Goal: Task Accomplishment & Management: Use online tool/utility

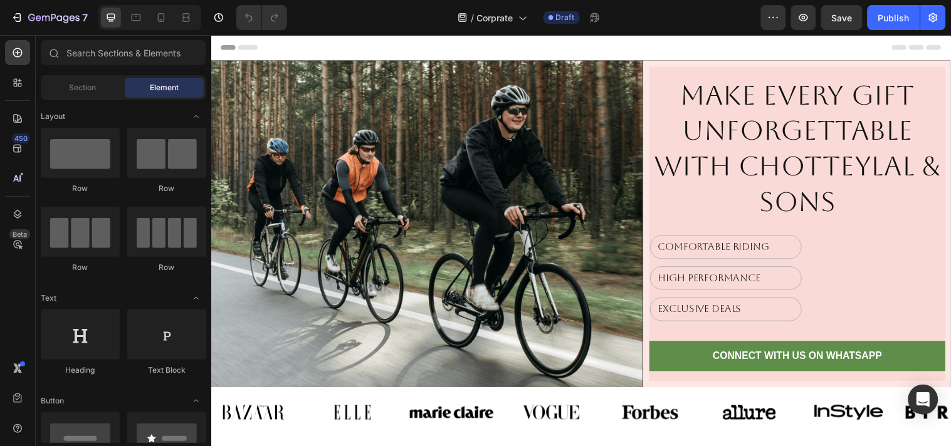
drag, startPoint x: 211, startPoint y: 34, endPoint x: 828, endPoint y: 195, distance: 638.3
click at [828, 195] on h2 "Make Every Gift Unforgettable with Chotteylal & Sons" at bounding box center [806, 149] width 301 height 146
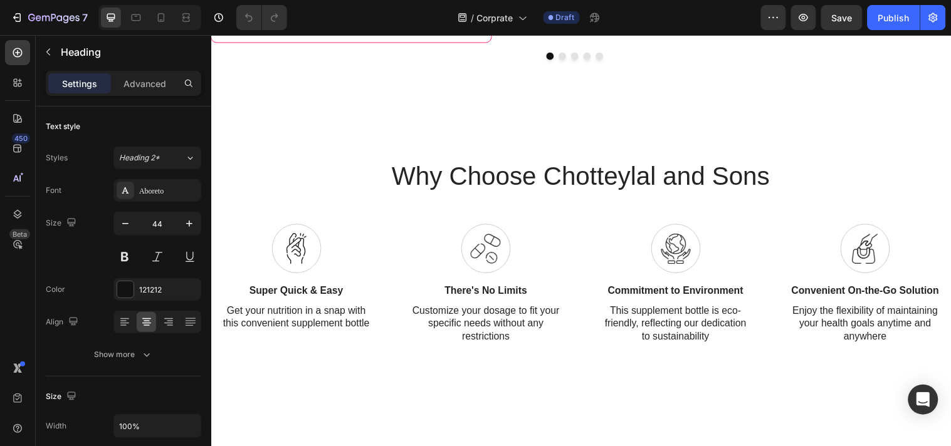
scroll to position [627, 0]
drag, startPoint x: 657, startPoint y: 251, endPoint x: 494, endPoint y: 219, distance: 166.8
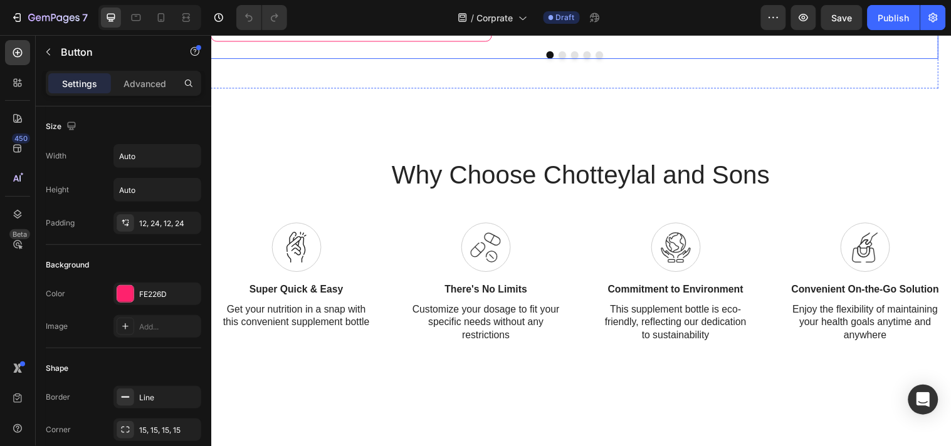
click at [564, 58] on button "Dot" at bounding box center [568, 55] width 8 height 8
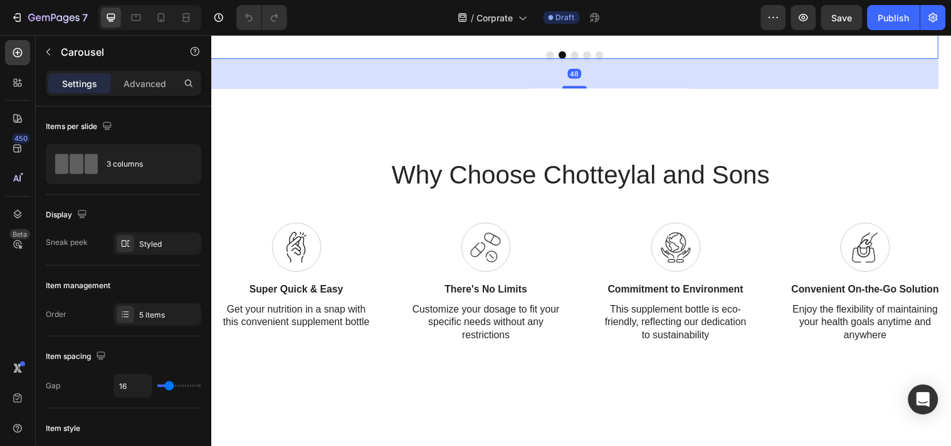
click at [551, 58] on button "Dot" at bounding box center [555, 55] width 8 height 8
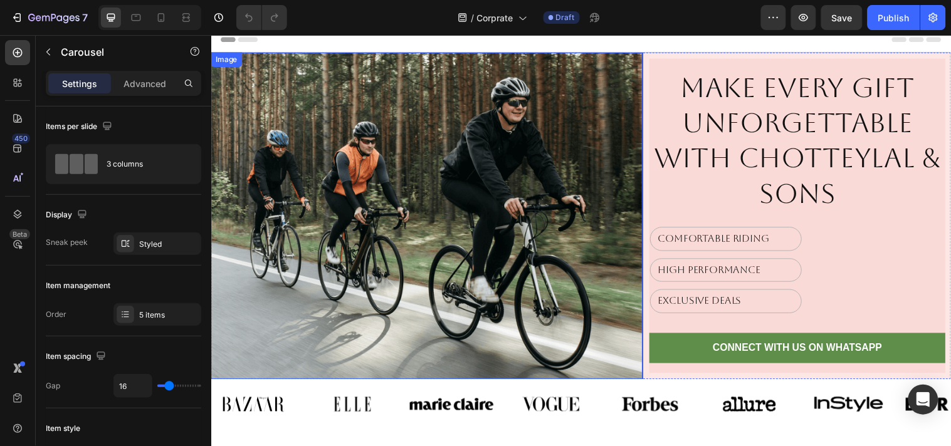
scroll to position [0, 0]
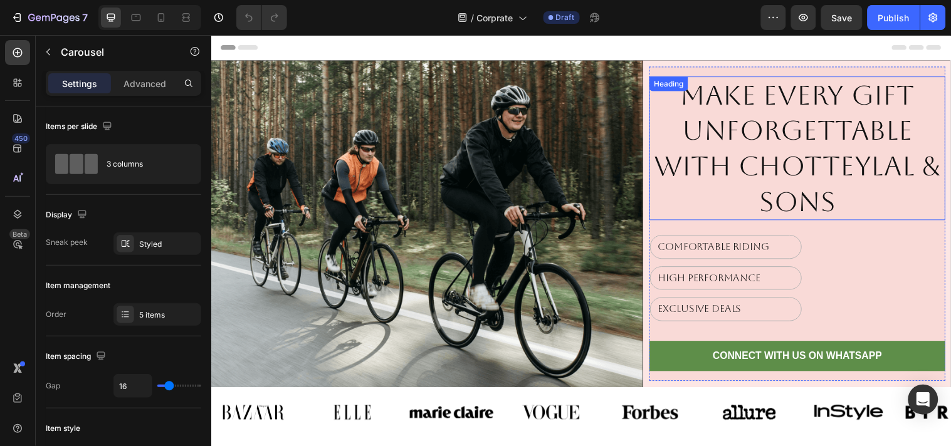
click at [784, 155] on h2 "Make Every Gift Unforgettable with Chotteylal & Sons" at bounding box center [806, 149] width 301 height 146
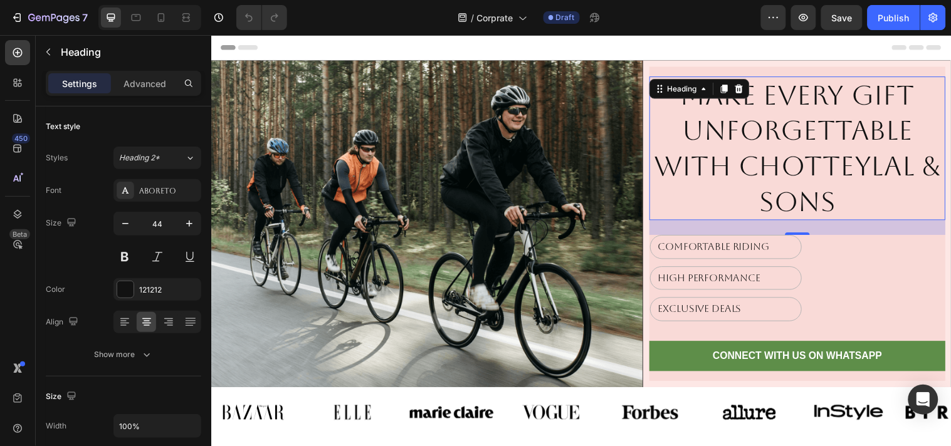
click at [866, 179] on h2 "Make Every Gift Unforgettable with Chotteylal & Sons" at bounding box center [806, 149] width 301 height 146
click at [866, 179] on p "Make Every Gift Unforgettable with Chotteylal & Sons" at bounding box center [806, 149] width 298 height 143
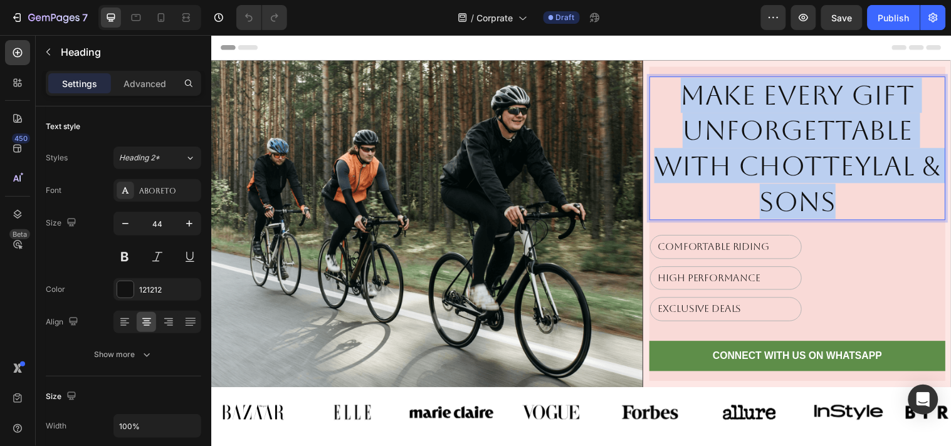
click at [866, 179] on p "Make Every Gift Unforgettable with Chotteylal & Sons" at bounding box center [806, 149] width 298 height 143
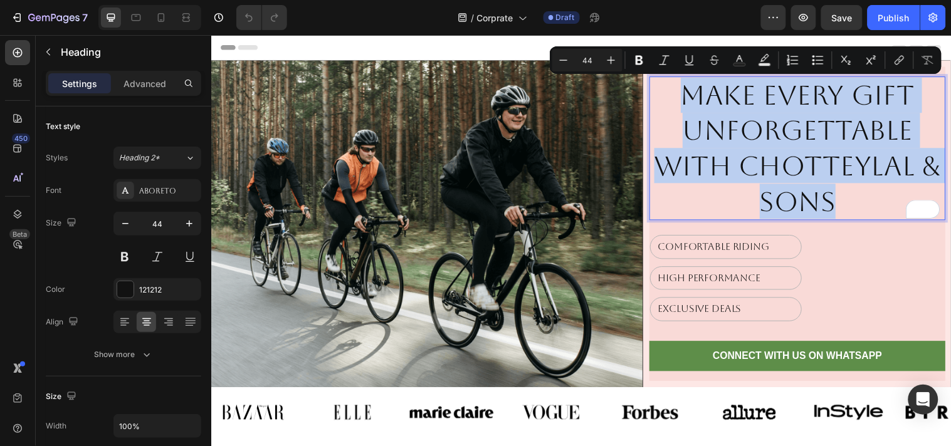
click at [867, 188] on p "Make Every Gift Unforgettable with Chotteylal & Sons" at bounding box center [806, 149] width 298 height 143
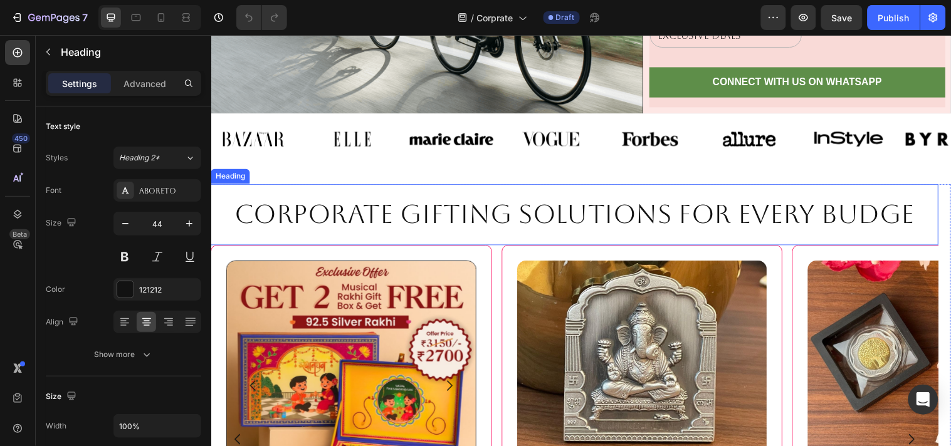
scroll to position [348, 0]
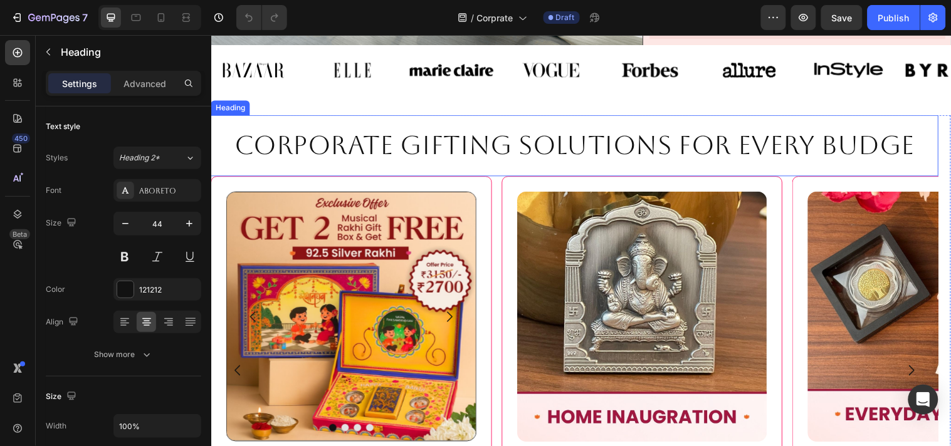
click at [823, 165] on div "Corporate Gifting Solutions for Every Budge Heading" at bounding box center [580, 147] width 739 height 62
click at [823, 165] on div "Corporate Gifting Solutions for Every Budge Heading 0" at bounding box center [580, 147] width 739 height 62
click at [536, 157] on h2 "Corporate Gifting Solutions for Every Budge" at bounding box center [580, 146] width 739 height 37
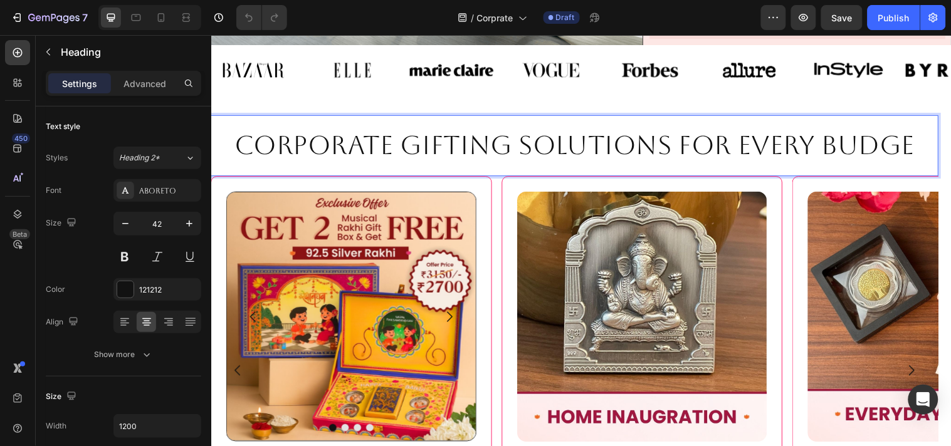
click at [536, 157] on p "Corporate Gifting Solutions for Every Budge" at bounding box center [580, 147] width 737 height 34
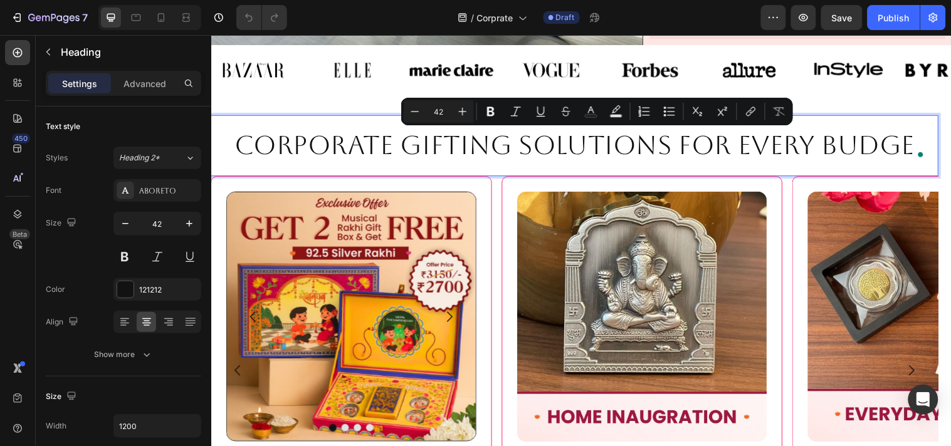
drag, startPoint x: 650, startPoint y: 140, endPoint x: 689, endPoint y: 145, distance: 39.3
click at [651, 140] on p "Corporate Gifting Solutions for Every Budge" at bounding box center [580, 147] width 737 height 34
click at [693, 145] on p "Corporate Gifting Solutions for Every Budge" at bounding box center [580, 147] width 737 height 34
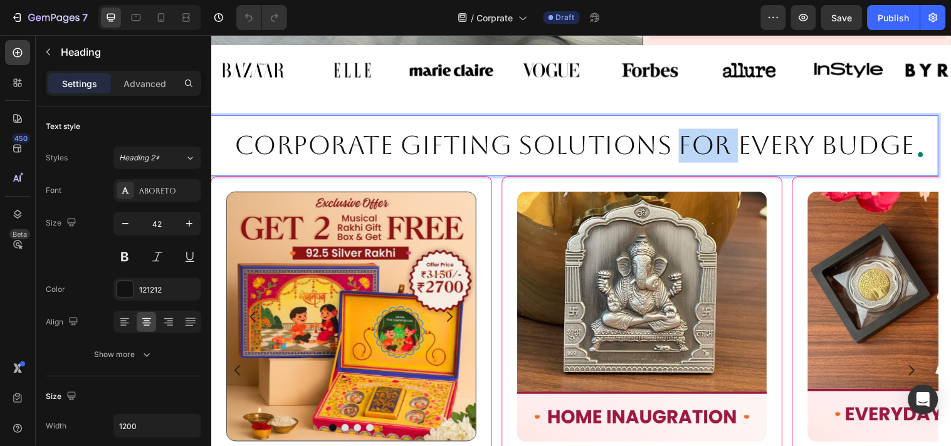
click at [693, 145] on p "Corporate Gifting Solutions for Every Budge" at bounding box center [580, 147] width 737 height 34
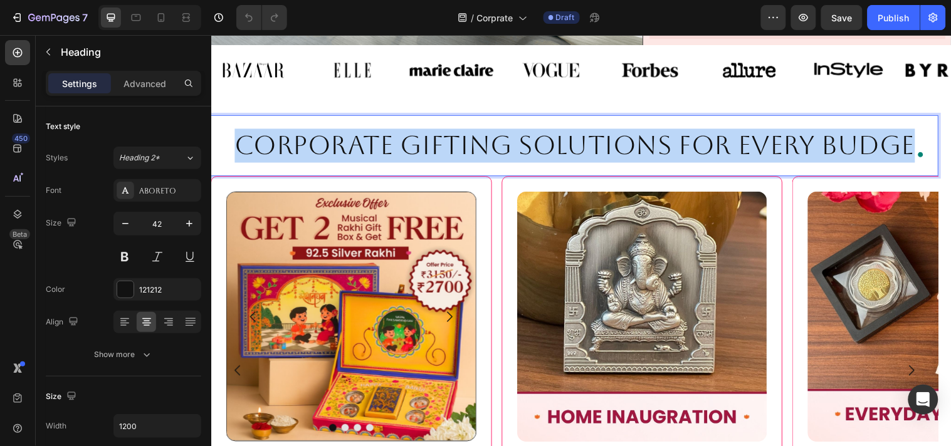
click at [693, 145] on p "Corporate Gifting Solutions for Every Budge" at bounding box center [580, 147] width 737 height 34
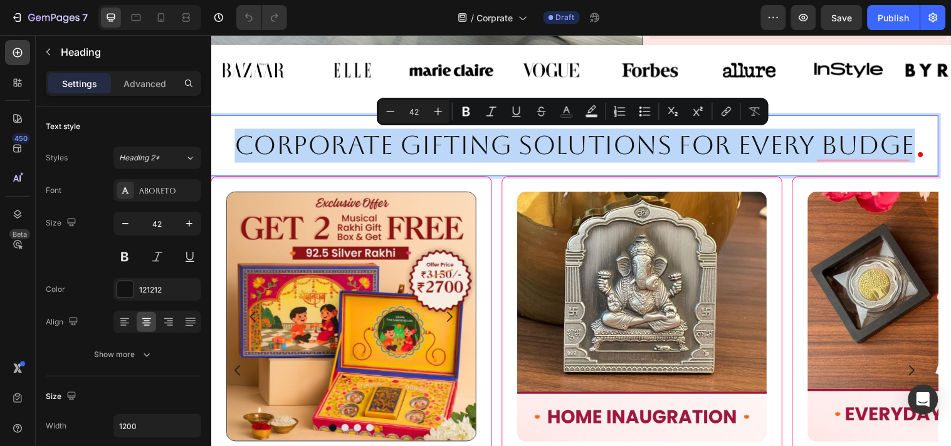
drag, startPoint x: 647, startPoint y: 159, endPoint x: 669, endPoint y: 154, distance: 23.1
click at [648, 159] on p "Corporate Gifting Solutions for Every Budge" at bounding box center [580, 147] width 737 height 34
click at [680, 149] on p "Corporate Gifting Solutions for Every Budge" at bounding box center [580, 147] width 737 height 34
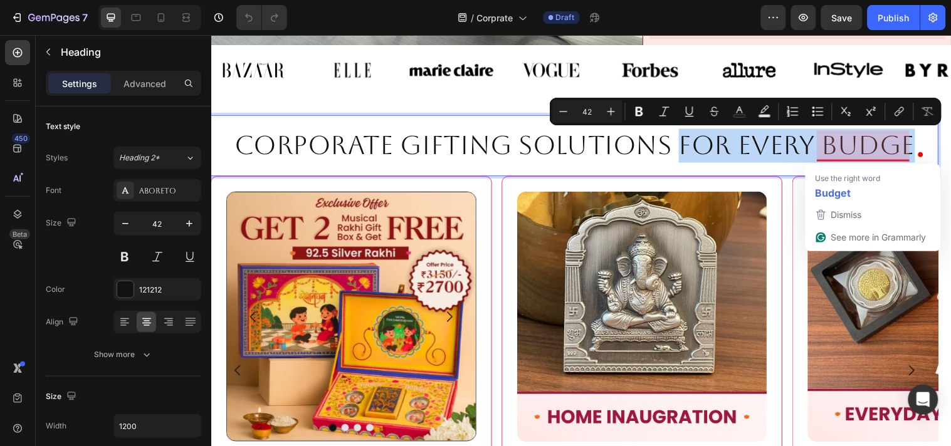
drag, startPoint x: 685, startPoint y: 147, endPoint x: 934, endPoint y: 138, distance: 248.9
click at [934, 138] on p "Corporate Gifting Solutions for Every Budge" at bounding box center [580, 147] width 737 height 34
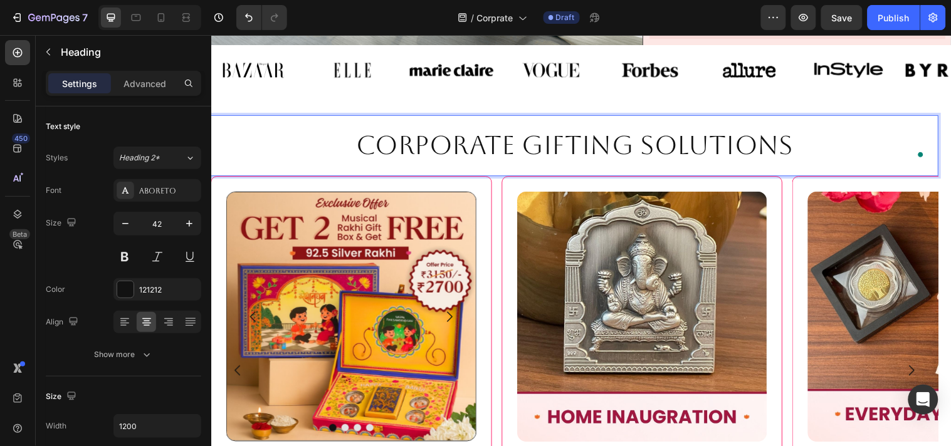
click at [630, 139] on p "Corporate Gifting Solutions" at bounding box center [580, 147] width 737 height 34
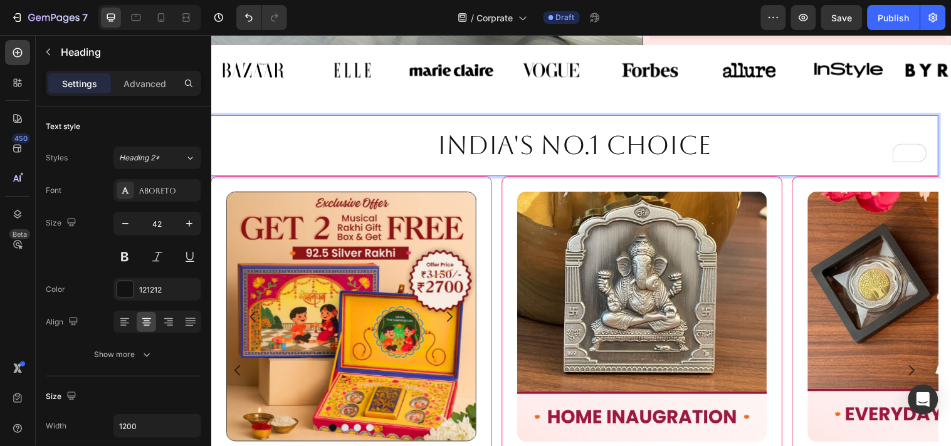
click at [586, 145] on p "India's No.1 choice" at bounding box center [580, 147] width 737 height 34
click at [704, 155] on p "India's #1 choice" at bounding box center [580, 147] width 737 height 34
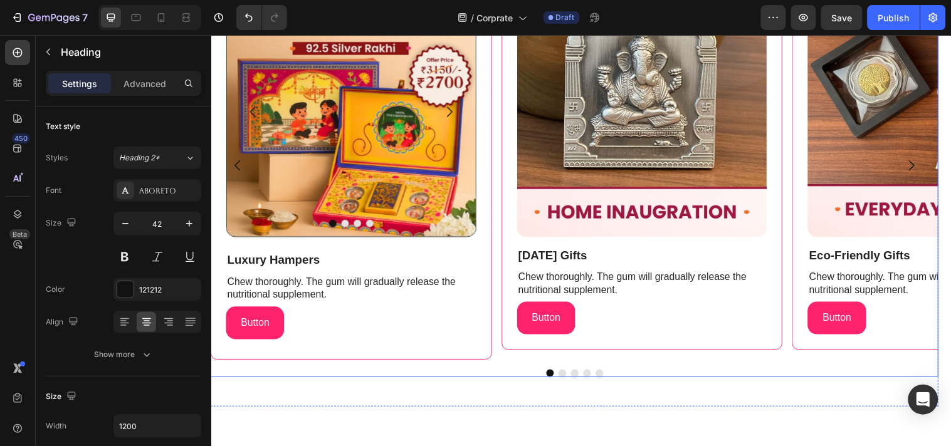
scroll to position [487, 0]
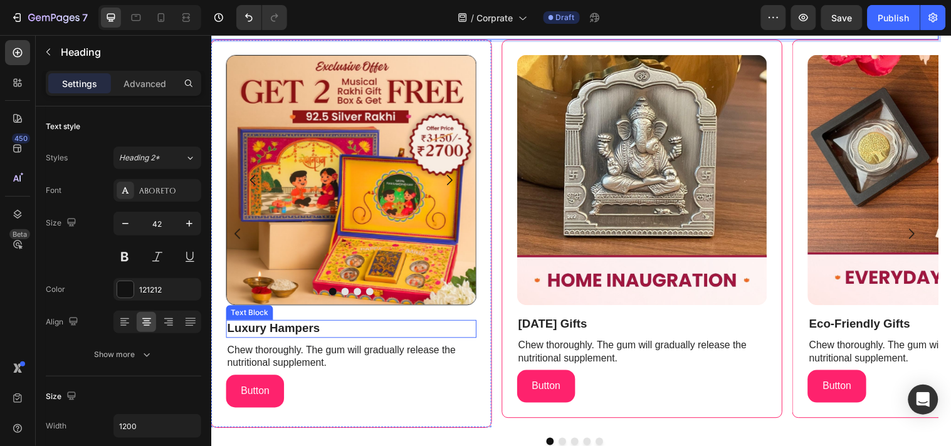
click at [357, 330] on p "Luxury Hampers" at bounding box center [353, 333] width 252 height 16
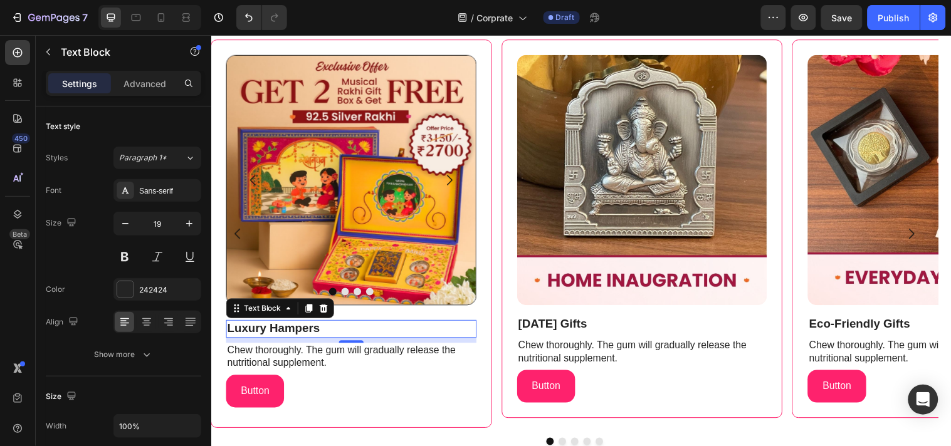
click at [357, 330] on p "Luxury Hampers" at bounding box center [353, 333] width 252 height 16
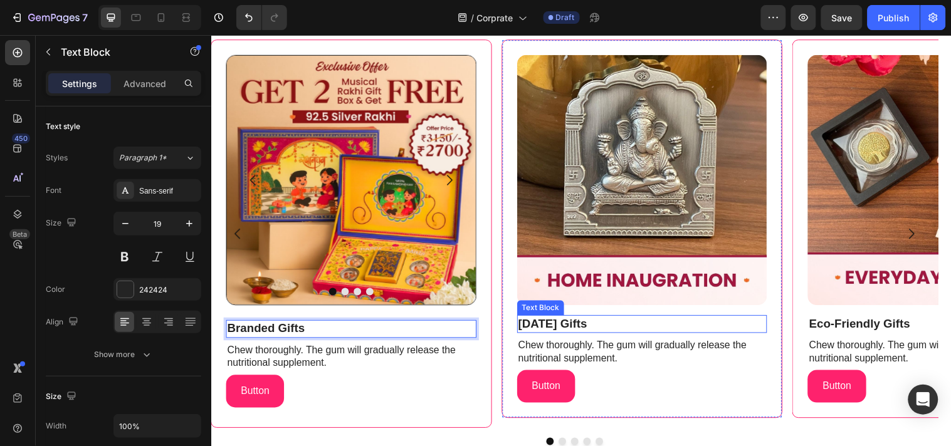
drag, startPoint x: 656, startPoint y: 318, endPoint x: 647, endPoint y: 323, distance: 10.7
click at [656, 319] on div "[DATE] Gifts" at bounding box center [649, 328] width 254 height 18
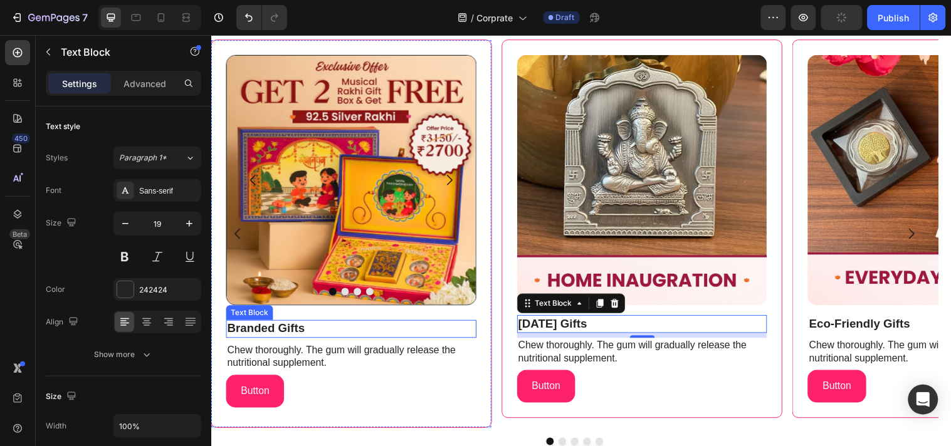
click at [316, 331] on p "Branded Gifts" at bounding box center [353, 333] width 252 height 16
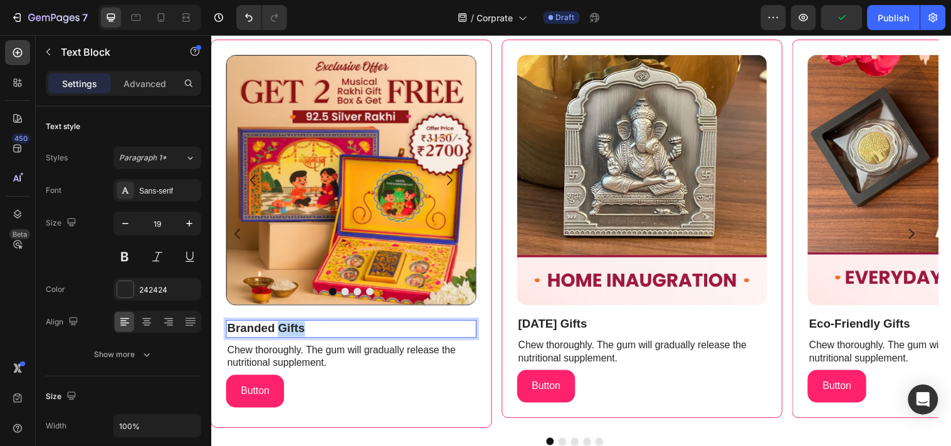
drag, startPoint x: 279, startPoint y: 334, endPoint x: 326, endPoint y: 334, distance: 47.0
click at [326, 334] on p "Branded Gifts" at bounding box center [353, 333] width 252 height 16
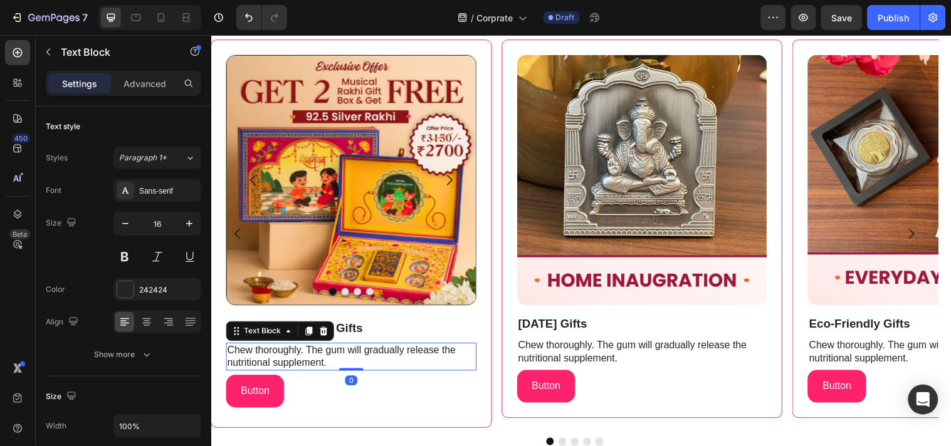
click at [364, 362] on p "Chew thoroughly. The gum will gradually release the nutritional supplement." at bounding box center [353, 361] width 252 height 26
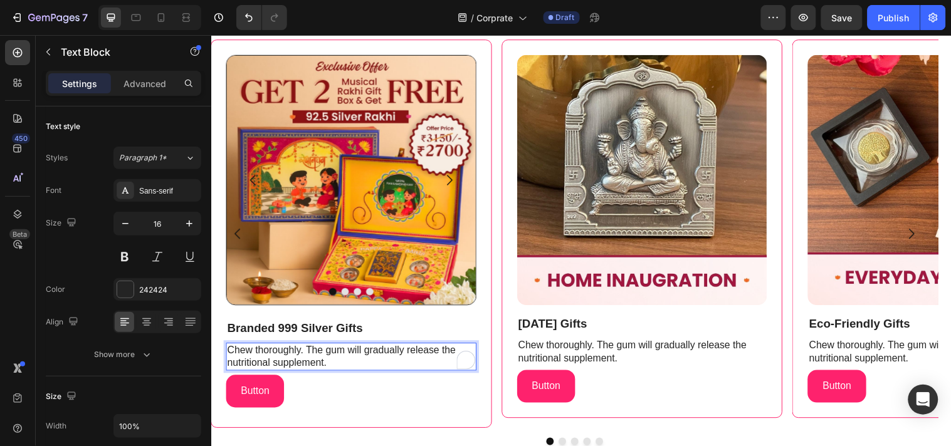
click at [364, 362] on p "Chew thoroughly. The gum will gradually release the nutritional supplement." at bounding box center [353, 361] width 252 height 26
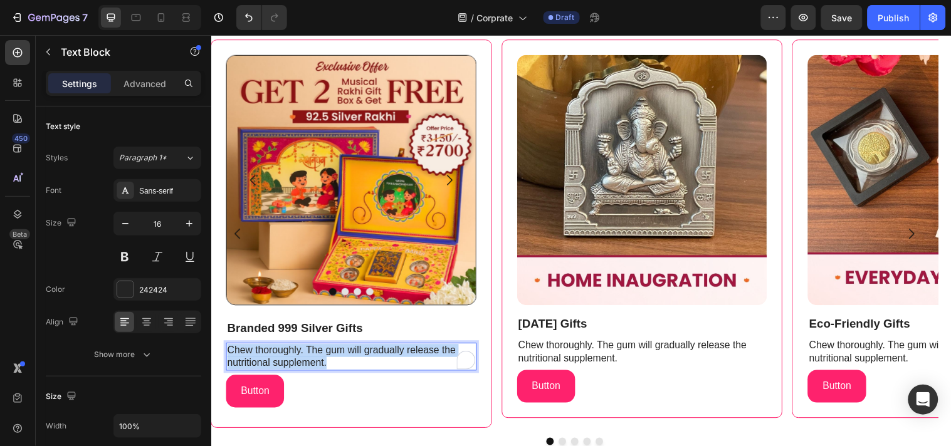
click at [364, 362] on p "Chew thoroughly. The gum will gradually release the nutritional supplement." at bounding box center [353, 361] width 252 height 26
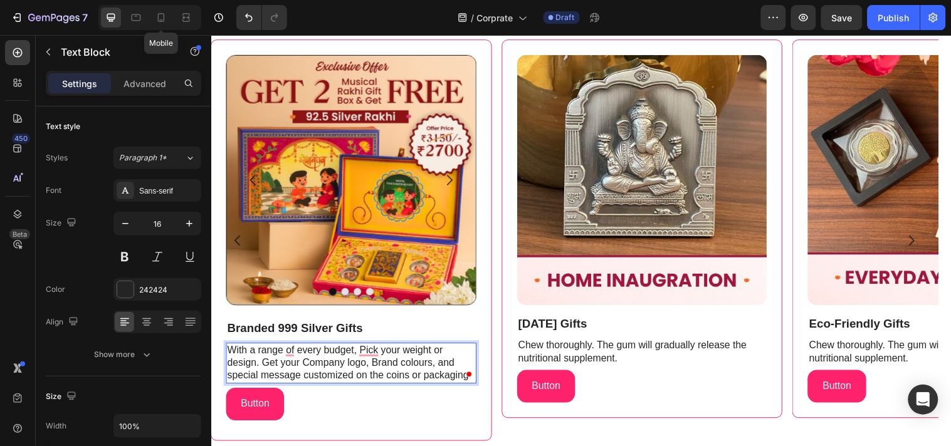
drag, startPoint x: 161, startPoint y: 13, endPoint x: 189, endPoint y: 65, distance: 58.9
click at [162, 14] on icon at bounding box center [161, 17] width 7 height 9
type input "14"
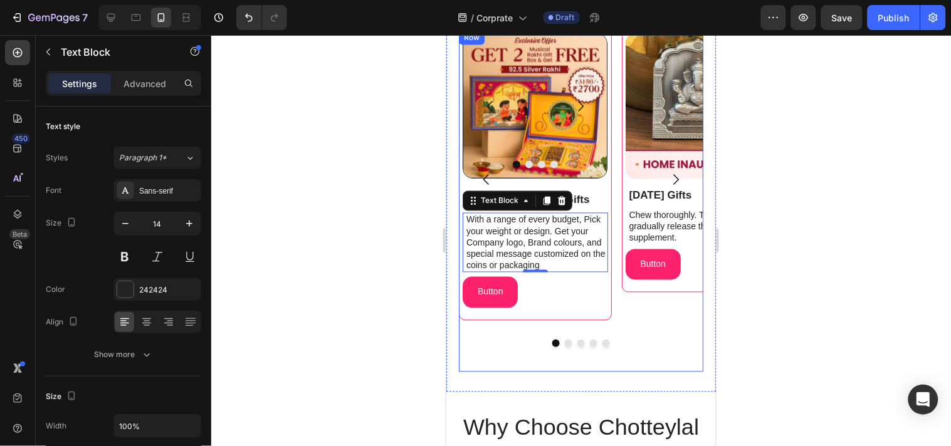
scroll to position [499, 0]
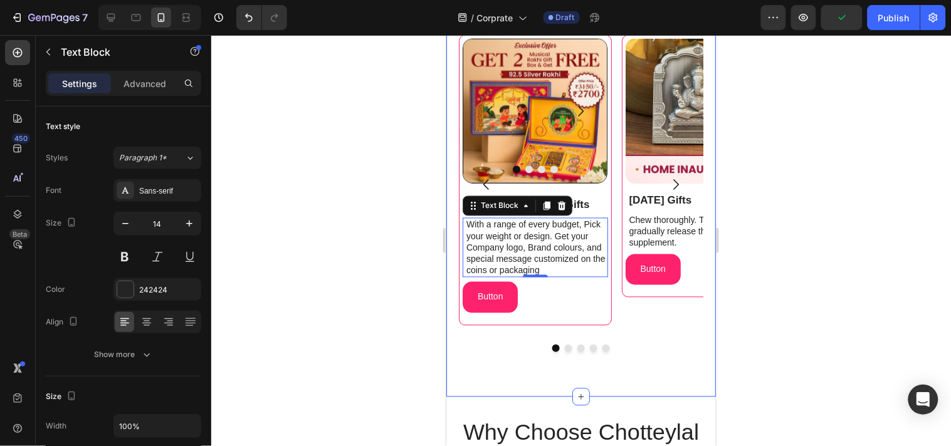
click at [698, 354] on div "India's #1 choice for premium silver gifts Heading Image Image Image Image Caro…" at bounding box center [580, 185] width 269 height 423
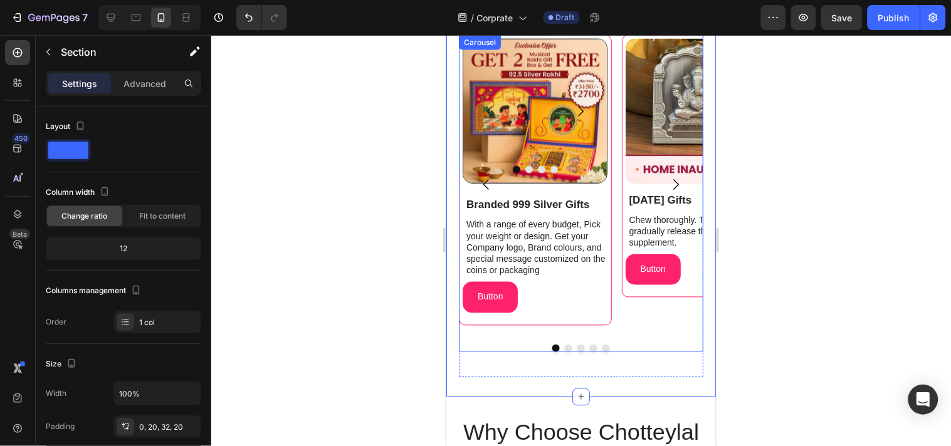
scroll to position [430, 0]
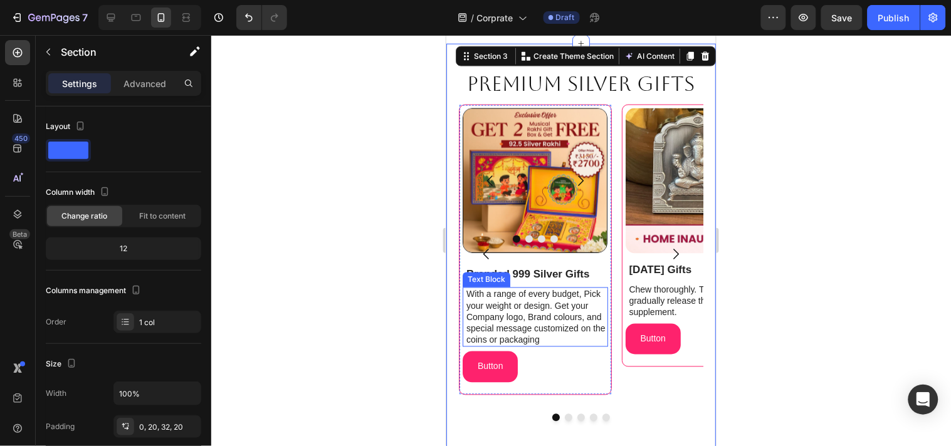
click at [555, 340] on p "With a range of every budget, Pick your weight or design. Get your Company logo…" at bounding box center [536, 316] width 140 height 57
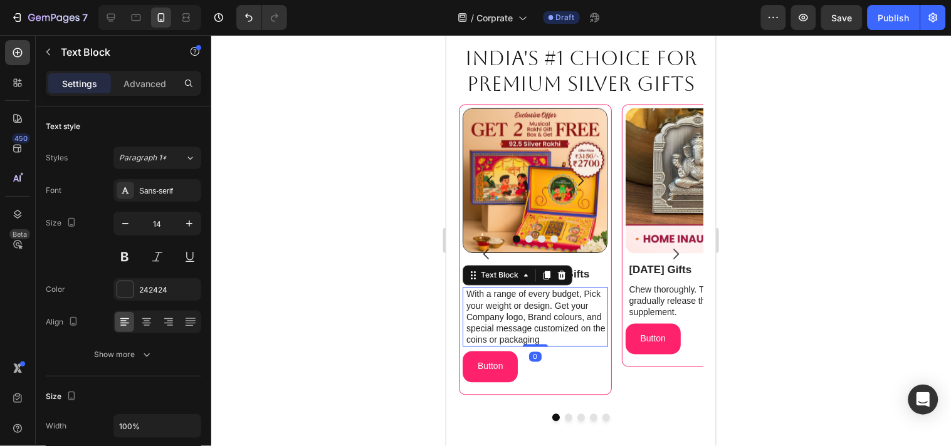
click at [555, 336] on p "With a range of every budget, Pick your weight or design. Get your Company logo…" at bounding box center [536, 316] width 140 height 57
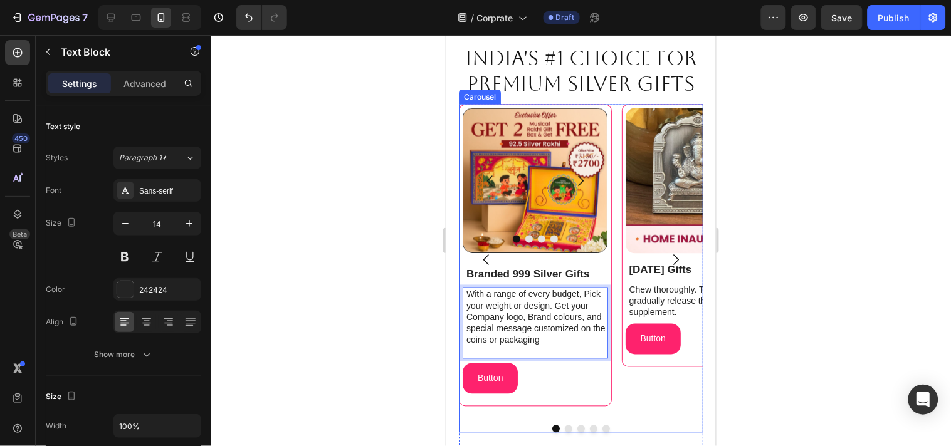
click at [672, 393] on div "Image Diwali Gifts Text Block Chew thoroughly. The gum will gradually release t…" at bounding box center [697, 259] width 153 height 311
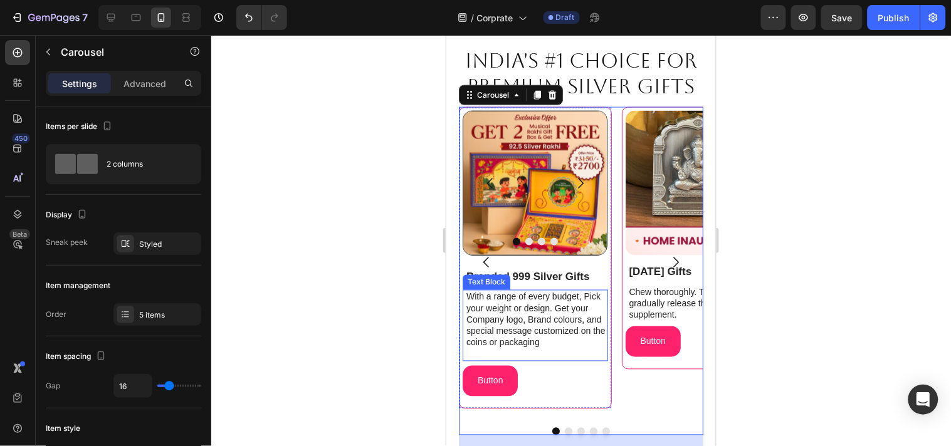
click at [505, 346] on p "With a range of every budget, Pick your weight or design. Get your Company logo…" at bounding box center [536, 325] width 140 height 68
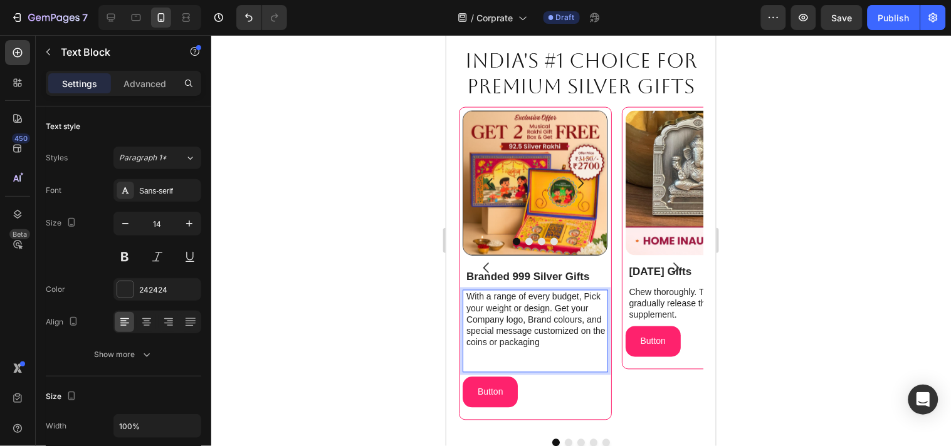
click at [498, 357] on p "With a range of every budget, Pick your weight or design. Get your Company logo…" at bounding box center [536, 331] width 140 height 80
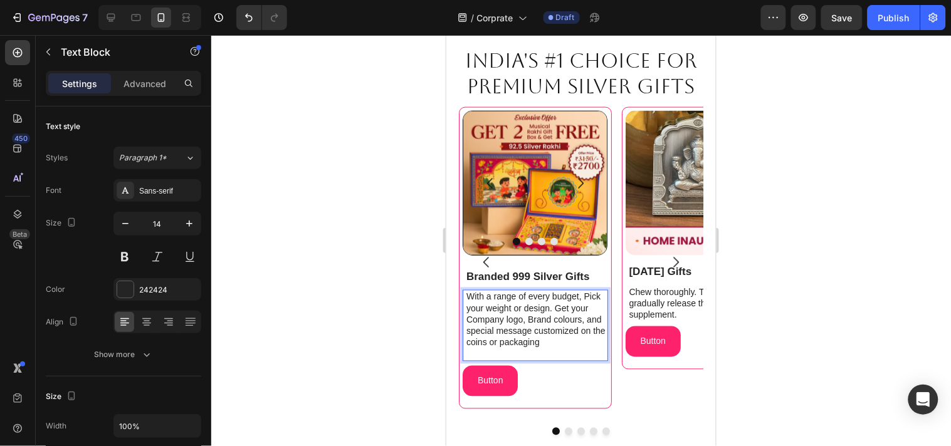
click at [556, 308] on p "With a range of every budget, Pick your weight or design. Get your Company logo…" at bounding box center [536, 325] width 140 height 68
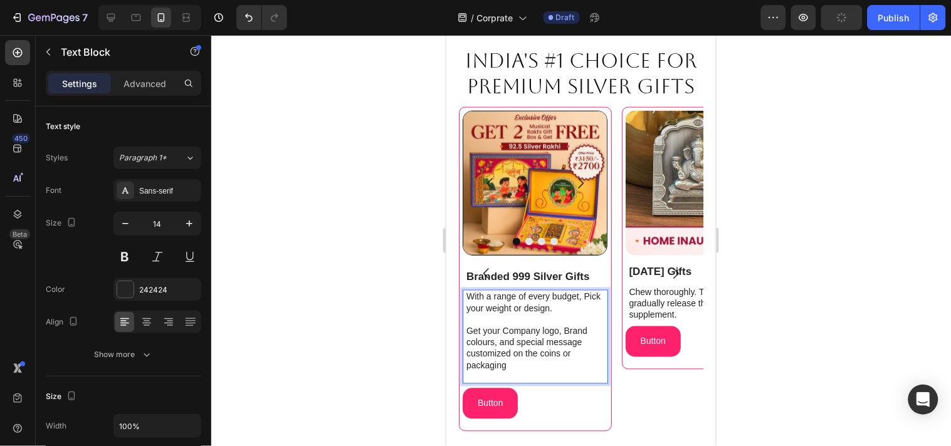
click at [514, 298] on p "With a range of every budget, Pick your weight or design." at bounding box center [536, 302] width 140 height 23
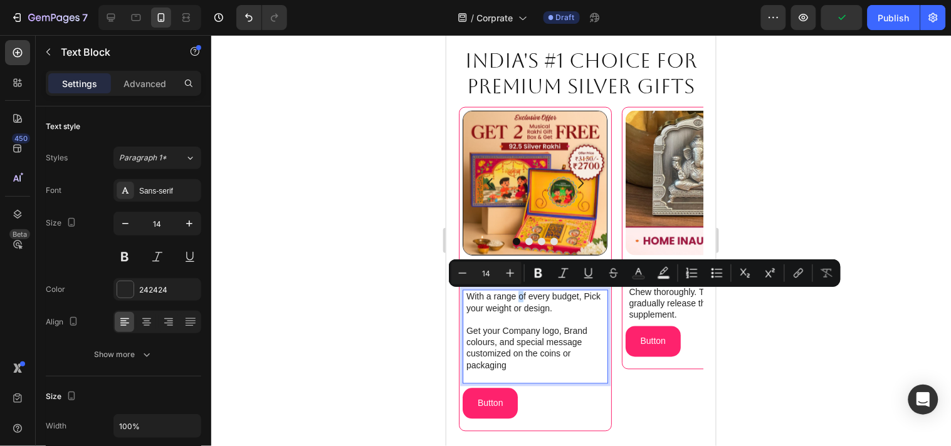
click at [518, 298] on p "With a range of every budget, Pick your weight or design." at bounding box center [536, 302] width 140 height 23
click at [523, 298] on p "With a range of every budget, Pick your weight or design." at bounding box center [536, 302] width 140 height 23
click at [519, 298] on p "With a range of every budget, Pick your weight or design." at bounding box center [536, 302] width 140 height 23
click at [586, 295] on p "With a range for every budget, Pick your weight or design." at bounding box center [536, 302] width 140 height 23
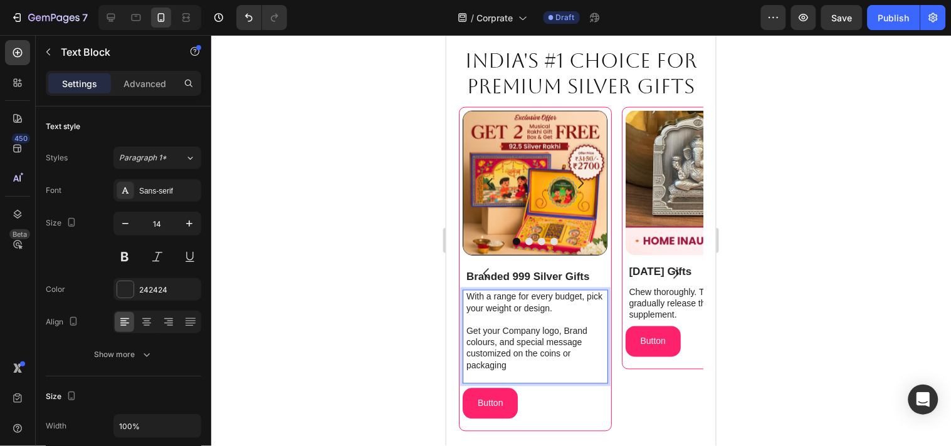
click at [556, 308] on p "With a range for every budget, pick your weight or design." at bounding box center [536, 302] width 140 height 23
click at [516, 308] on p "With a range for every budget, pick your weight or design." at bounding box center [536, 302] width 140 height 23
click at [513, 308] on p "With a range for every budget, pick your weight or design." at bounding box center [536, 302] width 140 height 23
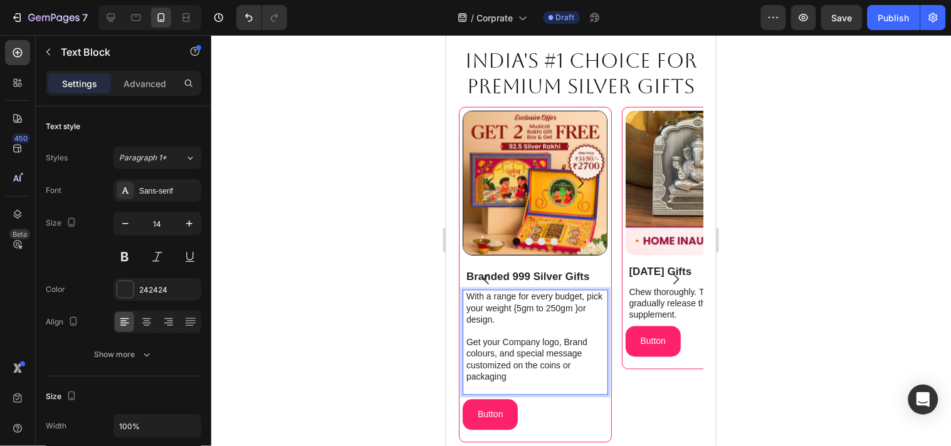
click at [573, 309] on p "With a range for every budget, pick your weight {5gm to 250gm }or design." at bounding box center [536, 308] width 140 height 34
click at [574, 308] on p "With a range for every budget, pick your weight {5gm to 250gm}or design." at bounding box center [536, 308] width 140 height 34
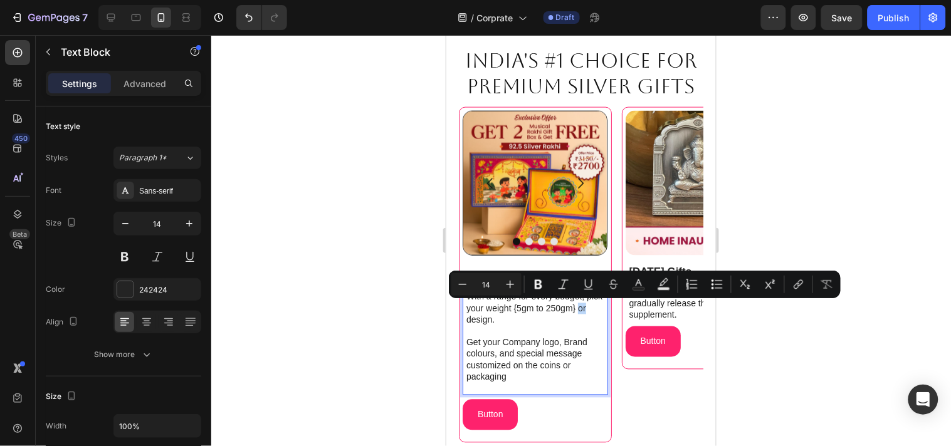
click at [585, 308] on p "With a range for every budget, pick your weight {5gm to 250gm} or design." at bounding box center [536, 308] width 140 height 34
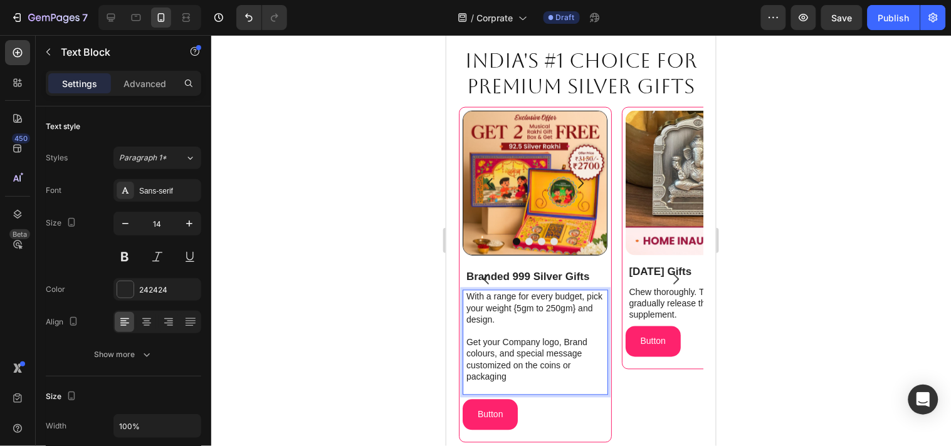
click at [498, 321] on p "With a range for every budget, pick your weight {5gm to 250gm} and design." at bounding box center [536, 308] width 140 height 34
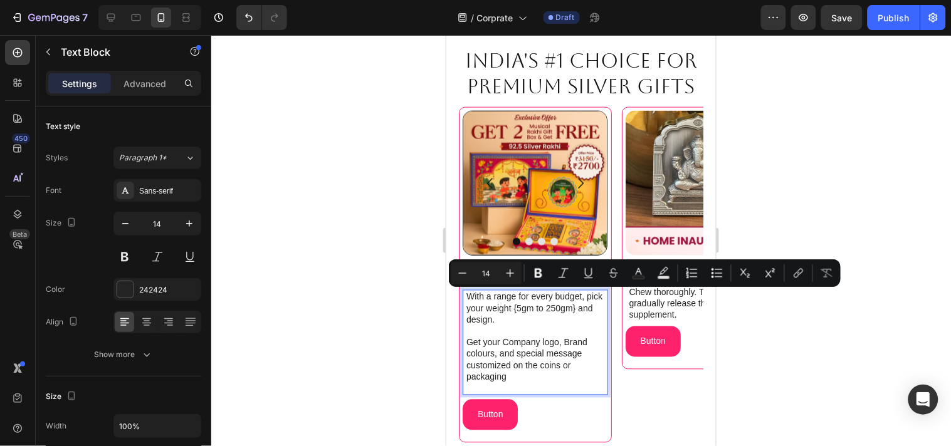
drag, startPoint x: 496, startPoint y: 318, endPoint x: 462, endPoint y: 296, distance: 40.3
click at [462, 296] on div "With a range for every budget, pick your weight {5gm to 250gm} and design. Get …" at bounding box center [534, 341] width 145 height 105
drag, startPoint x: 491, startPoint y: 348, endPoint x: 464, endPoint y: 295, distance: 59.7
click at [464, 295] on div "With a range for every budget, pick your weight {5gm to 250gm} and design. Get …" at bounding box center [535, 341] width 143 height 105
copy div "With a range for every budget, pick your weight {5gm to 250gm} and design. Get …"
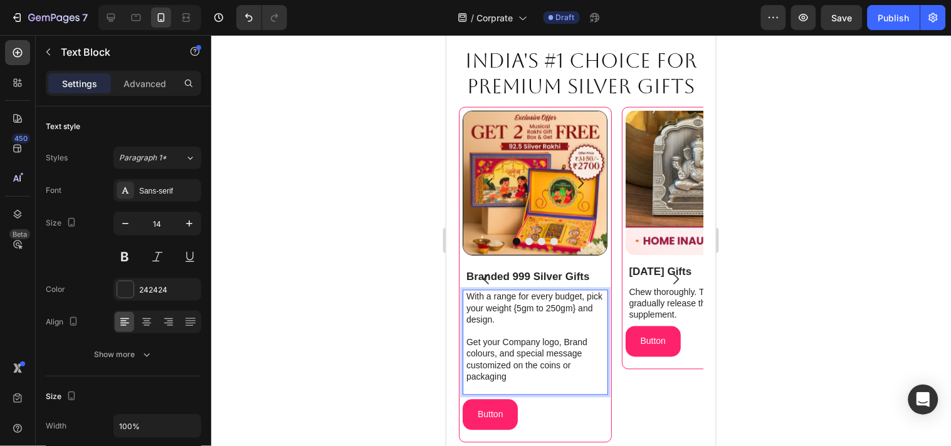
click at [513, 330] on p "Rich Text Editor. Editing area: main" at bounding box center [536, 330] width 140 height 11
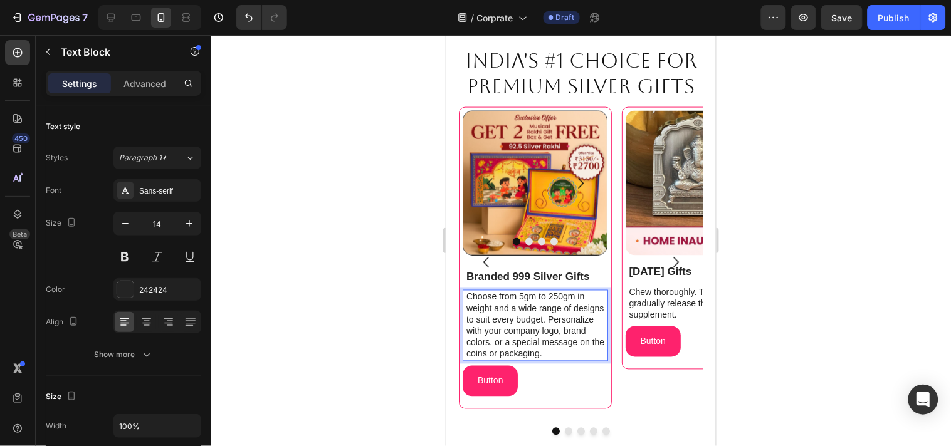
click at [549, 319] on p "Choose from 5gm to 250gm in weight and a wide range of designs to suit every bu…" at bounding box center [536, 325] width 140 height 68
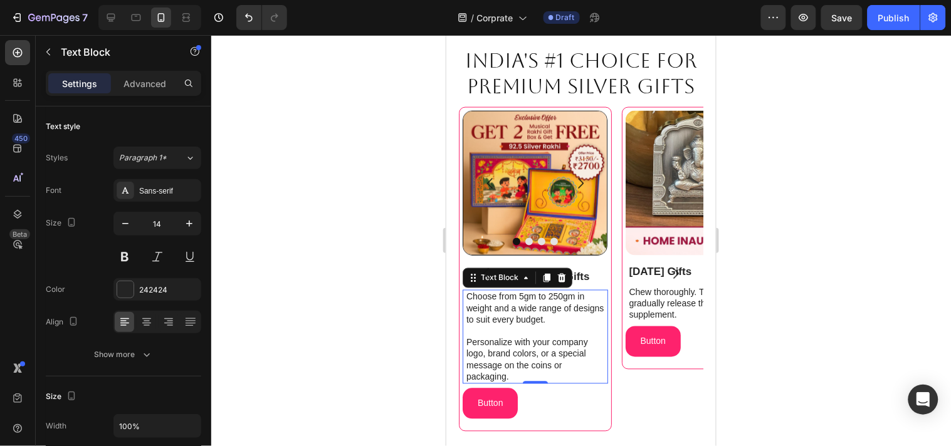
click at [843, 352] on div at bounding box center [580, 240] width 739 height 411
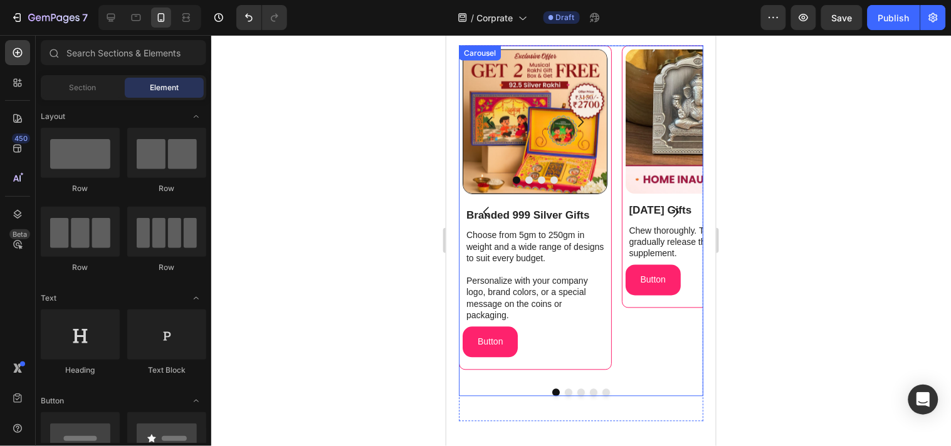
scroll to position [499, 0]
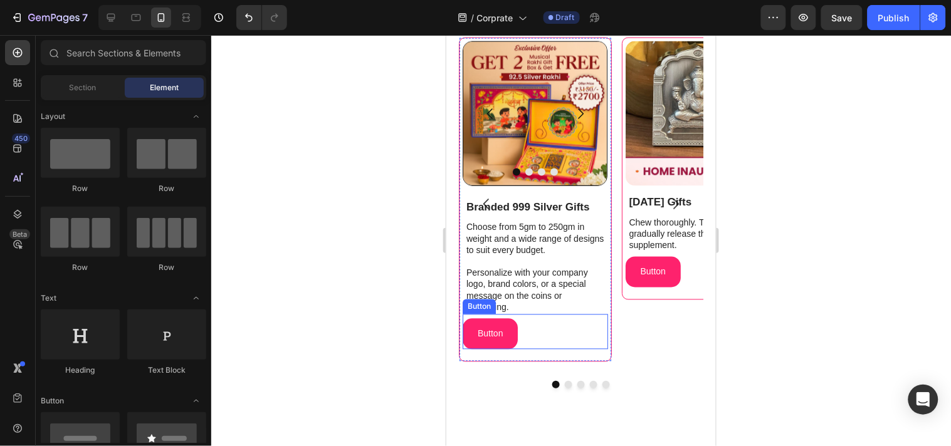
click at [543, 336] on div "Button Button" at bounding box center [534, 331] width 145 height 35
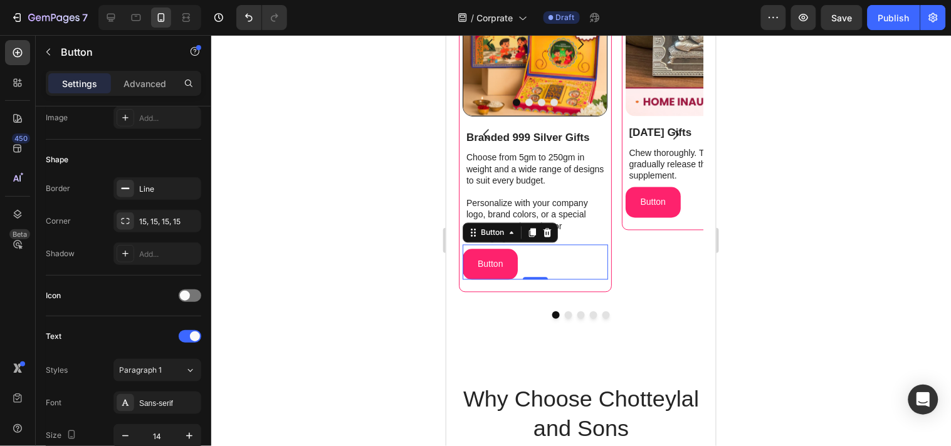
scroll to position [0, 0]
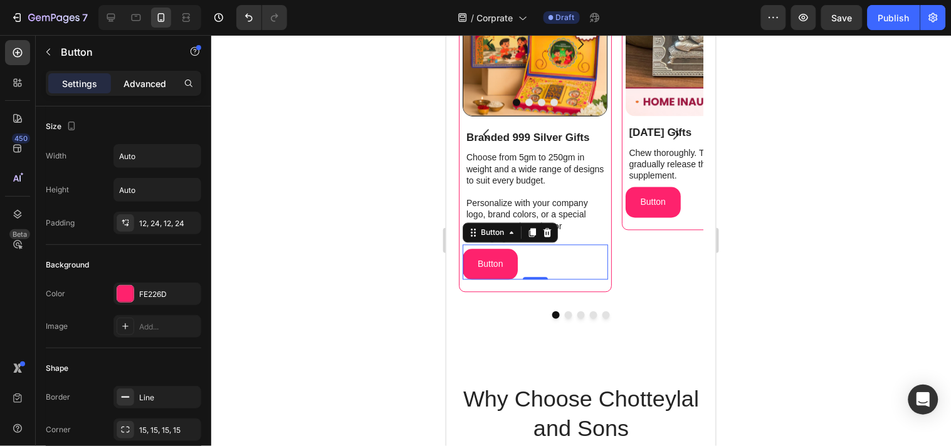
click at [135, 86] on p "Advanced" at bounding box center [144, 83] width 43 height 13
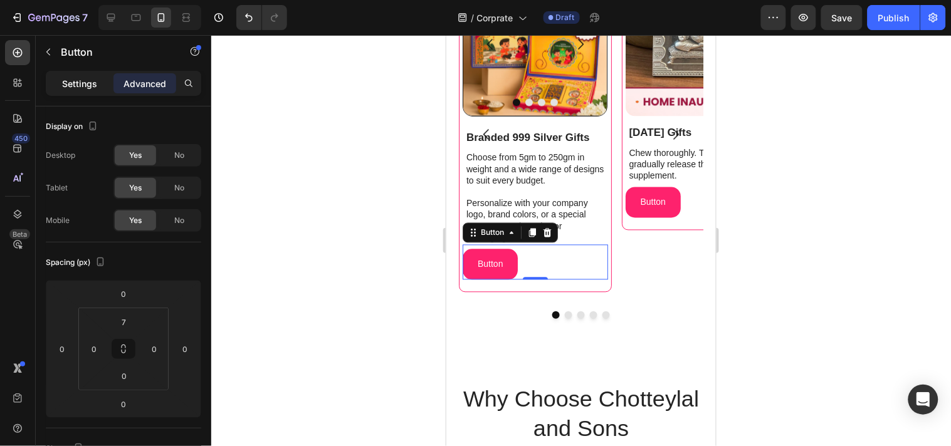
click at [68, 80] on p "Settings" at bounding box center [79, 83] width 35 height 13
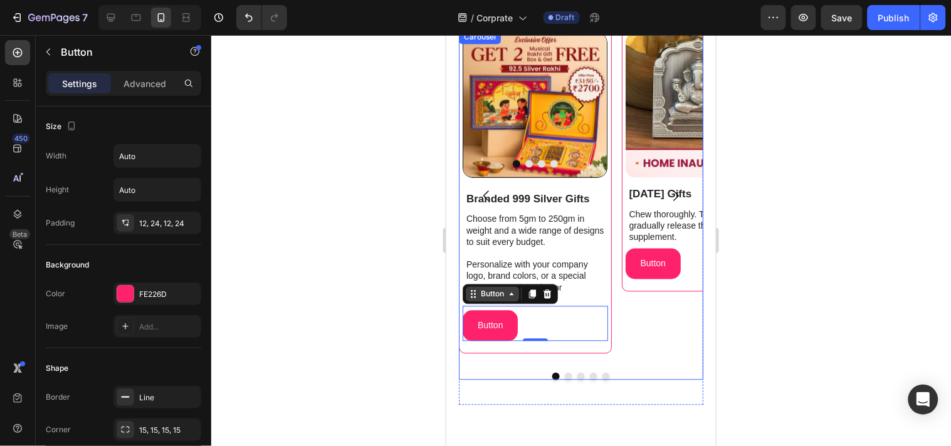
scroll to position [499, 0]
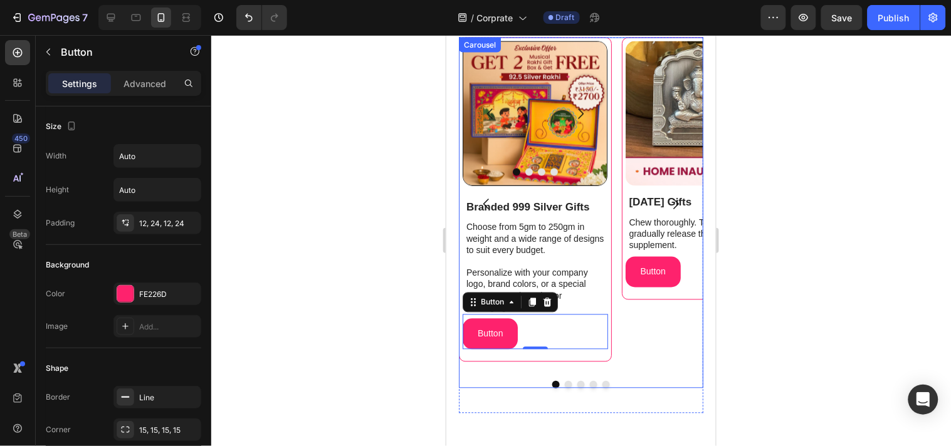
click at [565, 383] on button "Dot" at bounding box center [568, 384] width 8 height 8
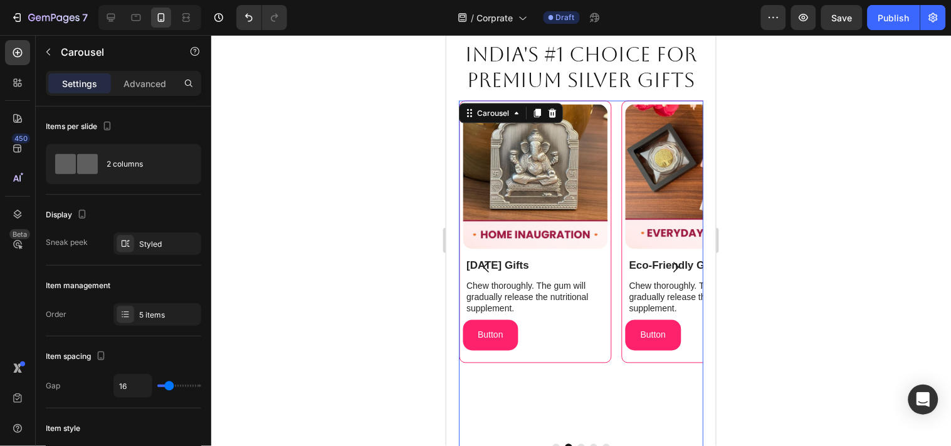
scroll to position [430, 0]
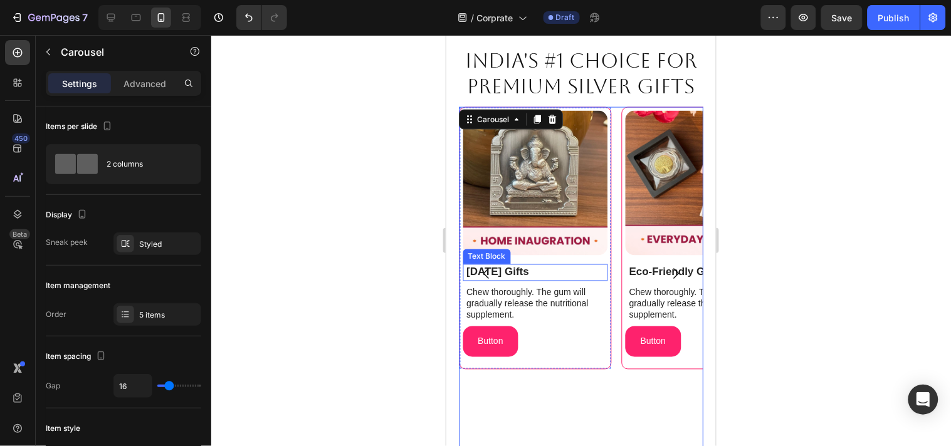
click at [530, 270] on p "[DATE] Gifts" at bounding box center [536, 272] width 140 height 14
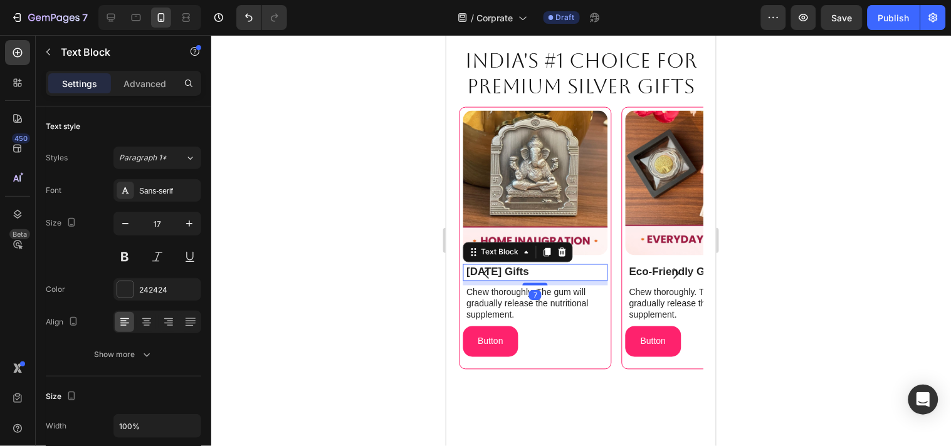
click at [530, 270] on p "[DATE] Gifts" at bounding box center [536, 272] width 140 height 14
click at [545, 271] on p "Corprate Gifts for Diwali" at bounding box center [536, 272] width 140 height 14
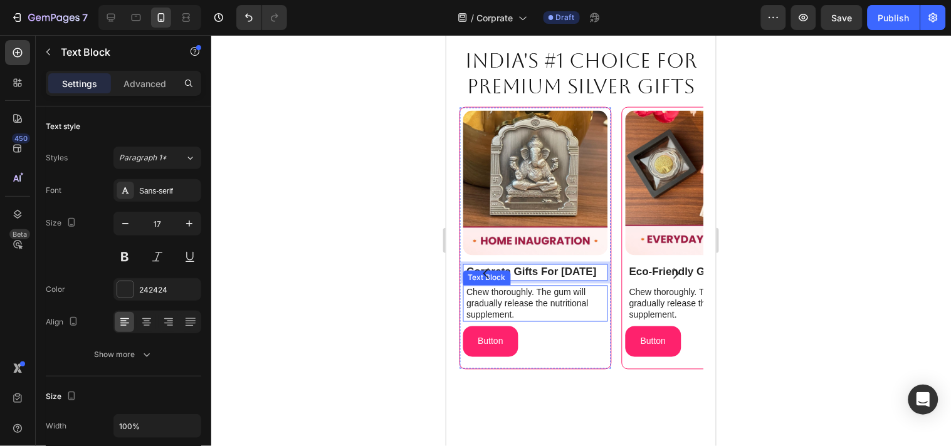
click at [561, 326] on div "Button Button" at bounding box center [534, 338] width 145 height 35
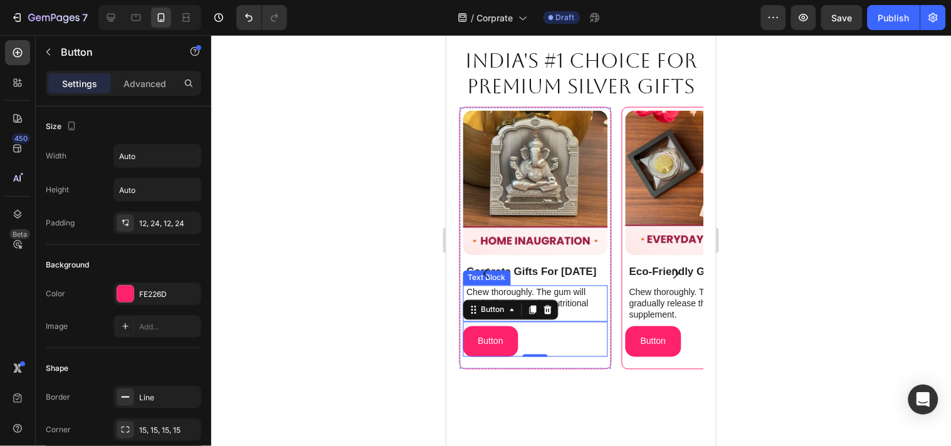
click at [598, 294] on p "Chew thoroughly. The gum will gradually release the nutritional supplement." at bounding box center [536, 303] width 140 height 34
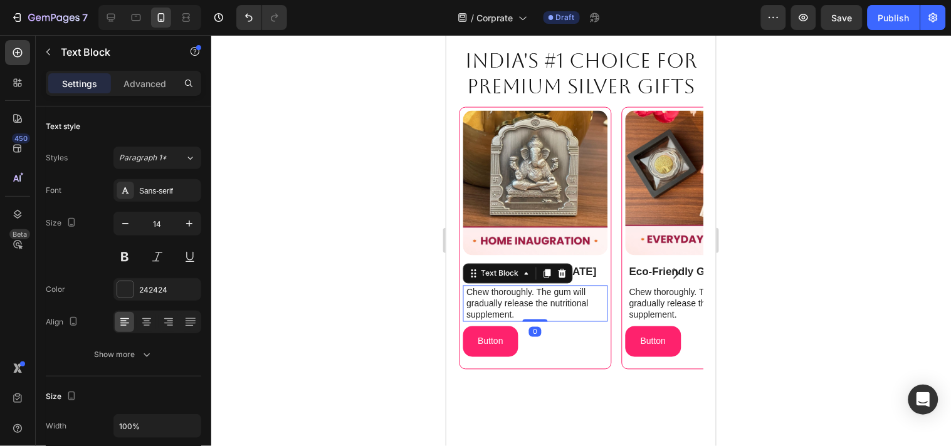
click at [588, 294] on p "Chew thoroughly. The gum will gradually release the nutritional supplement." at bounding box center [536, 303] width 140 height 34
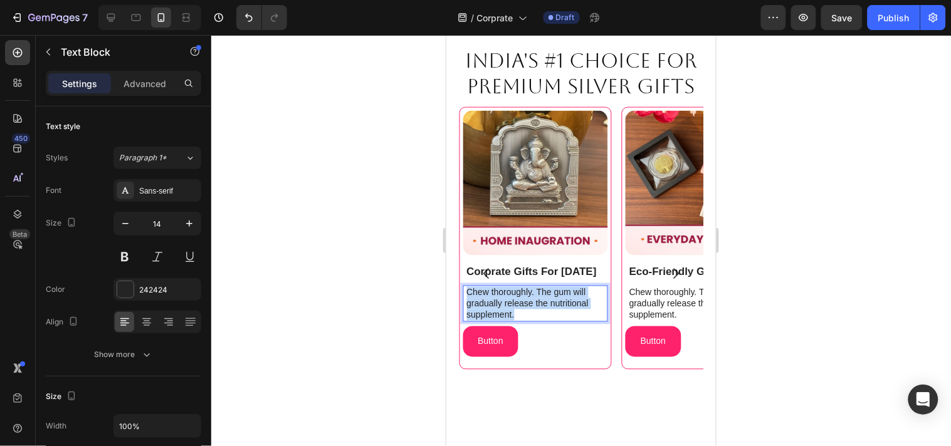
click at [588, 294] on p "Chew thoroughly. The gum will gradually release the nutritional supplement." at bounding box center [536, 303] width 140 height 34
copy p "Choose from our range of best selling 999 pure silver diwali gofts or Customize…"
click at [534, 290] on p "Choose from our bestselling 999 pure silver Diwali gifts or customize your own." at bounding box center [536, 303] width 140 height 34
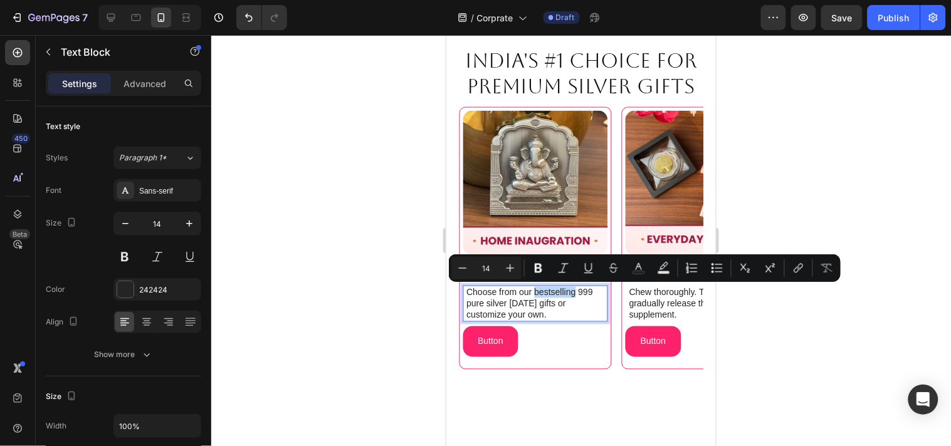
drag, startPoint x: 534, startPoint y: 292, endPoint x: 575, endPoint y: 291, distance: 40.1
click at [575, 291] on p "Choose from our bestselling 999 pure silver Diwali gifts or customize your own." at bounding box center [536, 303] width 140 height 34
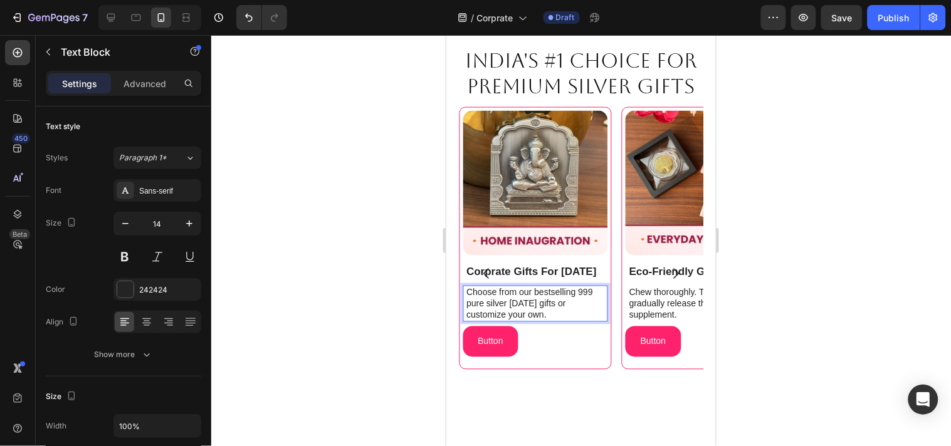
click at [537, 316] on p "Choose from our bestselling 999 pure silver Diwali gifts or customize your own." at bounding box center [536, 303] width 140 height 34
click at [576, 291] on p "Choose from our bestselling 999 pure silver Diwali gifts or customize your own." at bounding box center [536, 303] width 140 height 34
click at [531, 291] on p "Choose from our bestselling 999 pure silver Diwali gifts or customize your own." at bounding box center [536, 303] width 140 height 34
click at [470, 302] on p "Choose from our collection of bestselling 999 pure silver Diwali gifts or custo…" at bounding box center [536, 303] width 140 height 34
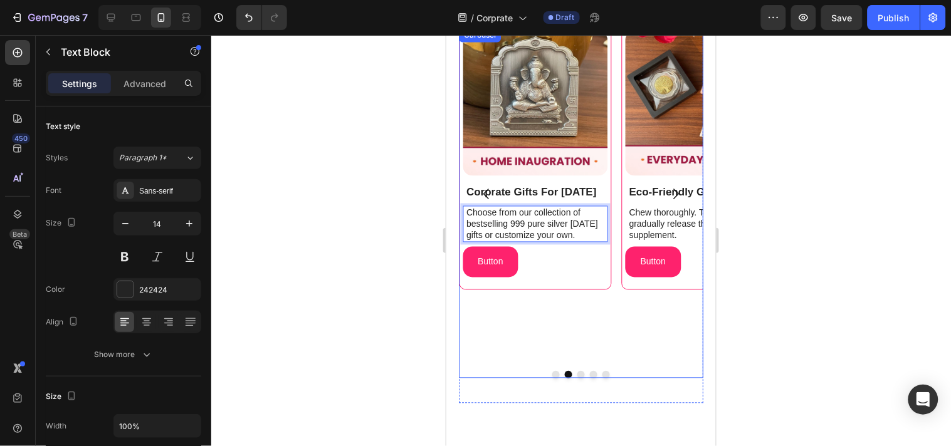
scroll to position [569, 0]
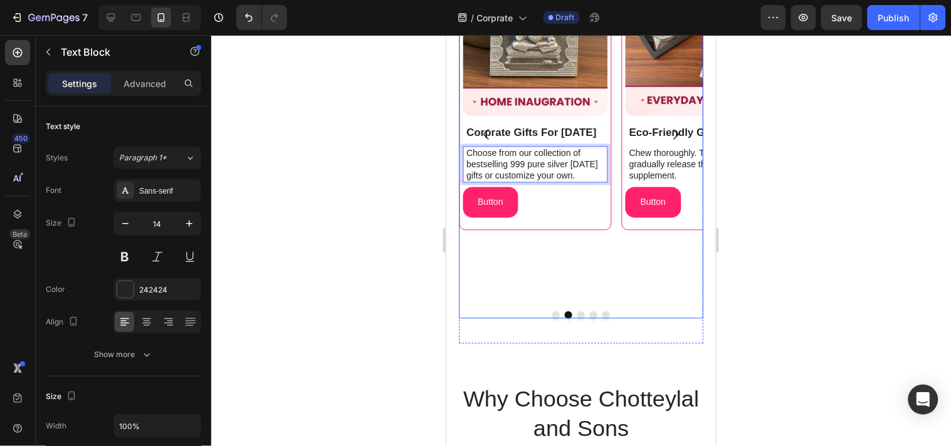
click at [577, 316] on div at bounding box center [580, 315] width 244 height 8
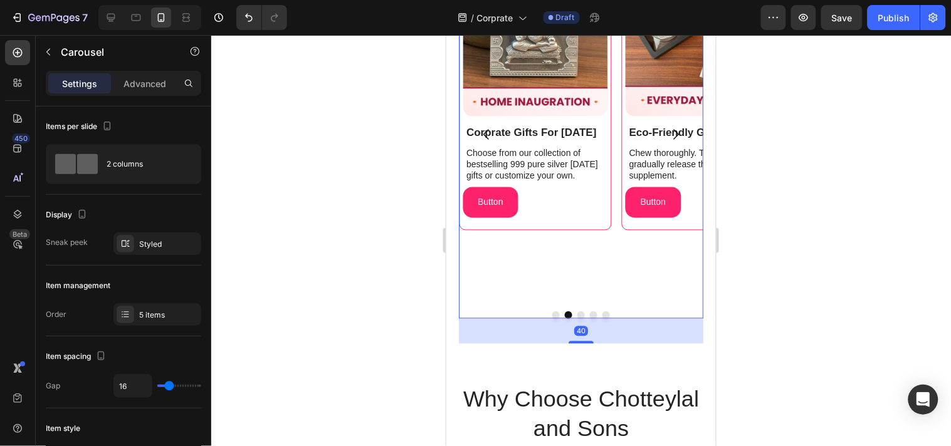
click at [576, 314] on button "Dot" at bounding box center [580, 315] width 8 height 8
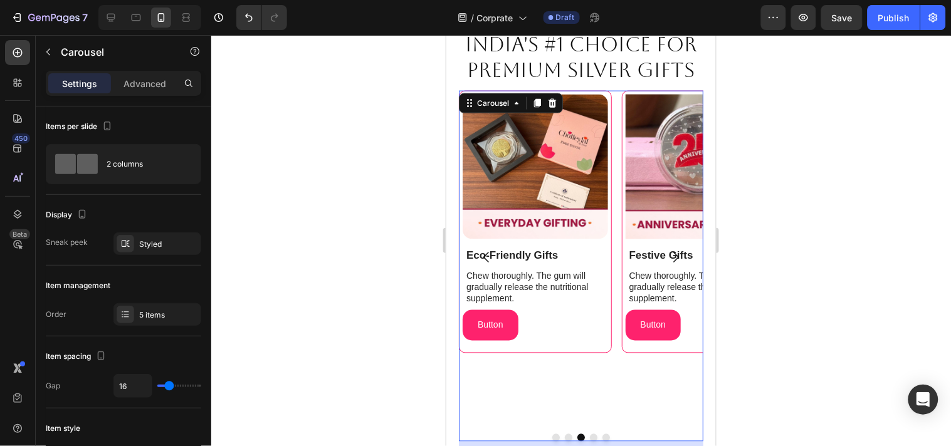
scroll to position [430, 0]
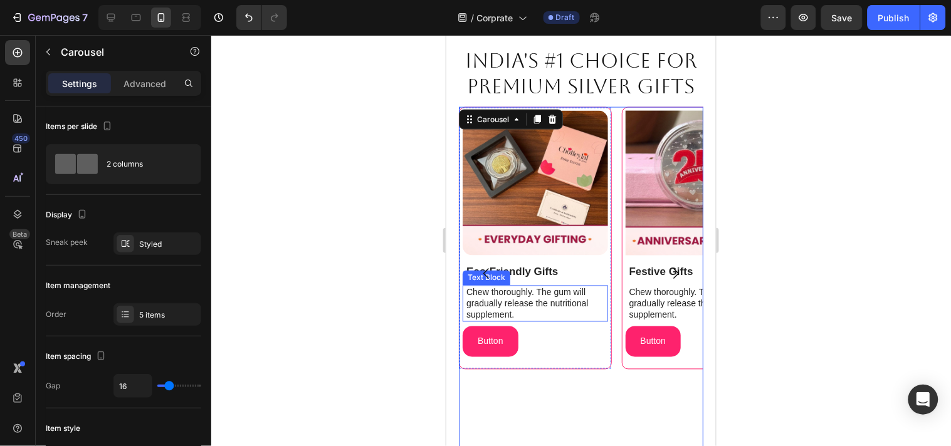
click at [554, 299] on p "Chew thoroughly. The gum will gradually release the nutritional supplement." at bounding box center [536, 303] width 140 height 34
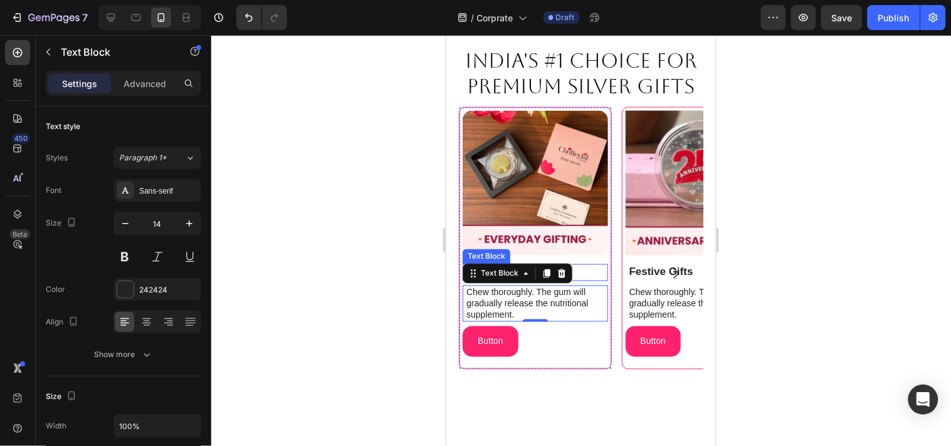
click at [586, 271] on p "Eco-Friendly Gifts" at bounding box center [536, 272] width 140 height 14
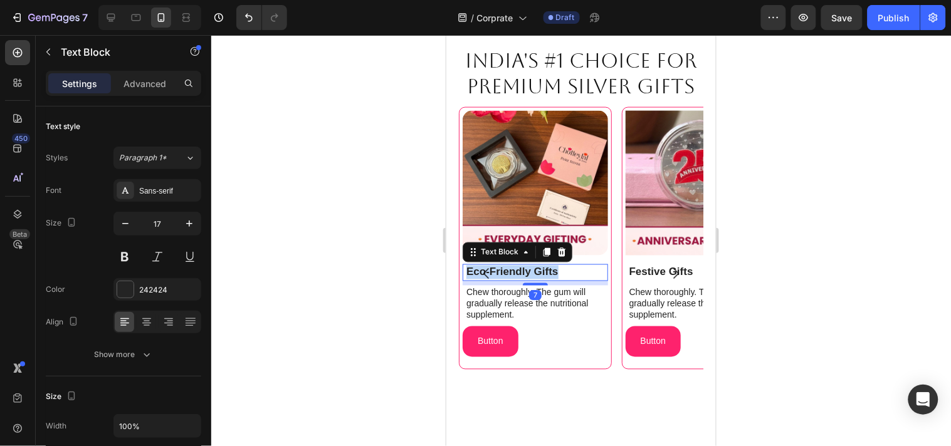
click at [586, 271] on p "Eco-Friendly Gifts" at bounding box center [536, 272] width 140 height 14
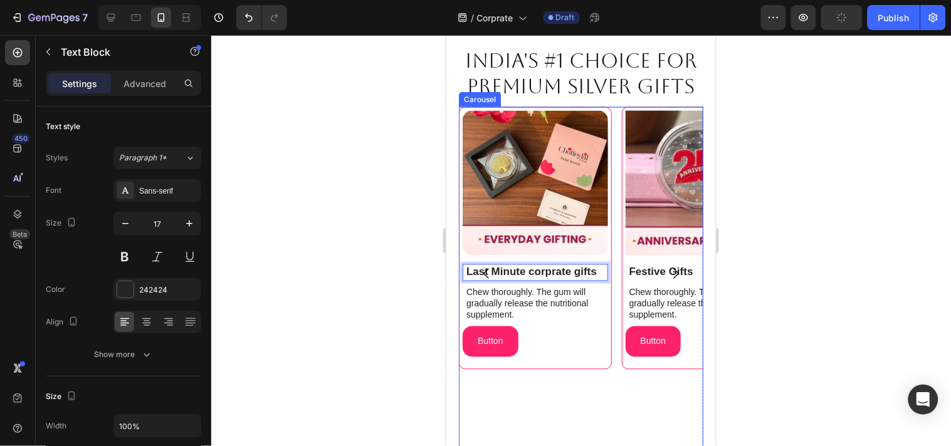
click at [497, 270] on button "Carousel Back Arrow" at bounding box center [485, 273] width 35 height 35
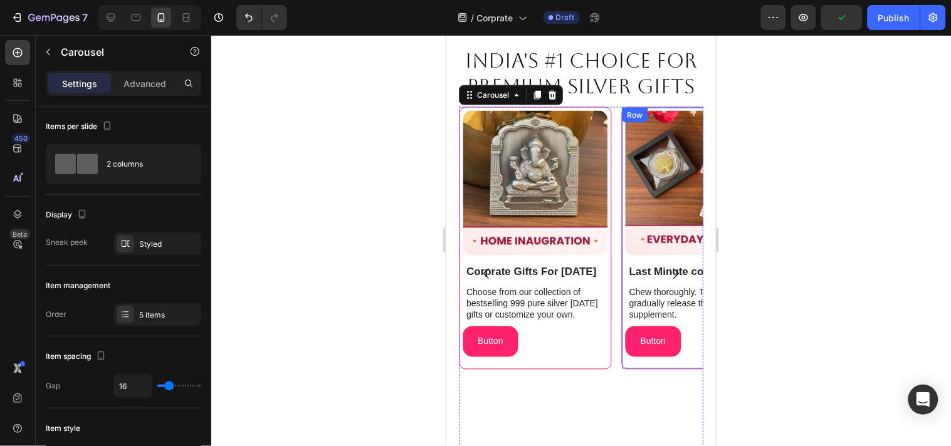
scroll to position [569, 0]
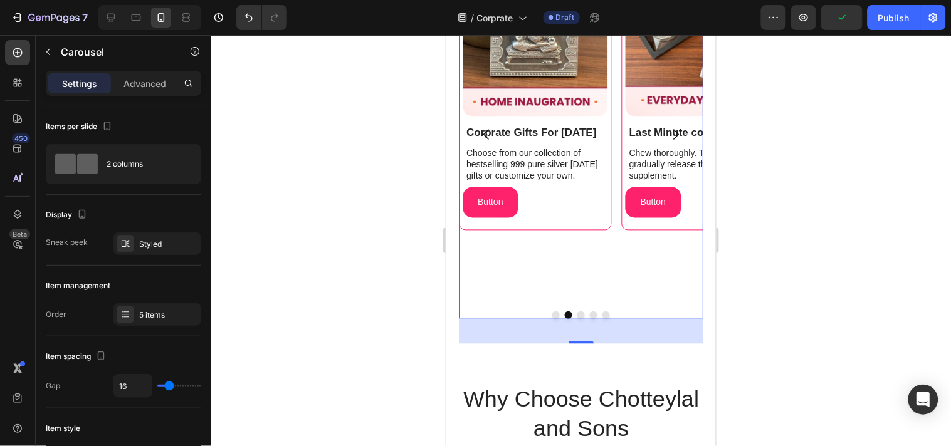
click at [576, 311] on button "Dot" at bounding box center [580, 315] width 8 height 8
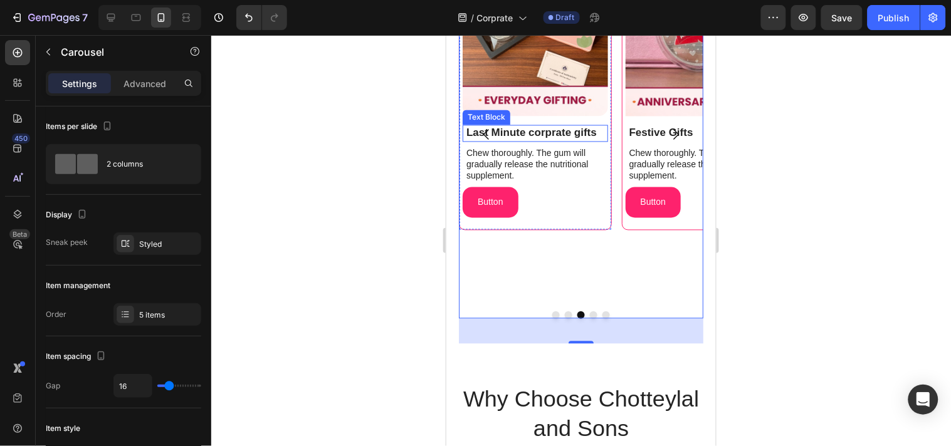
click at [534, 132] on strong "Last Minute corprate gifts" at bounding box center [531, 133] width 130 height 12
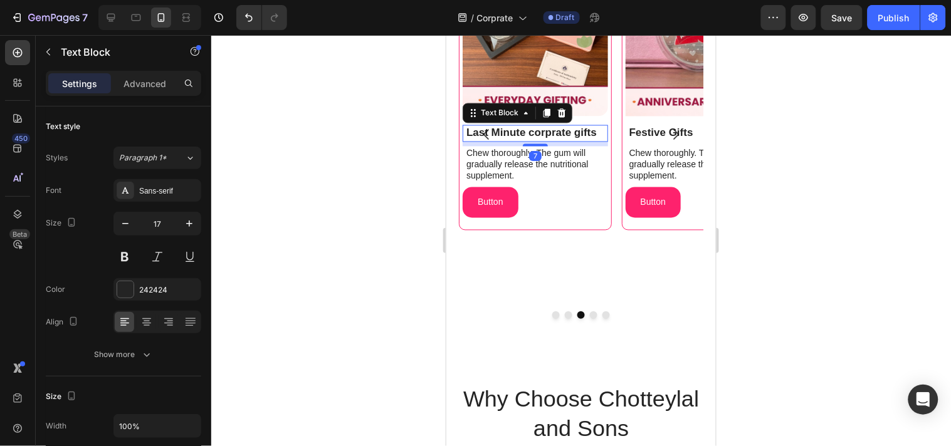
click at [534, 132] on strong "Last Minute corprate gifts" at bounding box center [531, 133] width 130 height 12
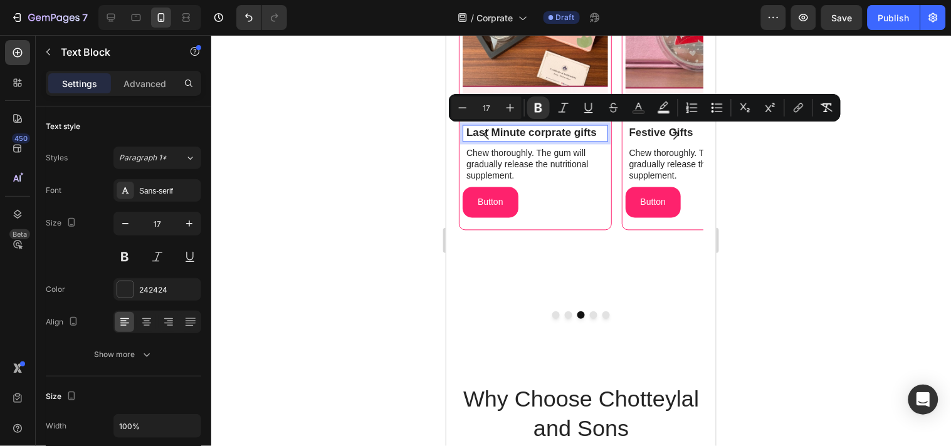
click at [533, 130] on strong "Last Minute corprate gifts" at bounding box center [531, 133] width 130 height 12
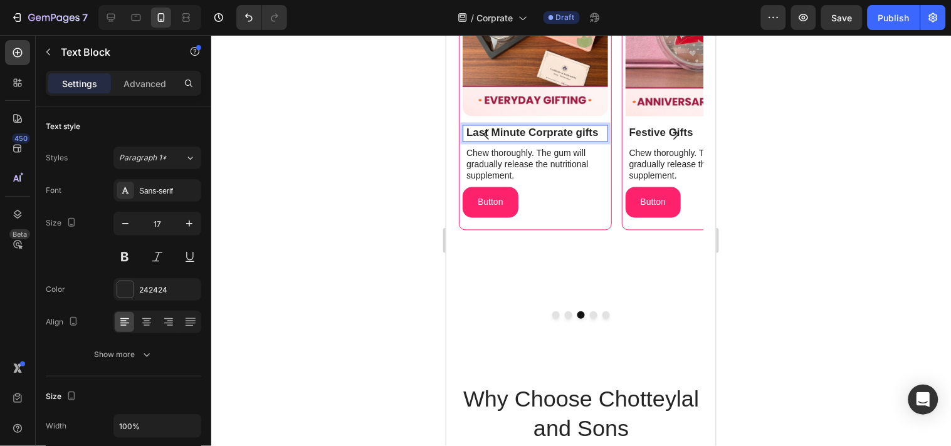
click at [581, 131] on strong "Last Minute Corprate gifts" at bounding box center [532, 133] width 132 height 12
click at [552, 135] on strong "Last Minute Corprate Gifts" at bounding box center [532, 133] width 133 height 12
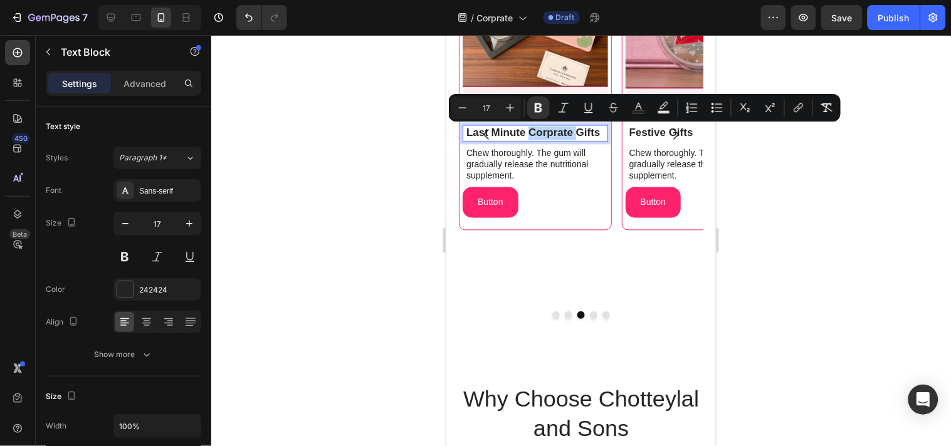
copy strong "Last Minute Corprate Gifts"
click at [543, 154] on p "Chew thoroughly. The gum will gradually release the nutritional supplement." at bounding box center [536, 164] width 140 height 34
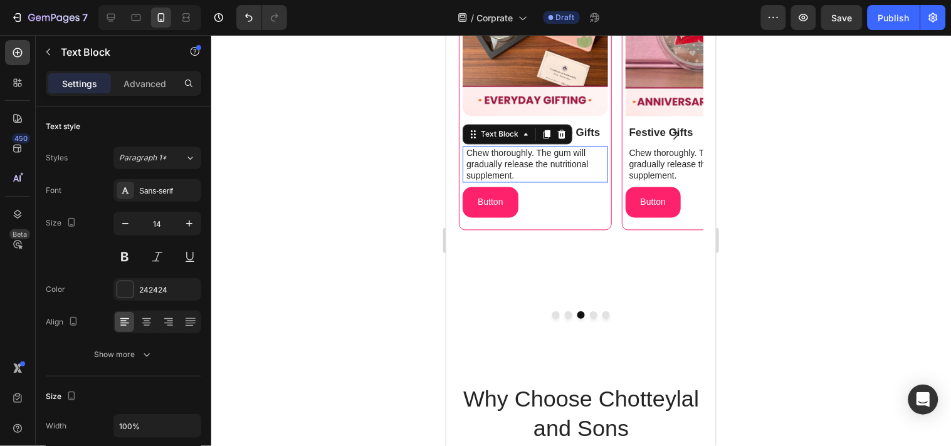
click at [543, 154] on p "Chew thoroughly. The gum will gradually release the nutritional supplement." at bounding box center [536, 164] width 140 height 34
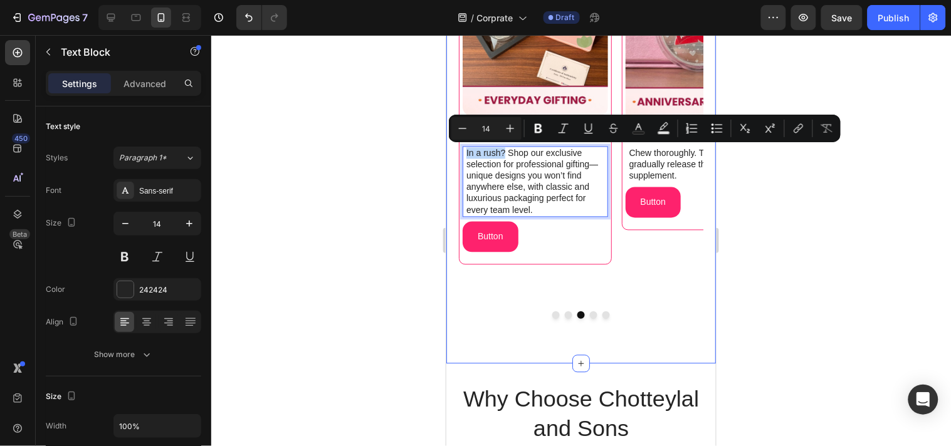
drag, startPoint x: 505, startPoint y: 151, endPoint x: 447, endPoint y: 156, distance: 58.5
click at [447, 156] on div "India's #1 choice for premium silver gifts Heading Image Image Image Image Caro…" at bounding box center [580, 135] width 269 height 457
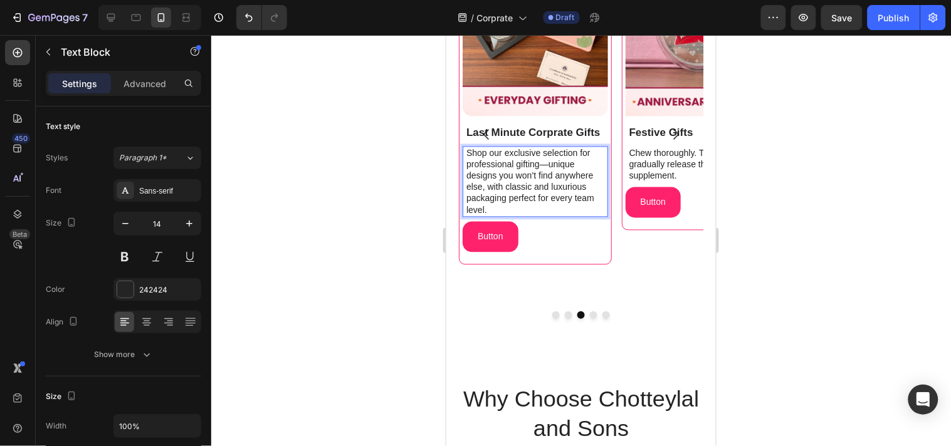
click at [469, 153] on p "Shop our exclusive selection for professional gifting—unique designs you won’t …" at bounding box center [536, 181] width 140 height 68
click at [518, 157] on p "Shop our exclusive selection for professional gifting—unique designs you won’t …" at bounding box center [536, 181] width 140 height 68
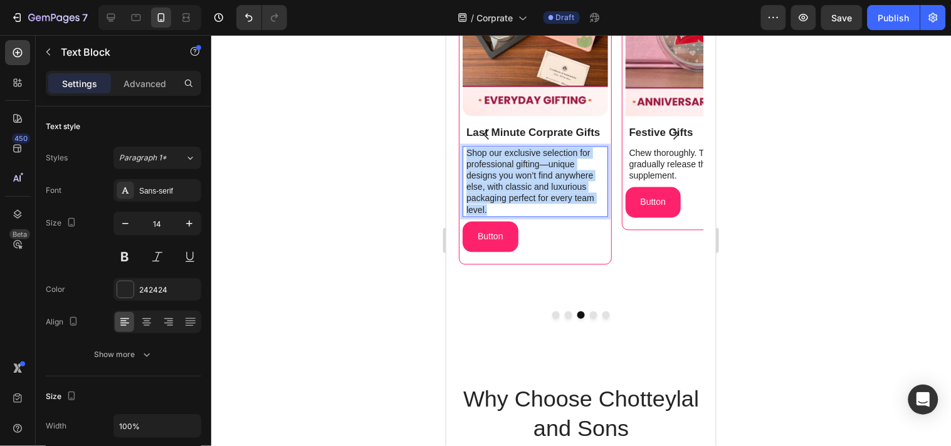
click at [518, 157] on p "Shop our exclusive selection for professional gifting—unique designs you won’t …" at bounding box center [536, 181] width 140 height 68
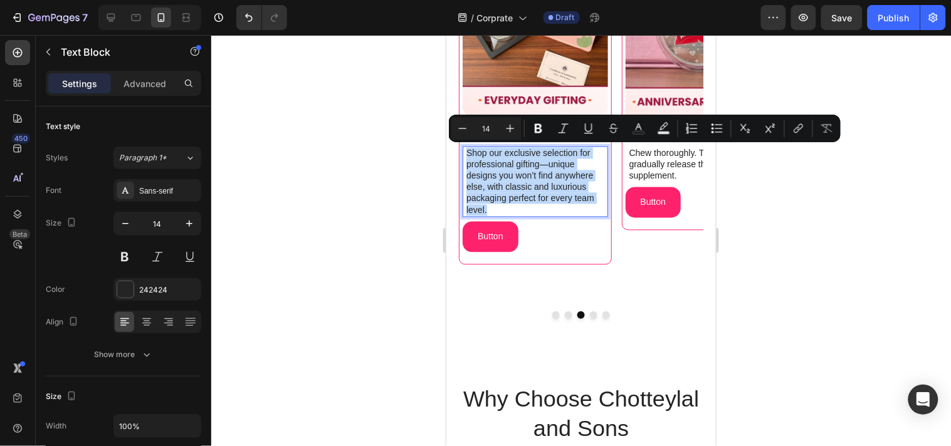
click at [519, 209] on p "Shop our exclusive selection for professional gifting—unique designs you won’t …" at bounding box center [536, 181] width 140 height 68
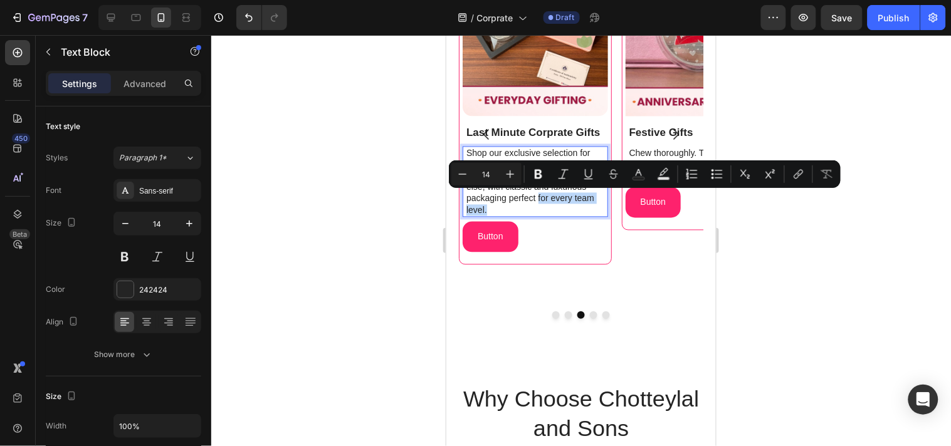
drag, startPoint x: 538, startPoint y: 195, endPoint x: 543, endPoint y: 207, distance: 13.2
click at [543, 207] on p "Shop our exclusive selection for professional gifting—unique designs you won’t …" at bounding box center [536, 181] width 140 height 68
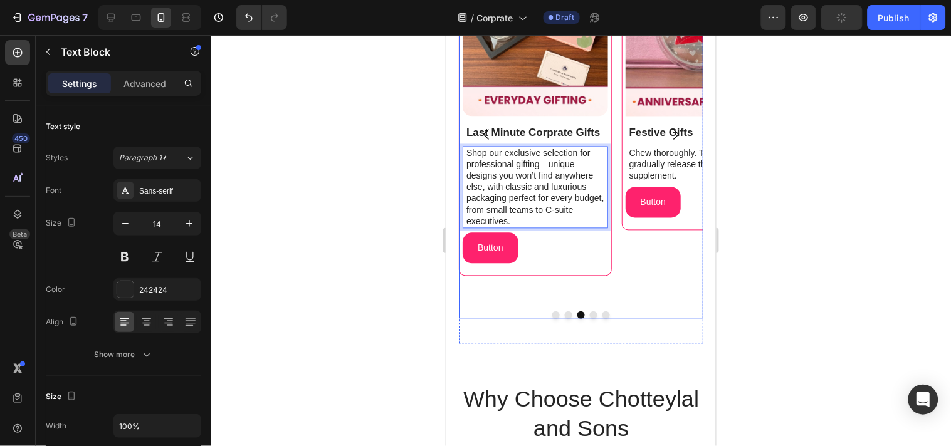
click at [589, 311] on button "Dot" at bounding box center [593, 315] width 8 height 8
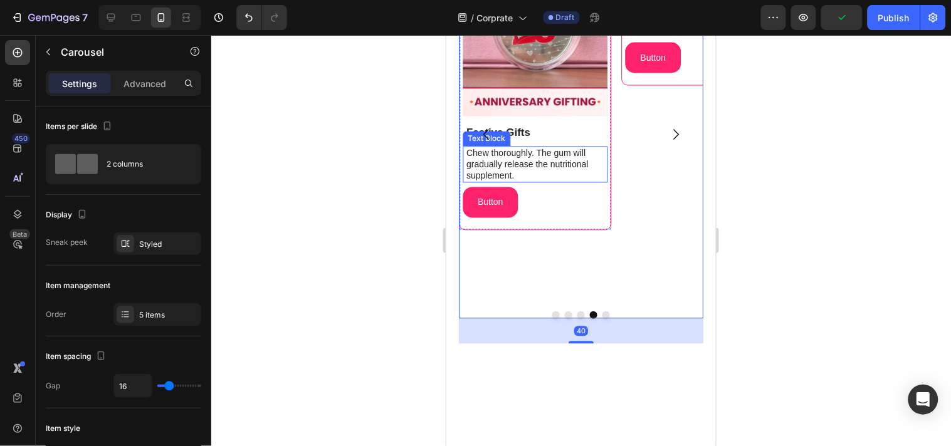
scroll to position [430, 0]
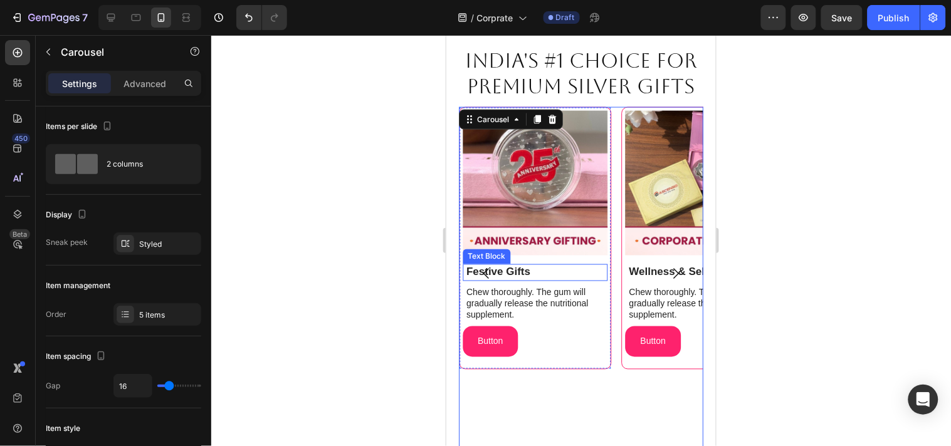
click at [553, 269] on p "Festive Gifts" at bounding box center [536, 272] width 140 height 14
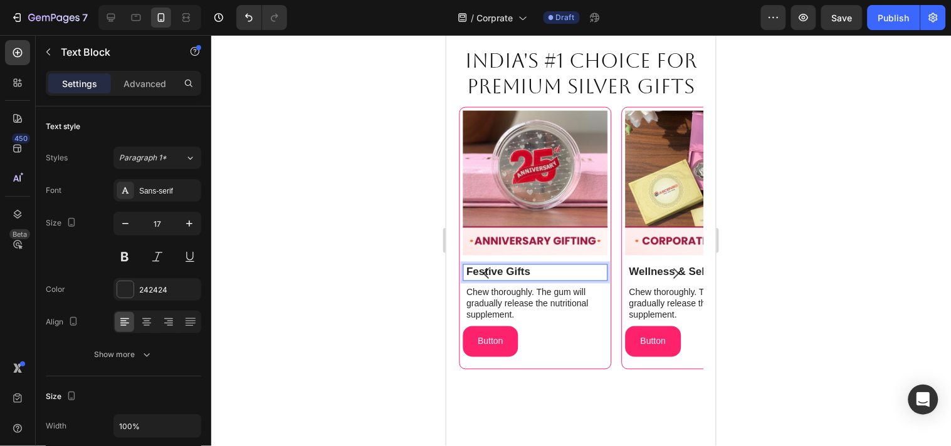
click at [553, 269] on p "Festive Gifts" at bounding box center [536, 272] width 140 height 14
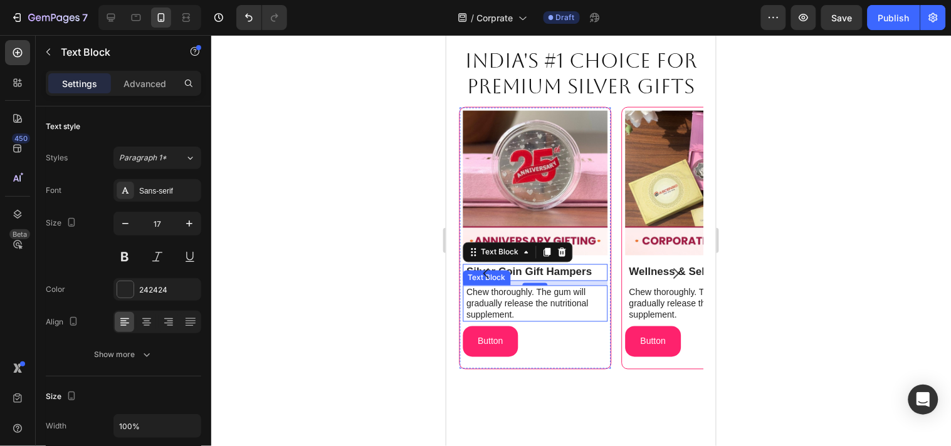
click at [556, 307] on p "Chew thoroughly. The gum will gradually release the nutritional supplement." at bounding box center [536, 303] width 140 height 34
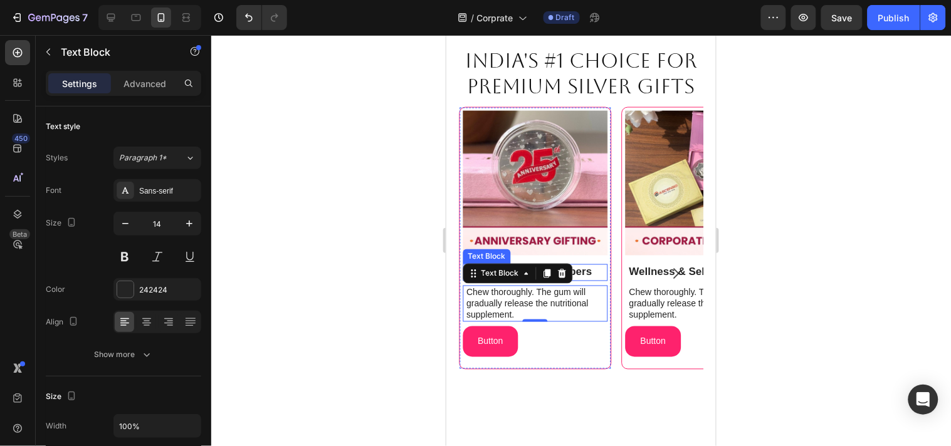
click at [588, 271] on p "Silver Coin Gift Hampers" at bounding box center [536, 272] width 140 height 14
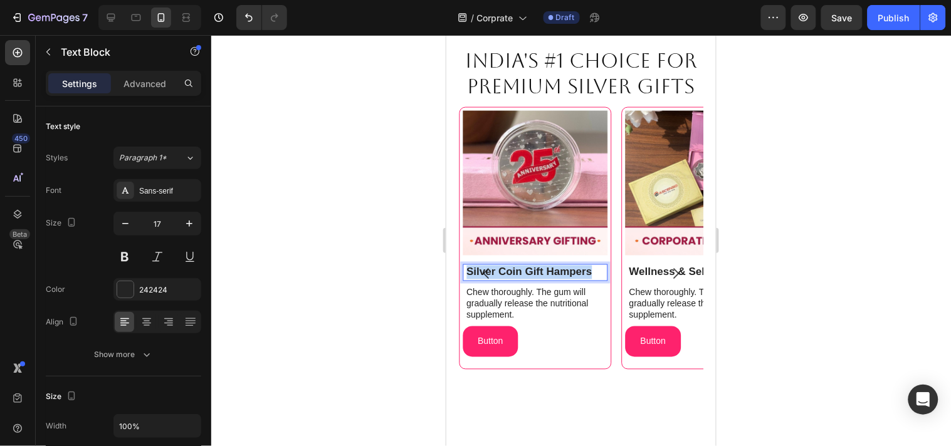
click at [588, 271] on p "Silver Coin Gift Hampers" at bounding box center [536, 272] width 140 height 14
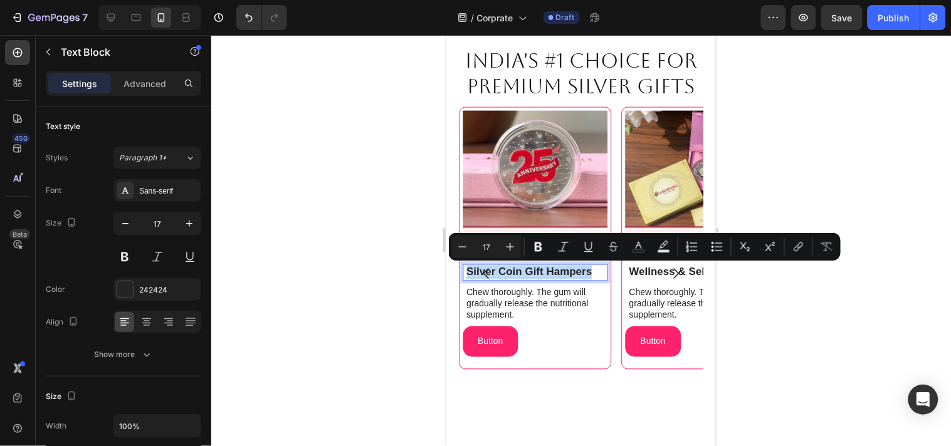
click at [524, 271] on p "Silver Coin Gift Hampers" at bounding box center [536, 272] width 140 height 14
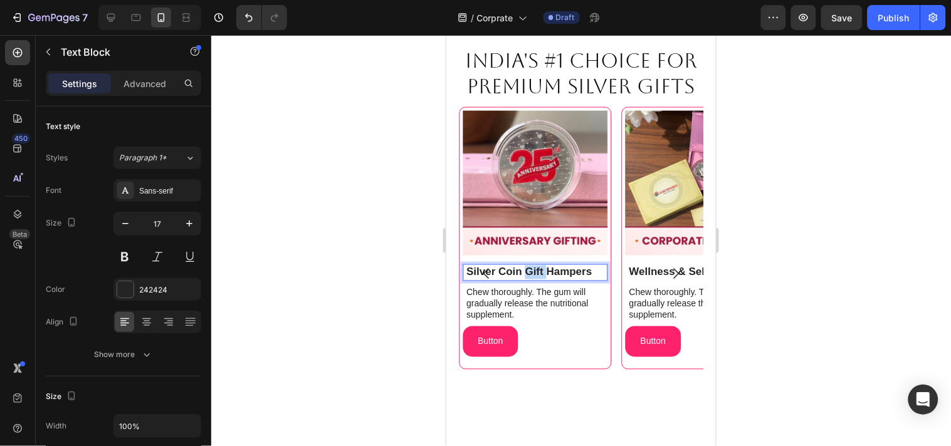
click at [524, 271] on p "Silver Coin Gift Hampers" at bounding box center [536, 272] width 140 height 14
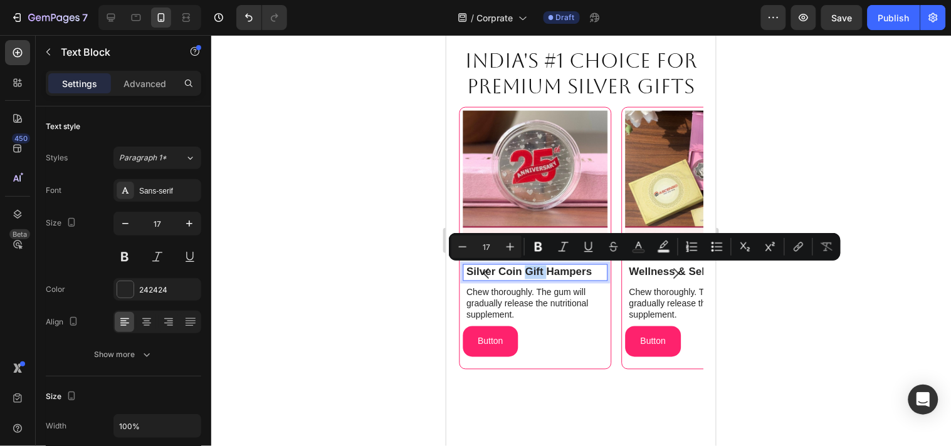
click at [523, 271] on p "Silver Coin Gift Hampers" at bounding box center [536, 272] width 140 height 14
drag, startPoint x: 523, startPoint y: 271, endPoint x: 461, endPoint y: 270, distance: 61.4
click at [462, 270] on div "Silver Coin Gift Hampers Text Block 7" at bounding box center [534, 272] width 145 height 16
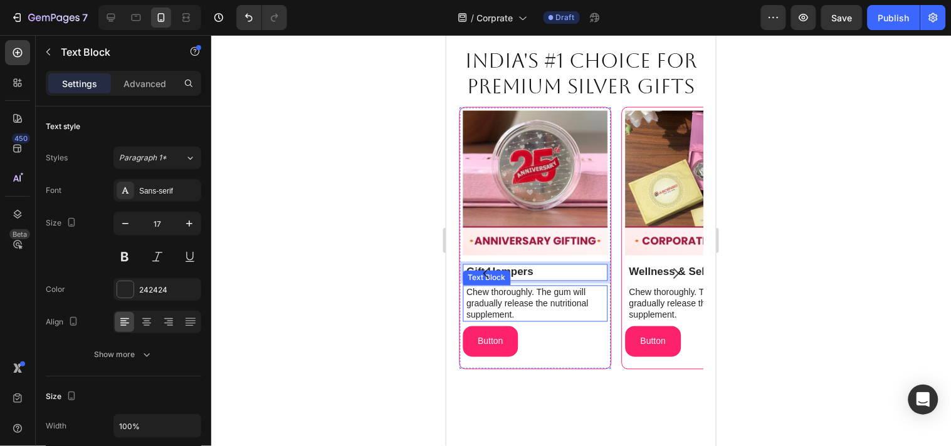
click at [545, 289] on p "Chew thoroughly. The gum will gradually release the nutritional supplement." at bounding box center [536, 303] width 140 height 34
click at [528, 300] on p "Chew thoroughly. The gum will gradually release the nutritional supplement." at bounding box center [536, 303] width 140 height 34
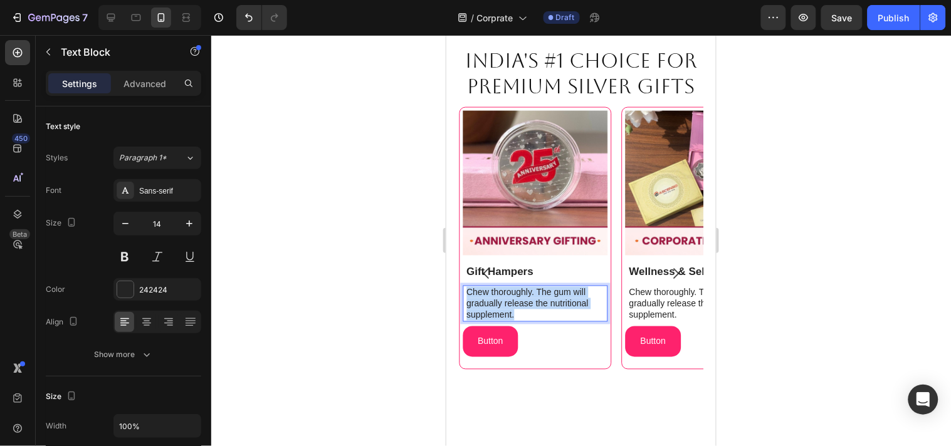
click at [528, 300] on p "Chew thoroughly. The gum will gradually release the nutritional supplement." at bounding box center [536, 303] width 140 height 34
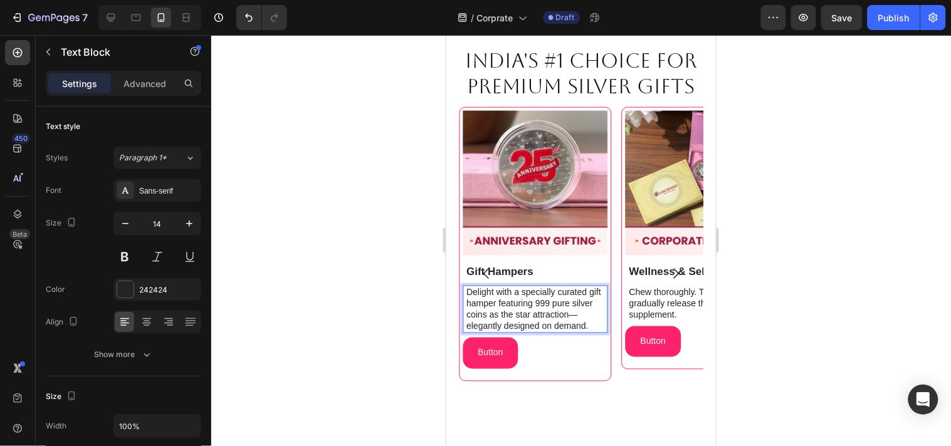
click at [545, 315] on p "Delight with a specially curated gift hamper featuring 999 pure silver coins as…" at bounding box center [536, 309] width 140 height 46
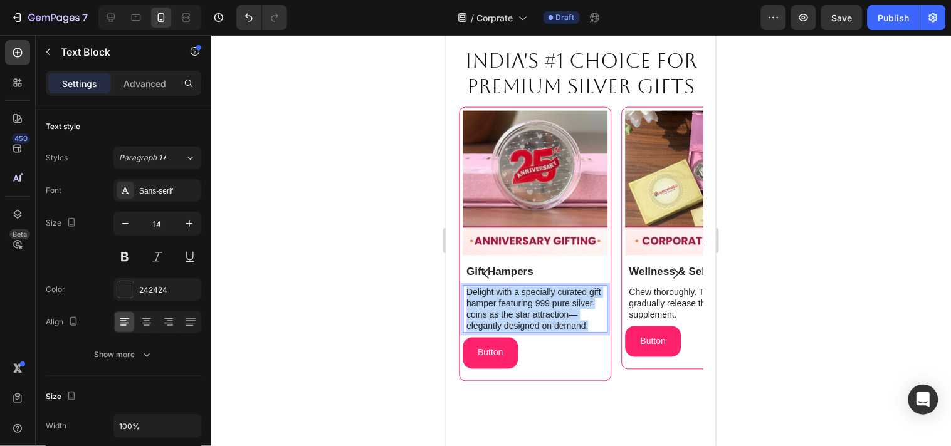
click at [545, 315] on p "Delight with a specially curated gift hamper featuring 999 pure silver coins as…" at bounding box center [536, 309] width 140 height 46
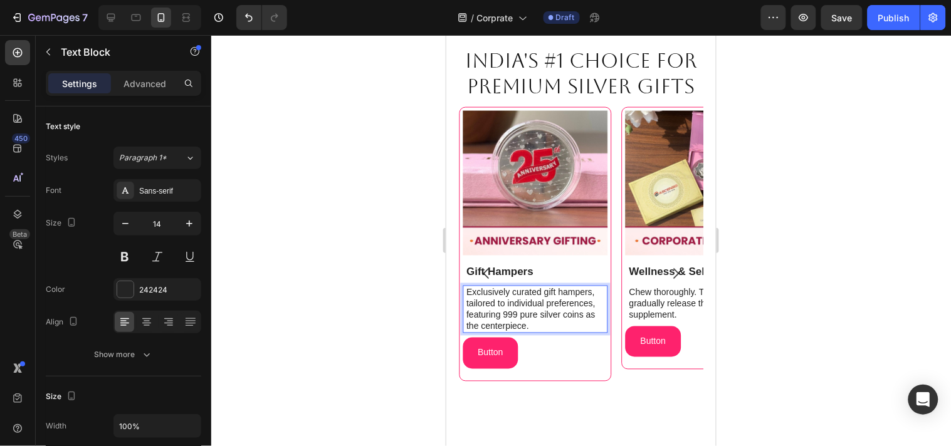
click at [548, 322] on p "Exclusively curated gift hampers, tailored to individual preferences, featuring…" at bounding box center [536, 309] width 140 height 46
click at [524, 323] on p "Exclusively curated gift hampers, tailored to individual preferences, featuring…" at bounding box center [536, 309] width 140 height 46
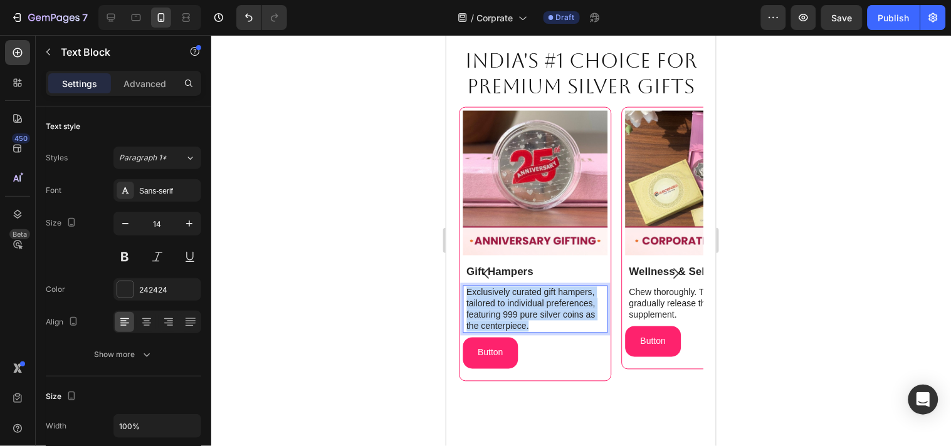
click at [524, 323] on p "Exclusively curated gift hampers, tailored to individual preferences, featuring…" at bounding box center [536, 309] width 140 height 46
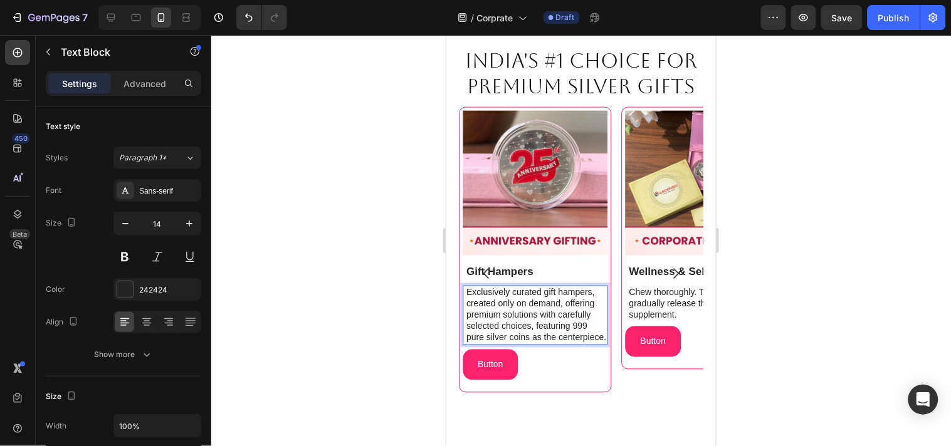
click at [494, 303] on p "Exclusively curated gift hampers, created only on demand, offering premium solu…" at bounding box center [536, 314] width 140 height 57
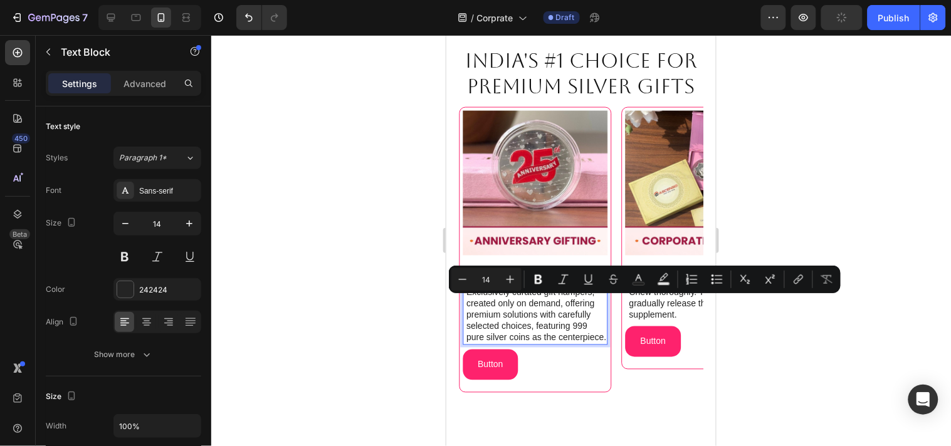
click at [472, 302] on p "Exclusively curated gift hampers, created only on demand, offering premium solu…" at bounding box center [536, 314] width 140 height 57
drag, startPoint x: 472, startPoint y: 302, endPoint x: 482, endPoint y: 303, distance: 10.7
click at [482, 303] on p "Exclusively curated gift hampers, created only on demand, offering premium solu…" at bounding box center [536, 314] width 140 height 57
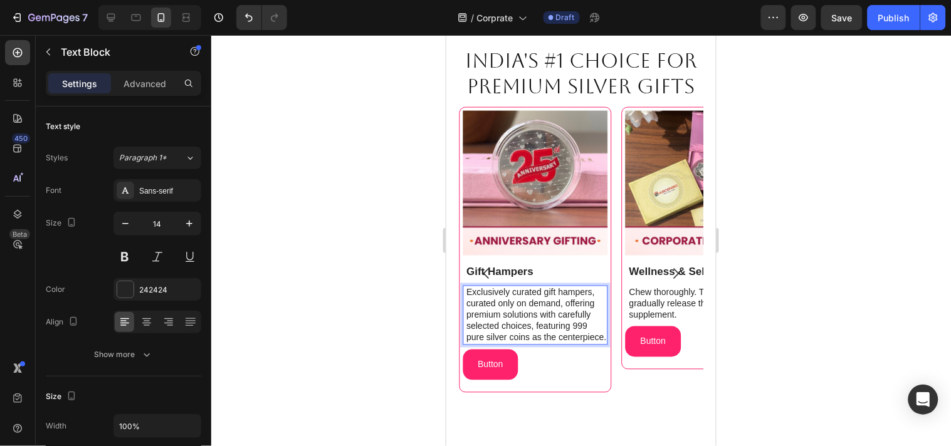
click at [536, 326] on p "Exclusively curated gift hampers, curated only on demand, offering premium solu…" at bounding box center [536, 314] width 140 height 57
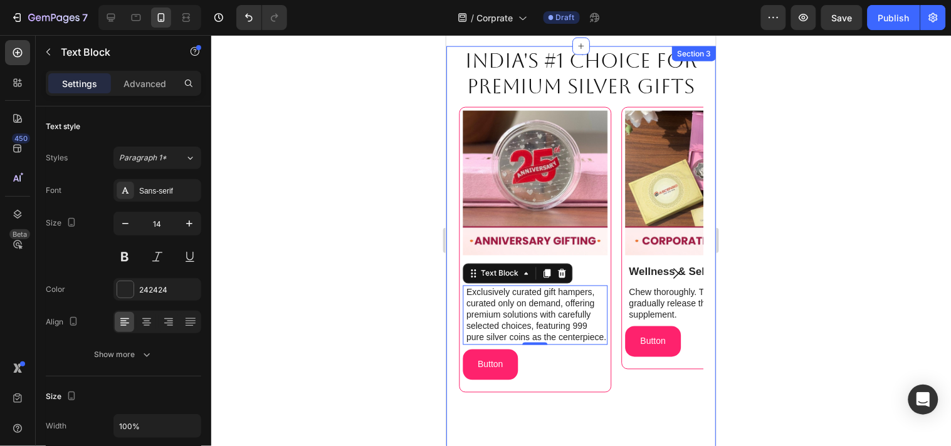
click at [804, 273] on div at bounding box center [580, 240] width 739 height 411
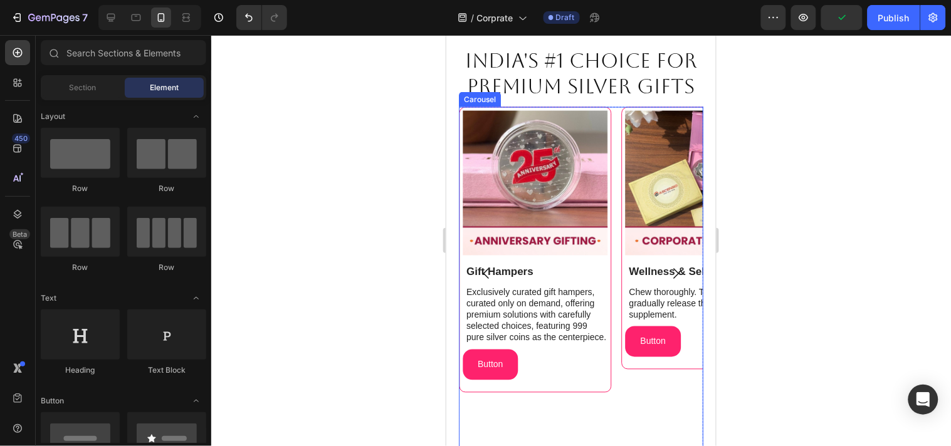
click at [667, 272] on icon "Carousel Next Arrow" at bounding box center [674, 273] width 15 height 15
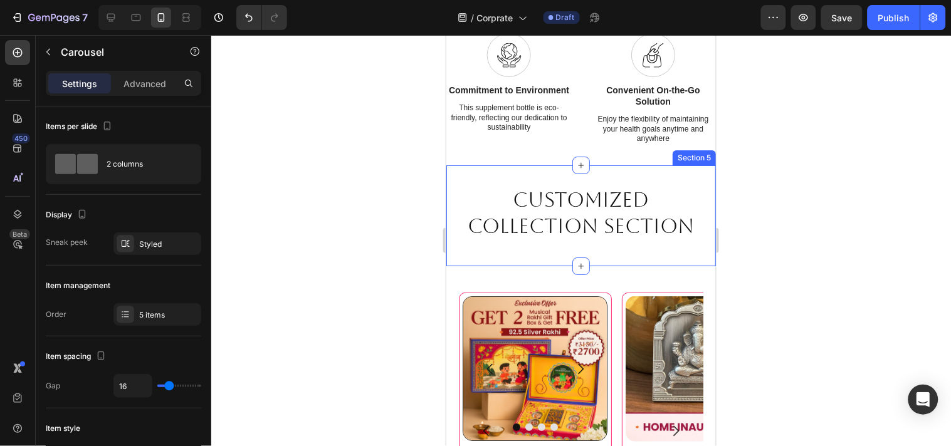
scroll to position [1196, 0]
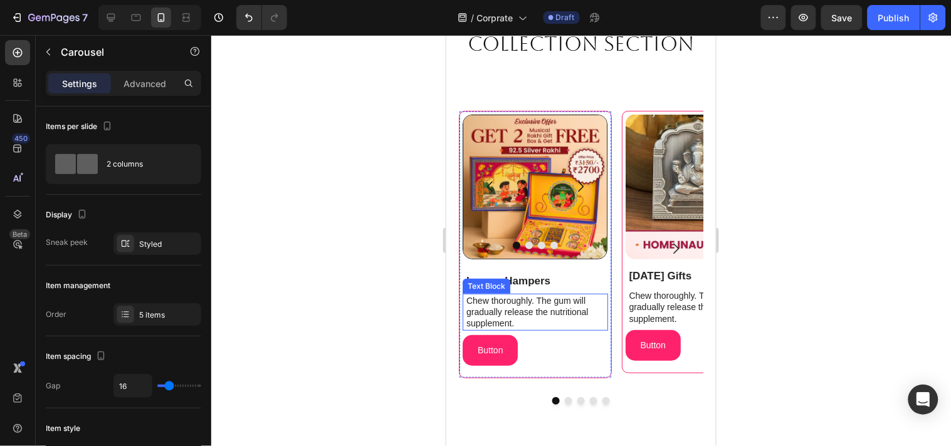
scroll to position [1335, 0]
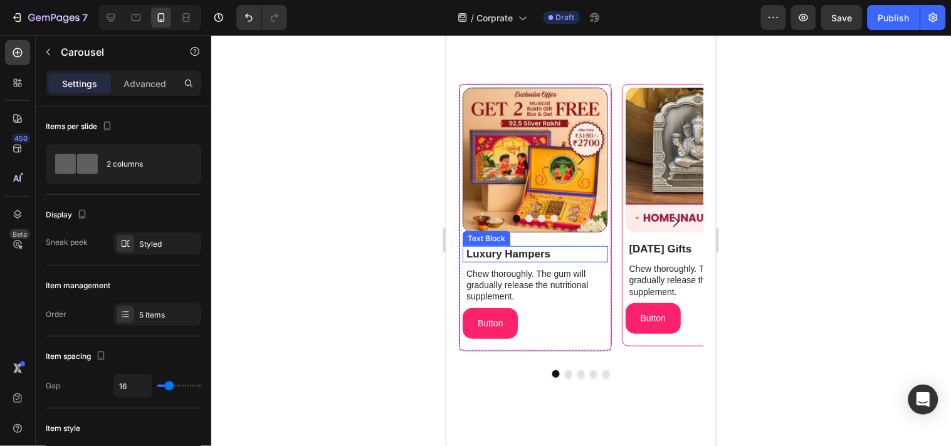
click at [531, 258] on strong "Luxury Hampers" at bounding box center [508, 254] width 84 height 12
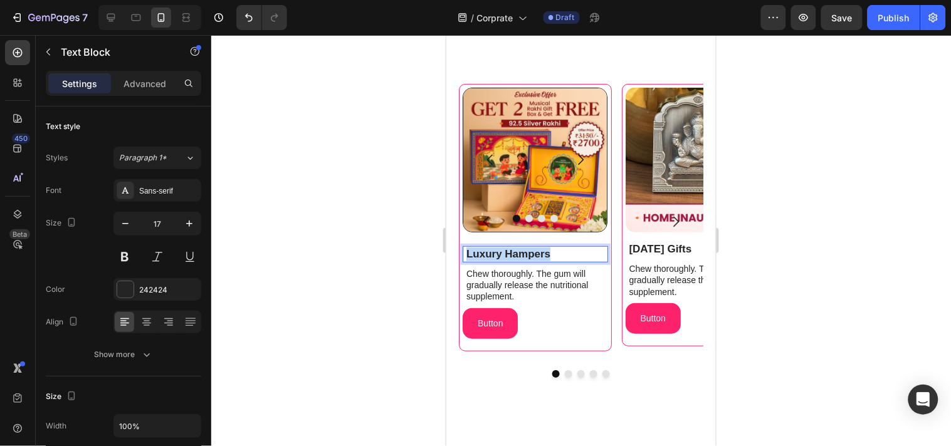
click at [531, 258] on strong "Luxury Hampers" at bounding box center [508, 254] width 84 height 12
click at [549, 278] on p "Chew thoroughly. The gum will gradually release the nutritional supplement." at bounding box center [536, 285] width 140 height 34
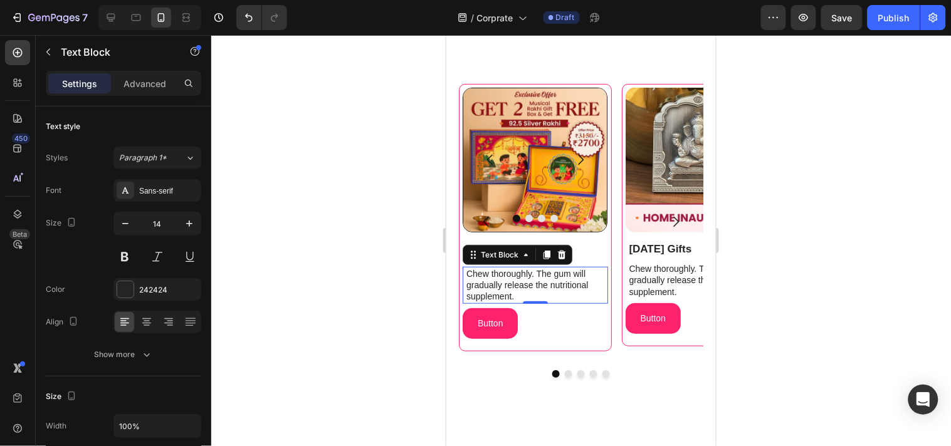
click at [549, 278] on p "Chew thoroughly. The gum will gradually release the nutritional supplement." at bounding box center [536, 285] width 140 height 34
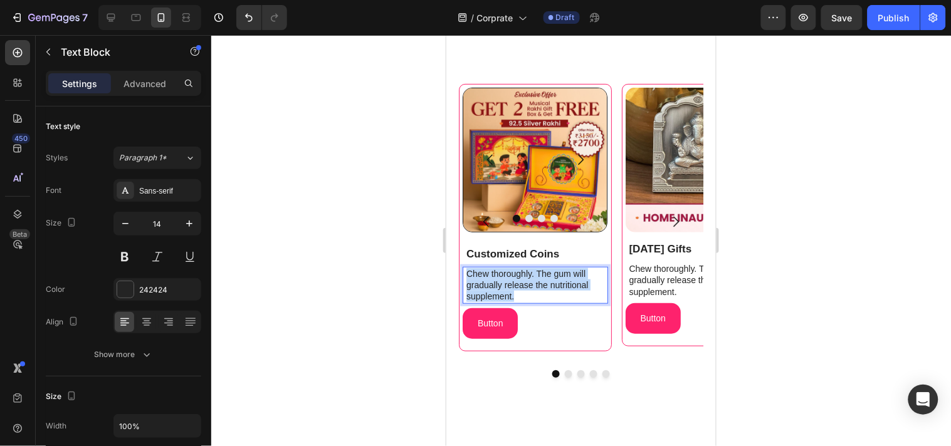
click at [549, 278] on p "Chew thoroughly. The gum will gradually release the nutritional supplement." at bounding box center [536, 285] width 140 height 34
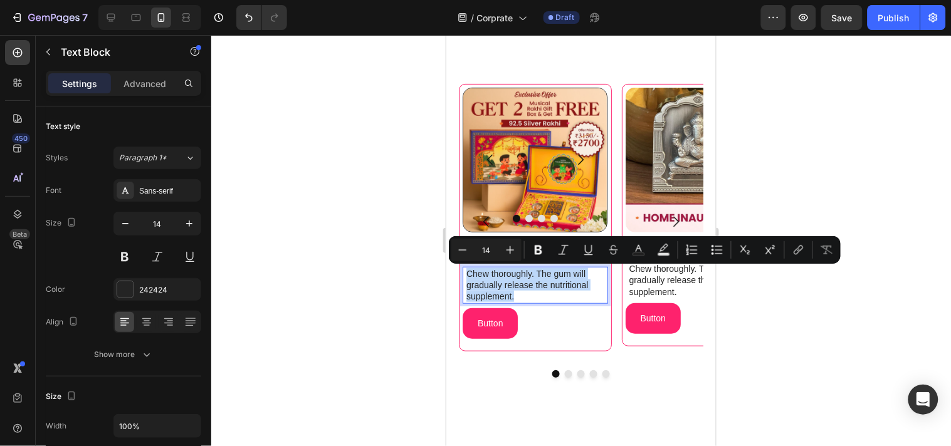
click at [541, 284] on p "Chew thoroughly. The gum will gradually release the nutritional supplement." at bounding box center [536, 285] width 140 height 34
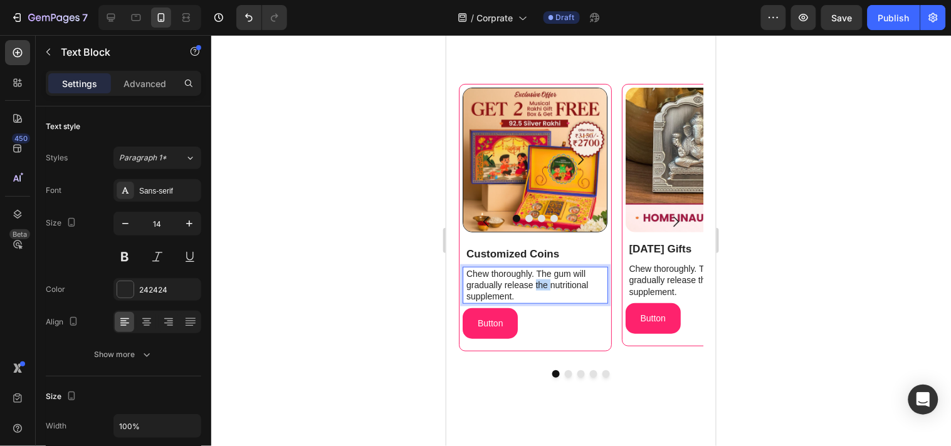
click at [541, 284] on p "Chew thoroughly. The gum will gradually release the nutritional supplement." at bounding box center [536, 285] width 140 height 34
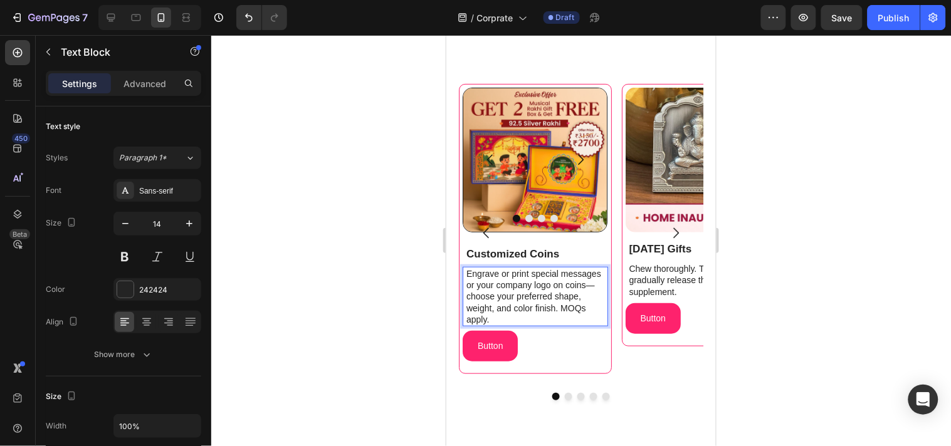
click at [510, 270] on p "Engrave or print special messages or your company logo on coins—choose your pre…" at bounding box center [536, 296] width 140 height 57
click at [555, 338] on div "Button Button" at bounding box center [534, 343] width 145 height 35
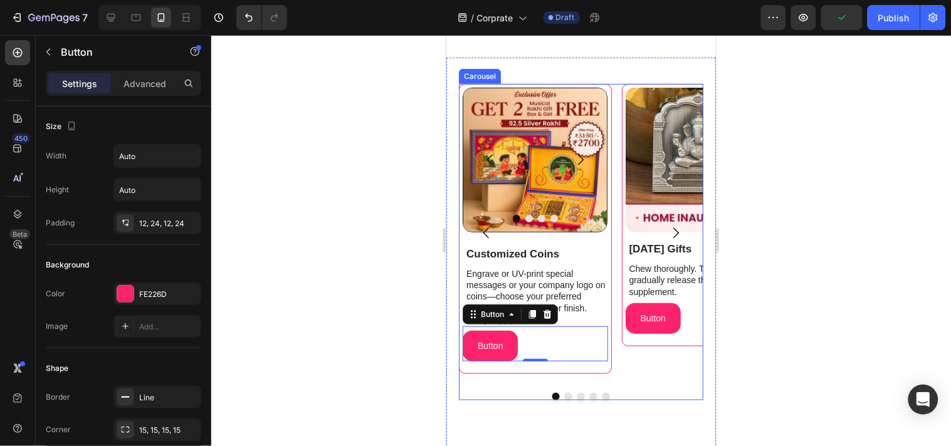
click at [564, 394] on button "Dot" at bounding box center [568, 396] width 8 height 8
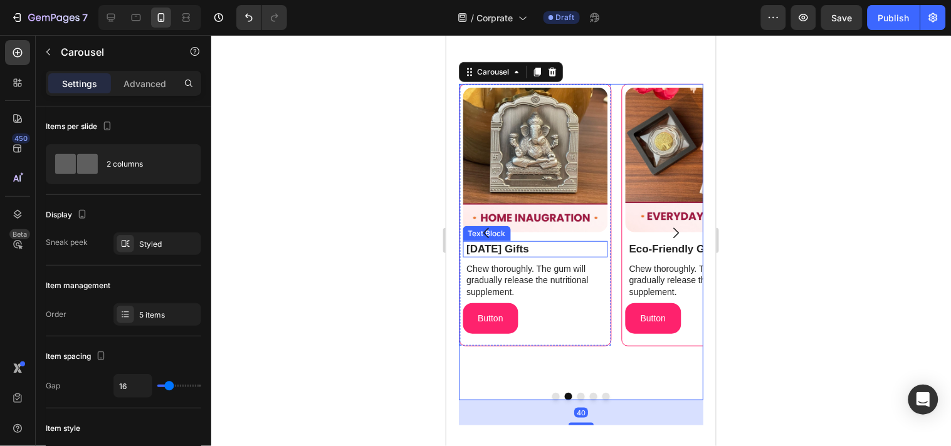
click at [517, 248] on p "[DATE] Gifts" at bounding box center [536, 249] width 140 height 14
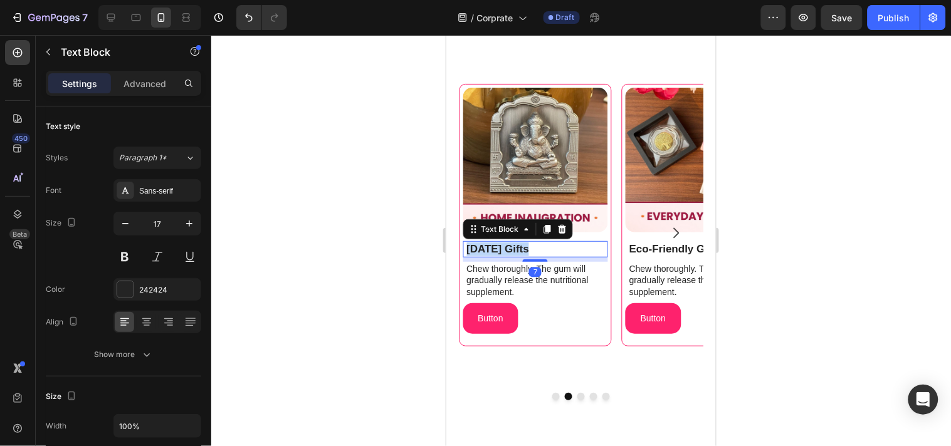
click at [517, 248] on p "[DATE] Gifts" at bounding box center [536, 249] width 140 height 14
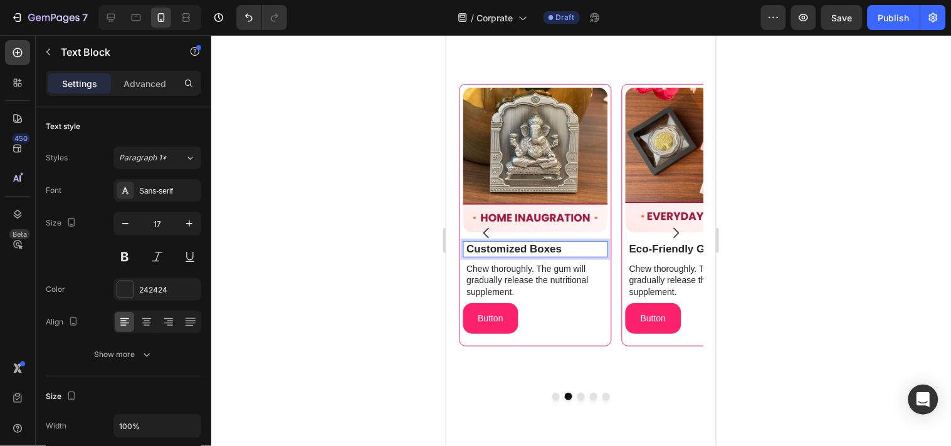
scroll to position [1266, 0]
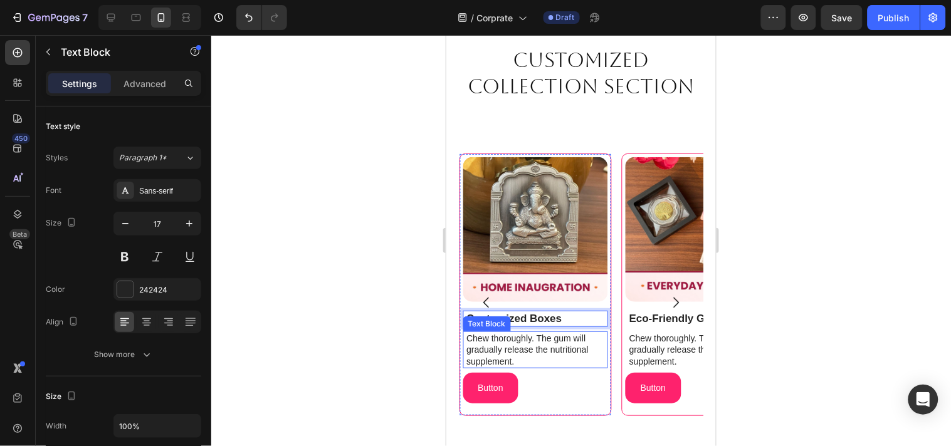
click at [519, 346] on p "Chew thoroughly. The gum will gradually release the nutritional supplement." at bounding box center [536, 349] width 140 height 34
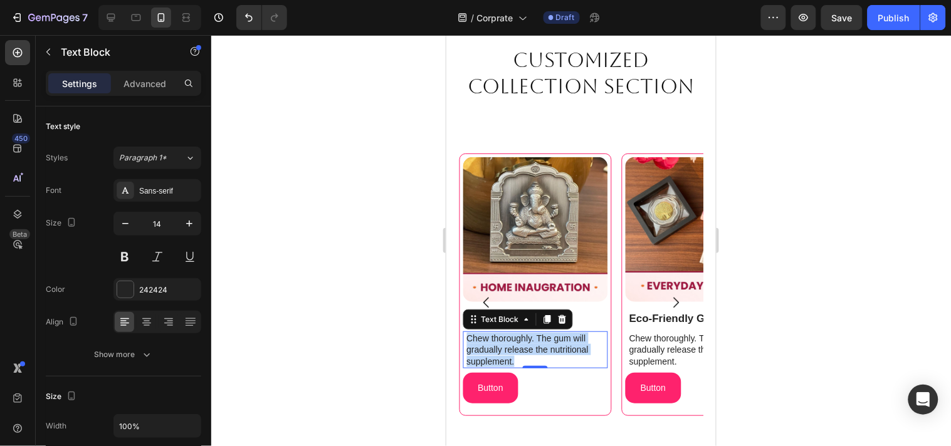
click at [519, 346] on p "Chew thoroughly. The gum will gradually release the nutritional supplement." at bounding box center [536, 349] width 140 height 34
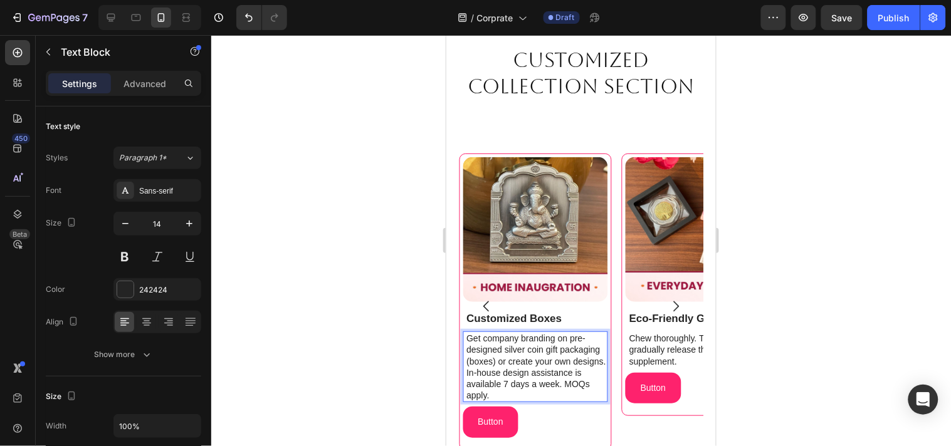
click at [493, 359] on p "Get company branding on pre-designed silver coin gift packaging (boxes) or crea…" at bounding box center [536, 366] width 140 height 68
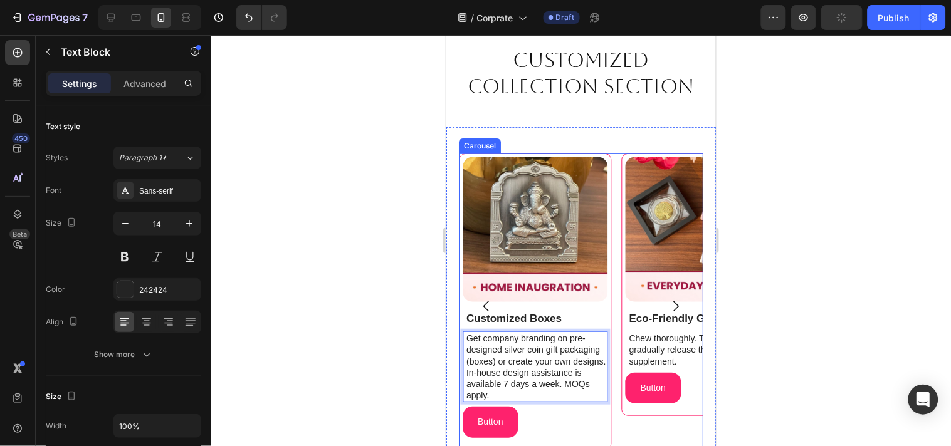
click at [667, 305] on icon "Carousel Next Arrow" at bounding box center [674, 305] width 15 height 15
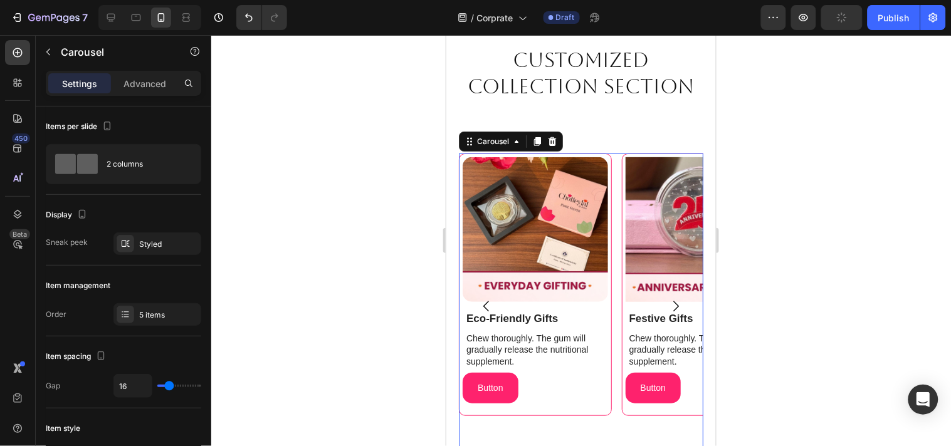
click at [486, 299] on icon "Carousel Back Arrow" at bounding box center [485, 305] width 15 height 15
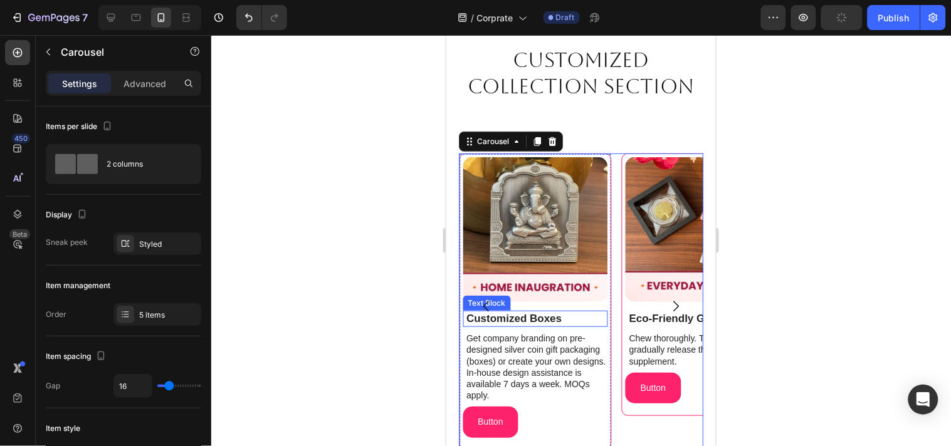
click at [530, 315] on p "Customized Boxes" at bounding box center [536, 318] width 140 height 14
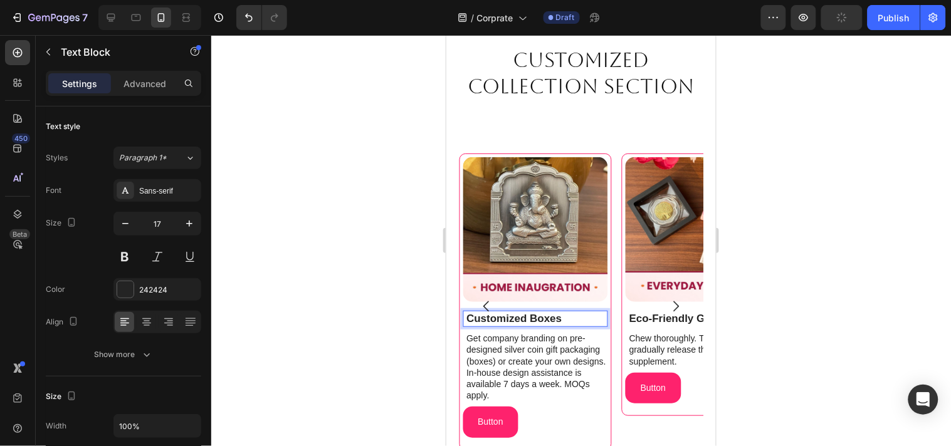
click at [530, 319] on p "Customized Boxes" at bounding box center [536, 318] width 140 height 14
drag, startPoint x: 529, startPoint y: 318, endPoint x: 562, endPoint y: 321, distance: 32.7
click at [562, 321] on p "Customized Boxes" at bounding box center [536, 318] width 140 height 14
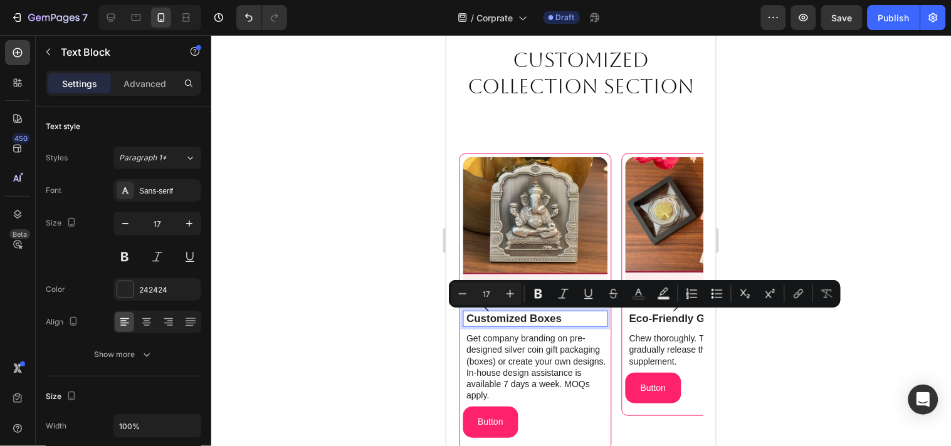
click at [521, 319] on p "Customized Boxes" at bounding box center [536, 318] width 140 height 14
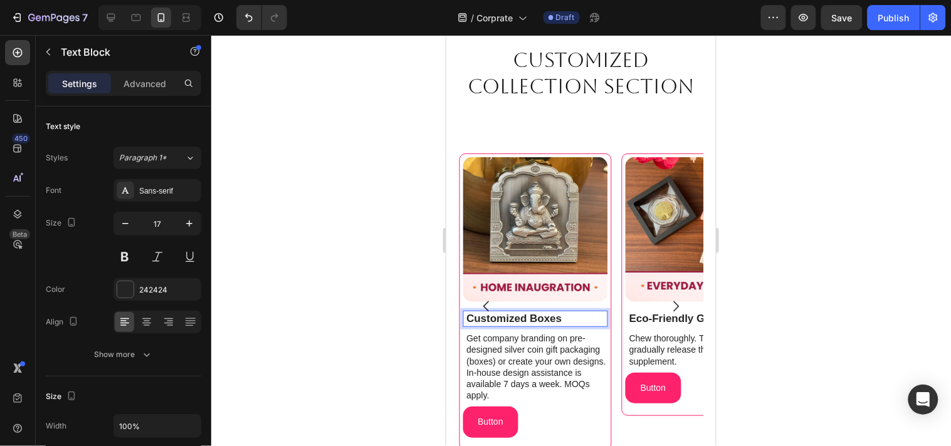
click at [529, 316] on p "Customized Boxes" at bounding box center [536, 318] width 140 height 14
click at [535, 320] on p "Customized Gift Boxes" at bounding box center [536, 318] width 140 height 14
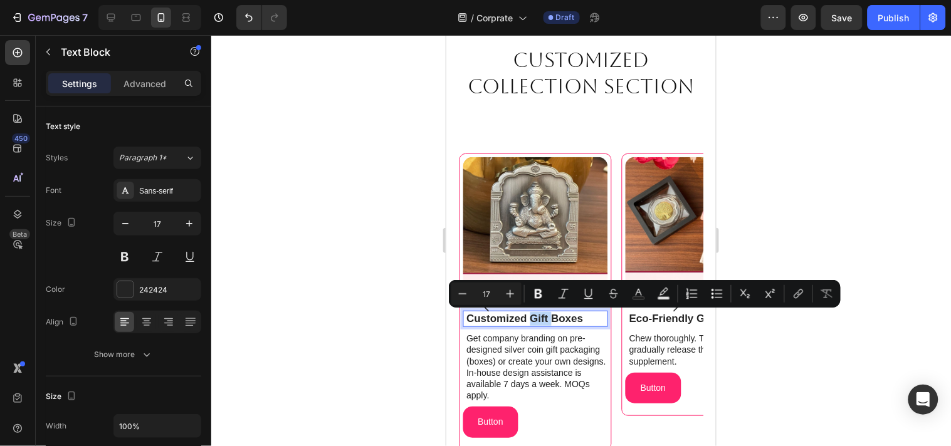
click at [548, 320] on p "Customized Gift Boxes" at bounding box center [536, 318] width 140 height 14
drag, startPoint x: 530, startPoint y: 316, endPoint x: 581, endPoint y: 326, distance: 51.7
click at [581, 326] on div "Customized Gift Boxes" at bounding box center [535, 318] width 143 height 16
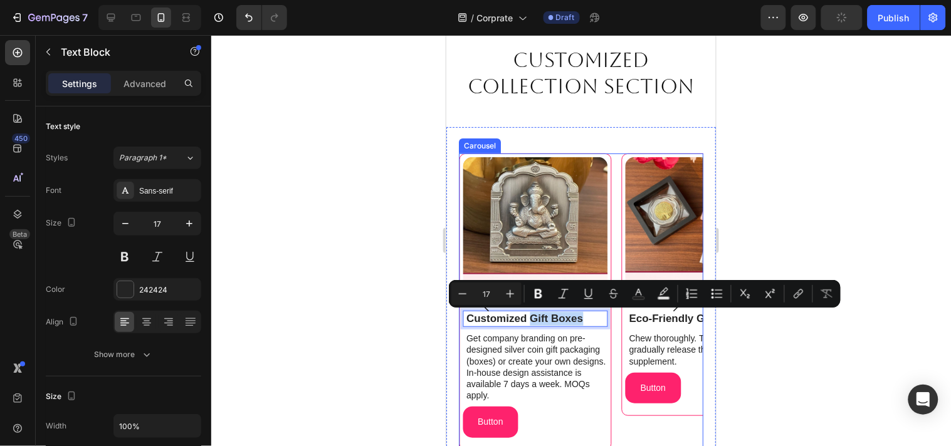
click at [618, 346] on div "Image Image Image Image Carousel Customized Coins Text Block Engrave or UV-prin…" at bounding box center [580, 306] width 244 height 306
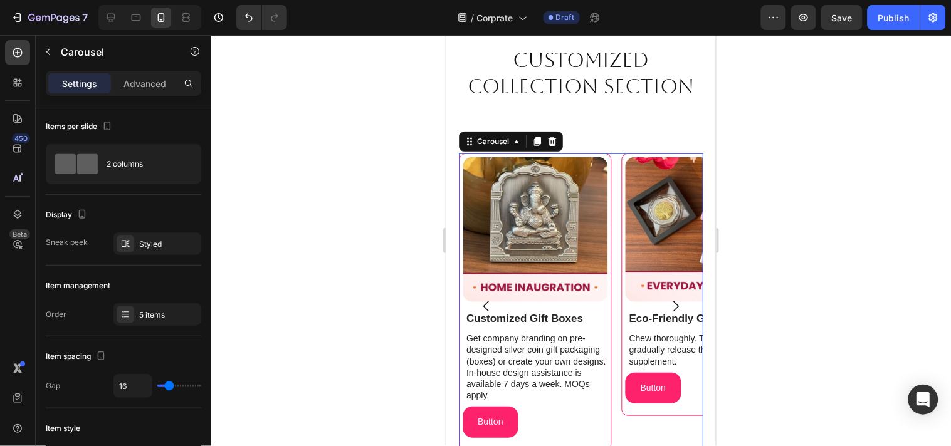
click at [667, 299] on icon "Carousel Next Arrow" at bounding box center [674, 305] width 15 height 15
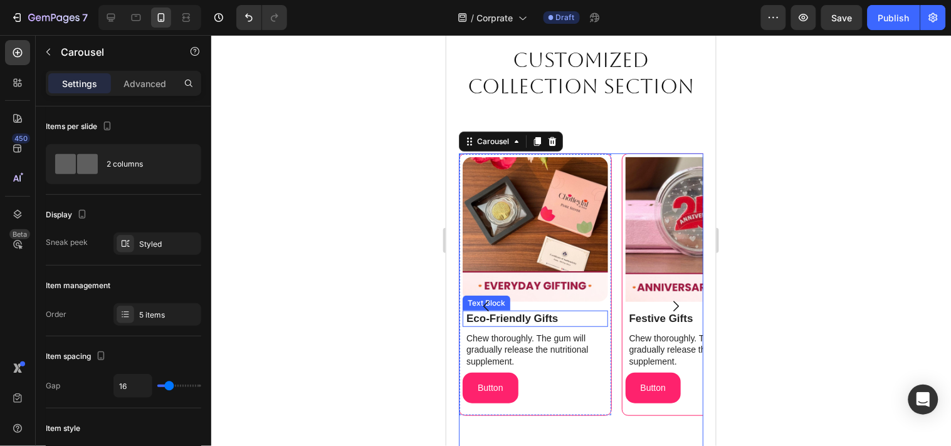
click at [519, 322] on strong "Eco-Friendly Gifts" at bounding box center [511, 318] width 91 height 12
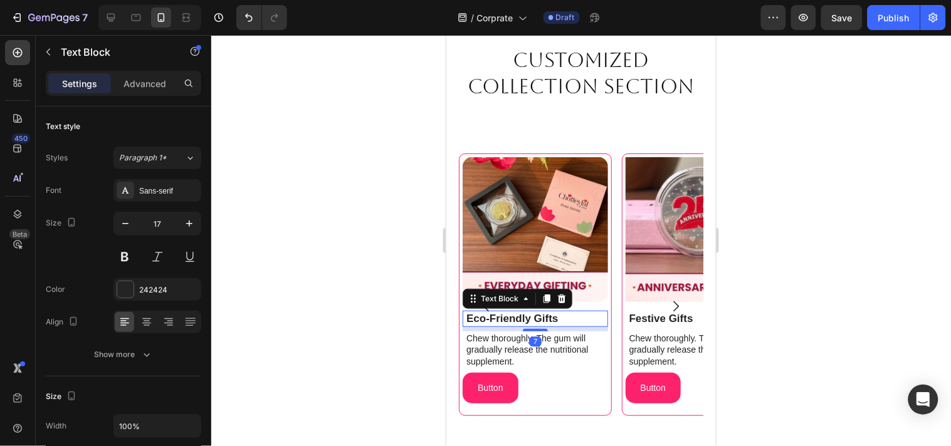
click at [519, 322] on strong "Eco-Friendly Gifts" at bounding box center [511, 318] width 91 height 12
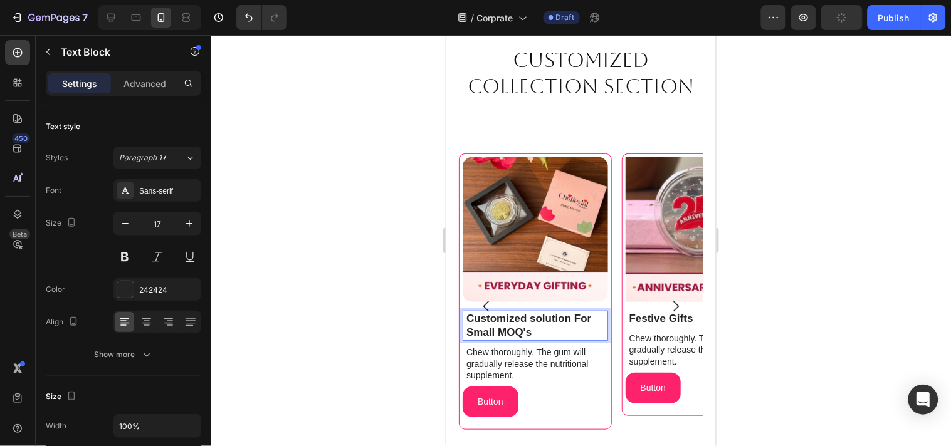
click at [536, 318] on strong "Customized solution For Small MOQ's" at bounding box center [528, 325] width 125 height 26
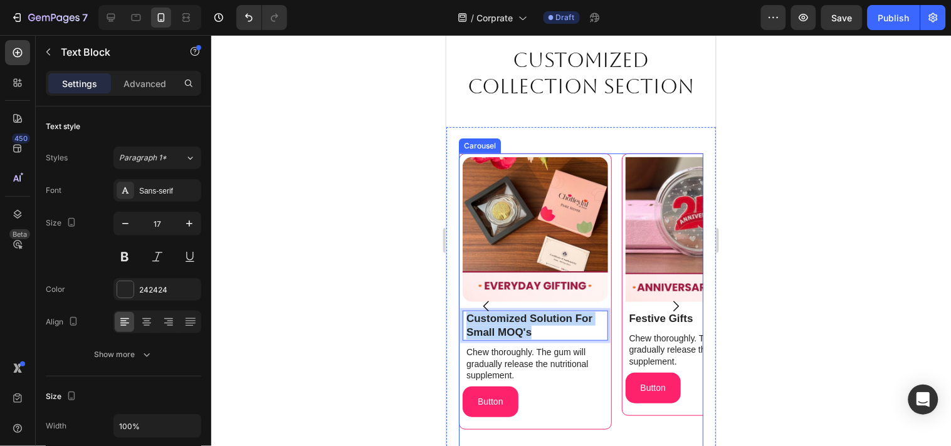
drag, startPoint x: 529, startPoint y: 330, endPoint x: 474, endPoint y: 319, distance: 56.9
click at [474, 319] on div "Image Image Image Image Carousel Customized Coins Text Block Engrave or UV-prin…" at bounding box center [580, 306] width 244 height 306
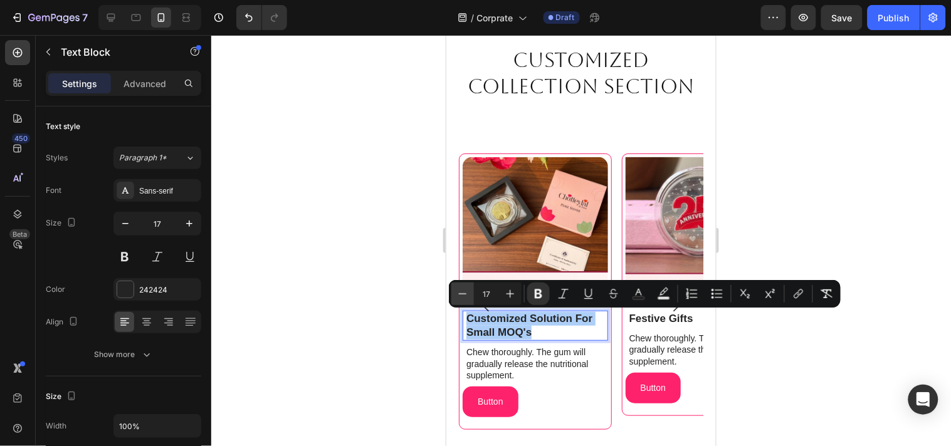
click at [456, 291] on icon "Editor contextual toolbar" at bounding box center [462, 294] width 13 height 13
click at [460, 292] on icon "Editor contextual toolbar" at bounding box center [462, 294] width 13 height 13
click at [505, 295] on icon "Editor contextual toolbar" at bounding box center [510, 294] width 13 height 13
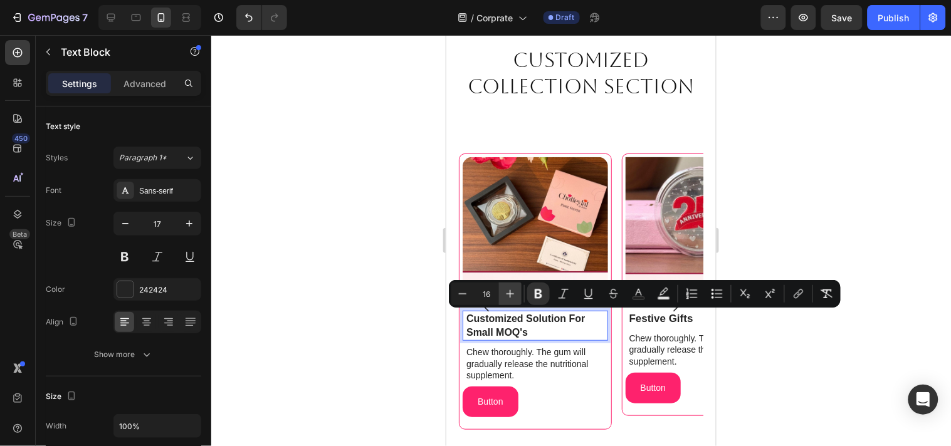
click at [505, 295] on icon "Editor contextual toolbar" at bounding box center [510, 294] width 13 height 13
type input "17"
click at [552, 376] on p "Chew thoroughly. The gum will gradually release the nutritional supplement." at bounding box center [536, 363] width 140 height 34
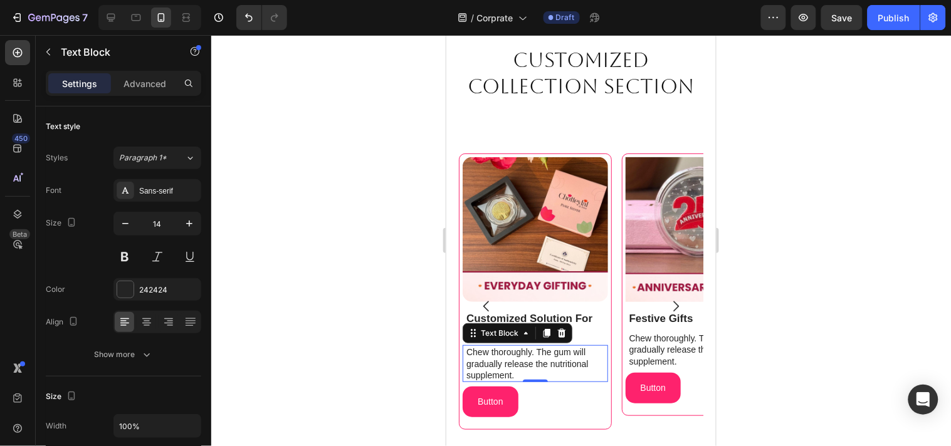
click at [552, 362] on p "Chew thoroughly. The gum will gradually release the nutritional supplement." at bounding box center [536, 363] width 140 height 34
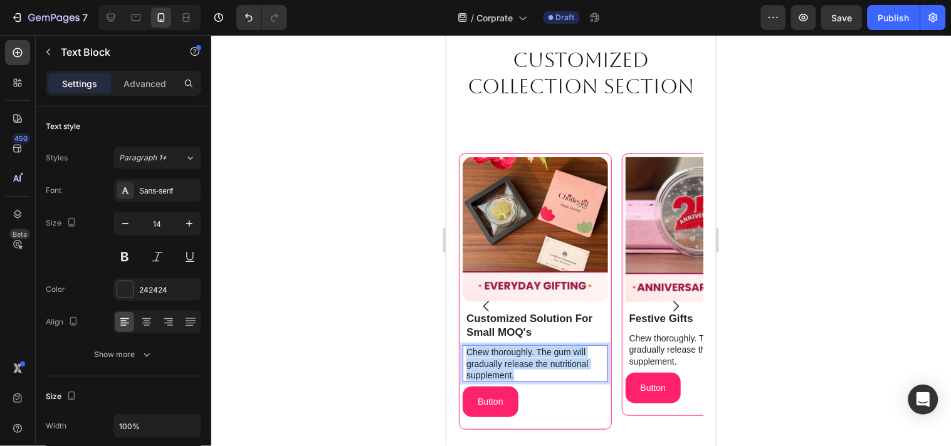
click at [552, 362] on p "Chew thoroughly. The gum will gradually release the nutritional supplement." at bounding box center [536, 363] width 140 height 34
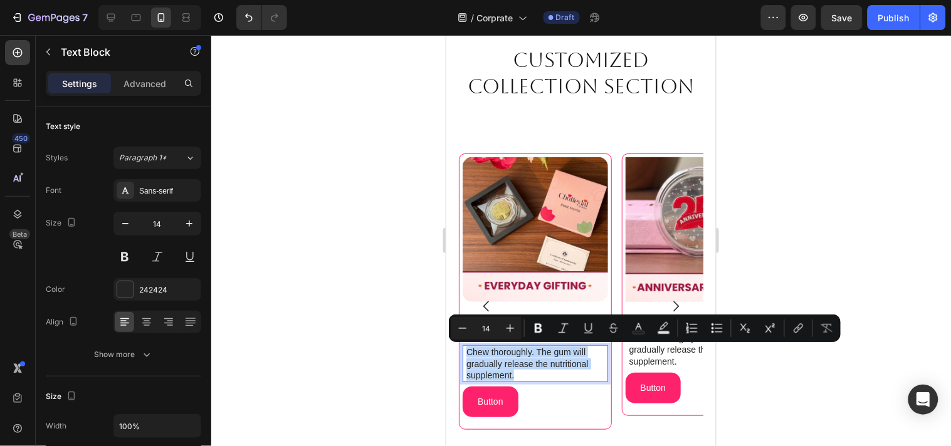
click at [548, 364] on p "Chew thoroughly. The gum will gradually release the nutritional supplement." at bounding box center [536, 363] width 140 height 34
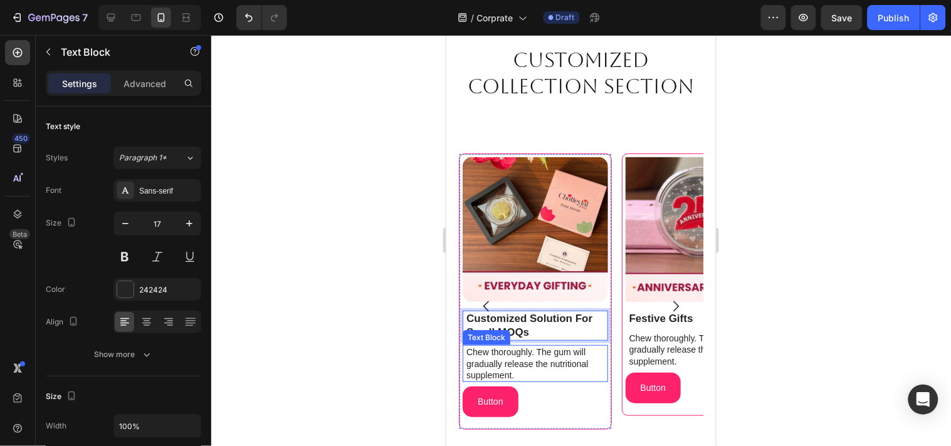
click at [569, 357] on p "Chew thoroughly. The gum will gradually release the nutritional supplement." at bounding box center [536, 363] width 140 height 34
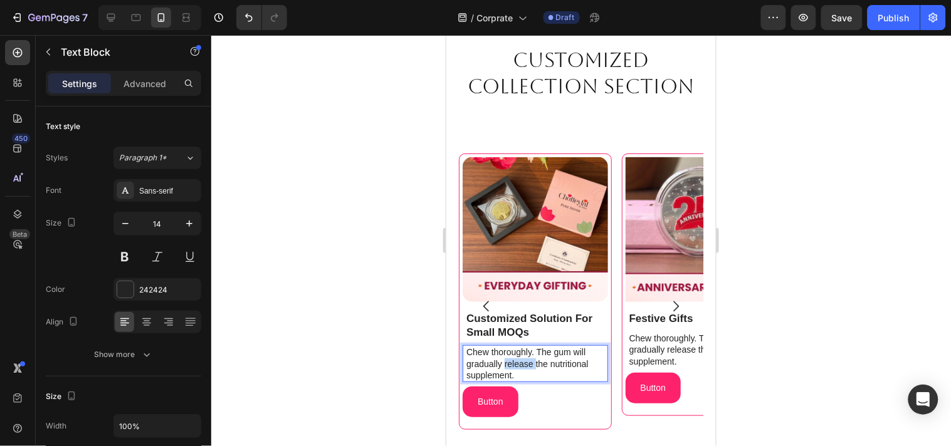
click at [511, 365] on p "Chew thoroughly. The gum will gradually release the nutritional supplement." at bounding box center [536, 363] width 140 height 34
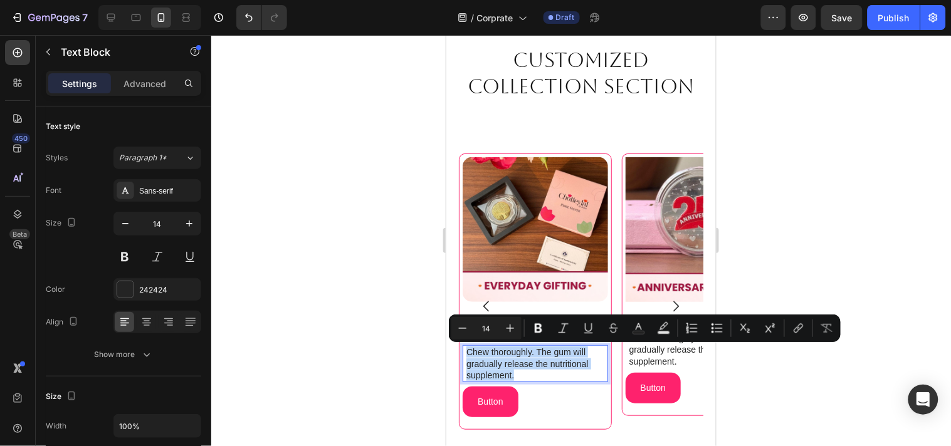
click at [517, 361] on p "Chew thoroughly. The gum will gradually release the nutritional supplement." at bounding box center [536, 363] width 140 height 34
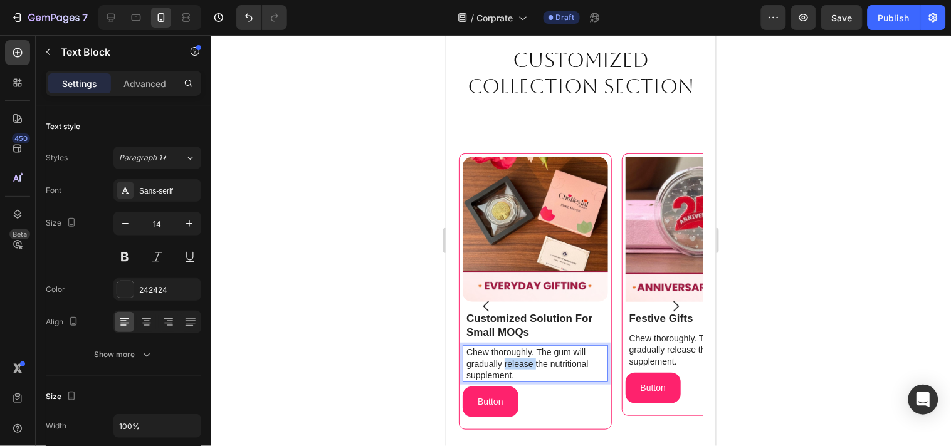
click at [517, 361] on p "Chew thoroughly. The gum will gradually release the nutritional supplement." at bounding box center [536, 363] width 140 height 34
click at [473, 347] on p ""Small MOQs? No problem! Share your requirements and get expert solutions tailo…" at bounding box center [536, 363] width 140 height 34
click at [470, 353] on p ""Small MOQs? No problem! Share your requirements and get expert solutions tailo…" at bounding box center [536, 363] width 140 height 34
click at [606, 378] on div "Small MOQs? No problem! Share your requirements and get expert solutions tailor…" at bounding box center [535, 363] width 143 height 37
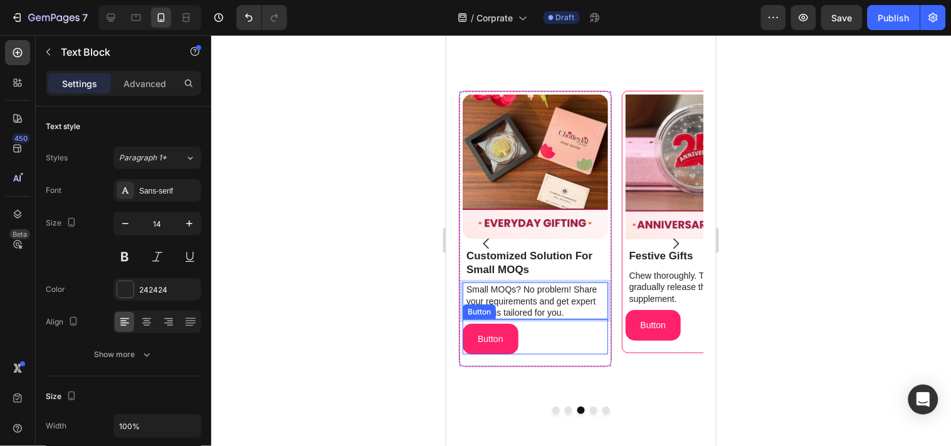
scroll to position [1335, 0]
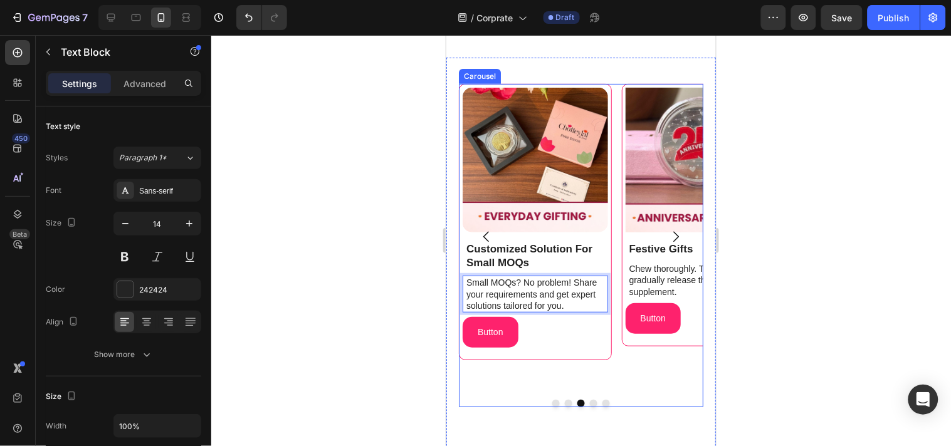
click at [483, 232] on icon "Carousel Back Arrow" at bounding box center [485, 236] width 15 height 15
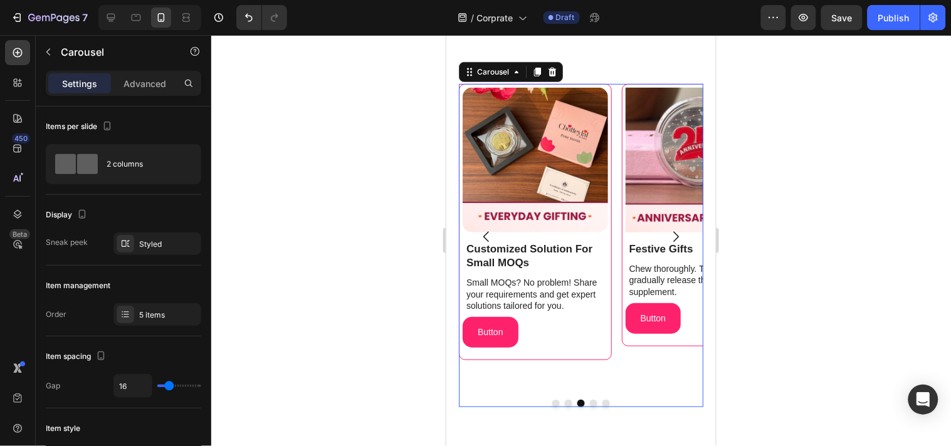
click at [483, 232] on icon "Carousel Back Arrow" at bounding box center [485, 236] width 15 height 15
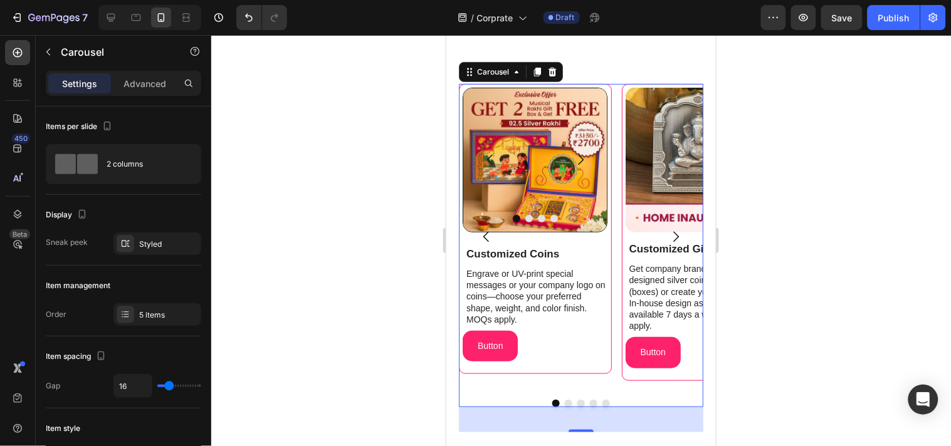
click at [667, 235] on icon "Carousel Next Arrow" at bounding box center [674, 236] width 15 height 15
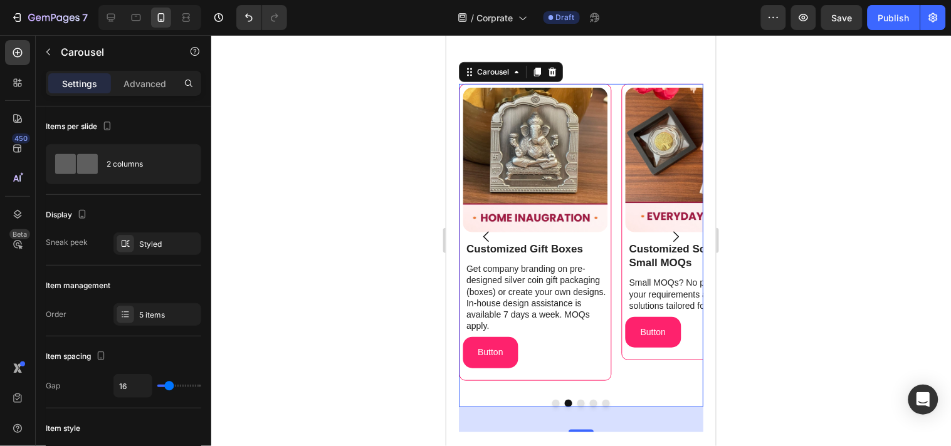
click at [669, 232] on icon "Carousel Next Arrow" at bounding box center [674, 236] width 15 height 15
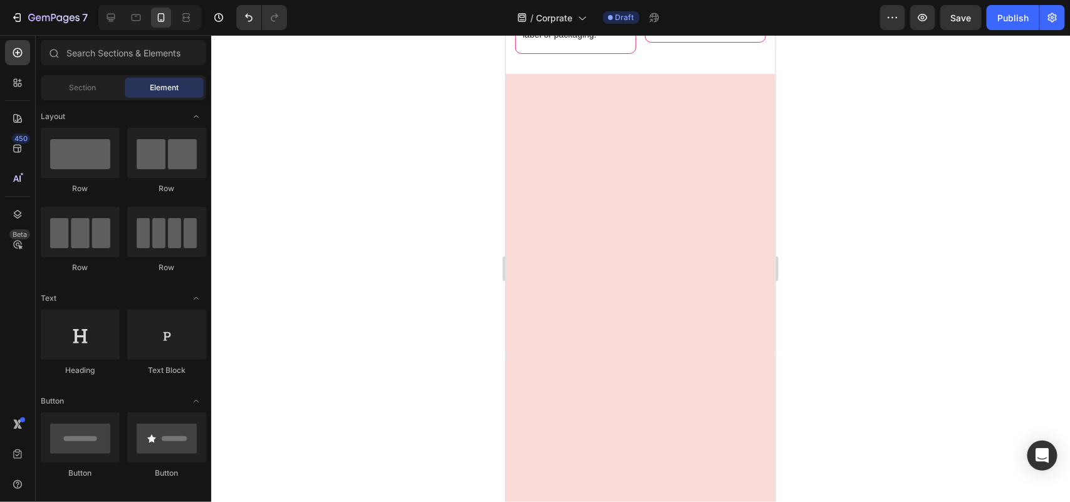
scroll to position [1838, 0]
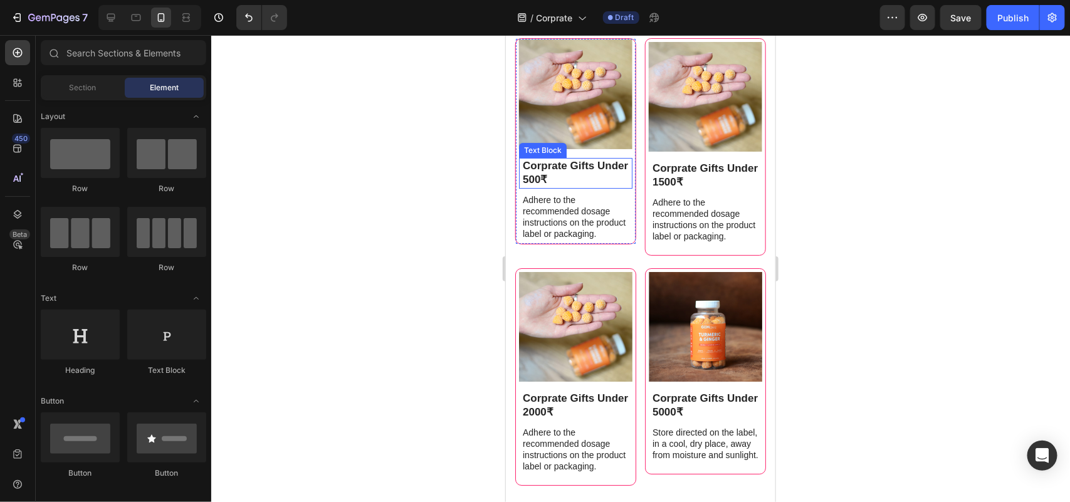
click at [571, 167] on p "Corprate Gifts Under 500₹" at bounding box center [576, 173] width 108 height 28
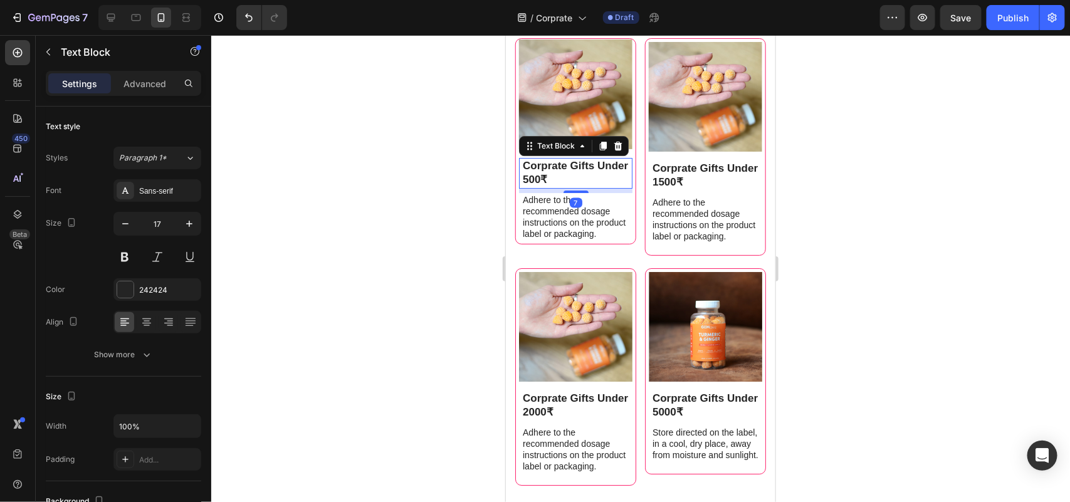
click at [571, 167] on p "Corprate Gifts Under 500₹" at bounding box center [576, 173] width 108 height 28
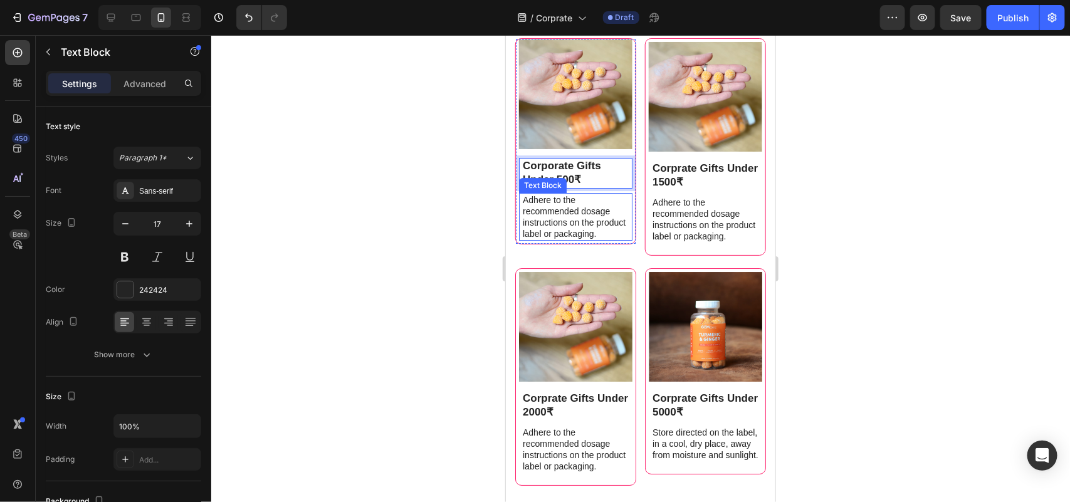
click at [576, 210] on p "Adhere to the recommended dosage instructions on the product label or packaging." at bounding box center [576, 217] width 108 height 46
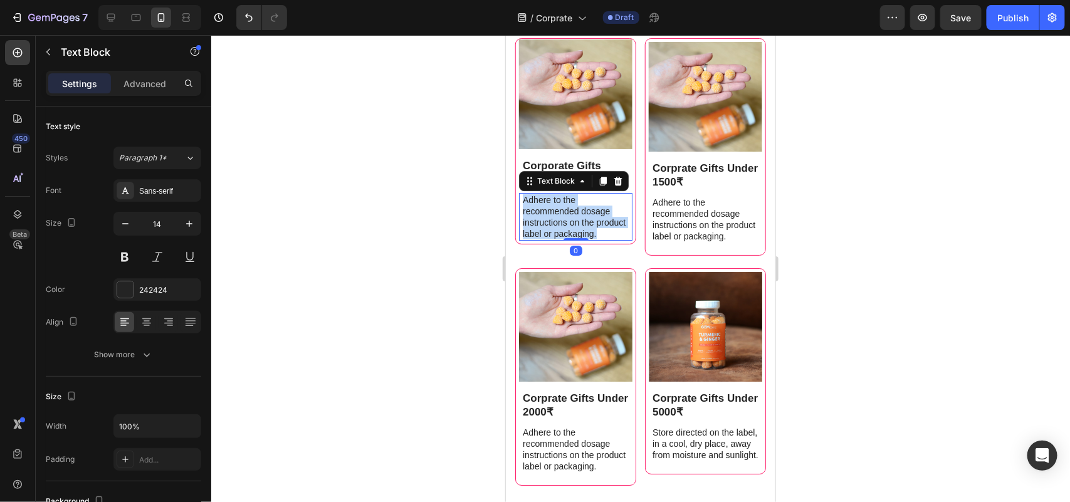
click at [576, 210] on p "Adhere to the recommended dosage instructions on the product label or packaging." at bounding box center [576, 217] width 108 height 46
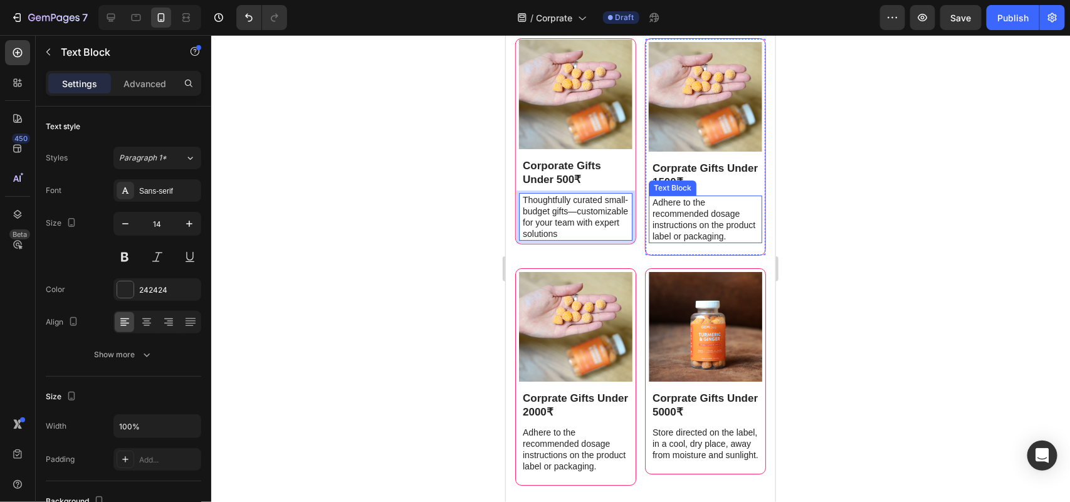
click at [697, 225] on p "Adhere to the recommended dosage instructions on the product label or packaging." at bounding box center [706, 219] width 108 height 46
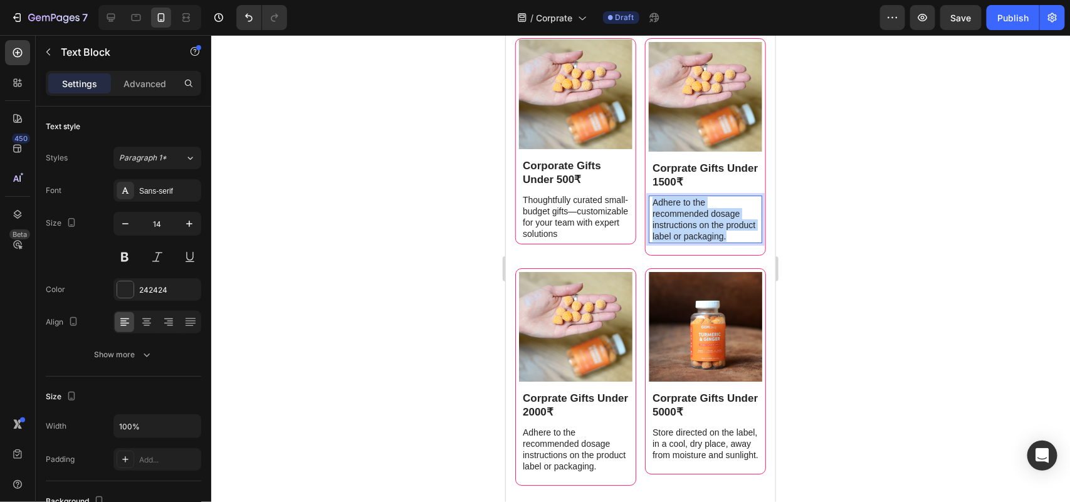
click at [696, 225] on p "Adhere to the recommended dosage instructions on the product label or packaging." at bounding box center [706, 219] width 108 height 46
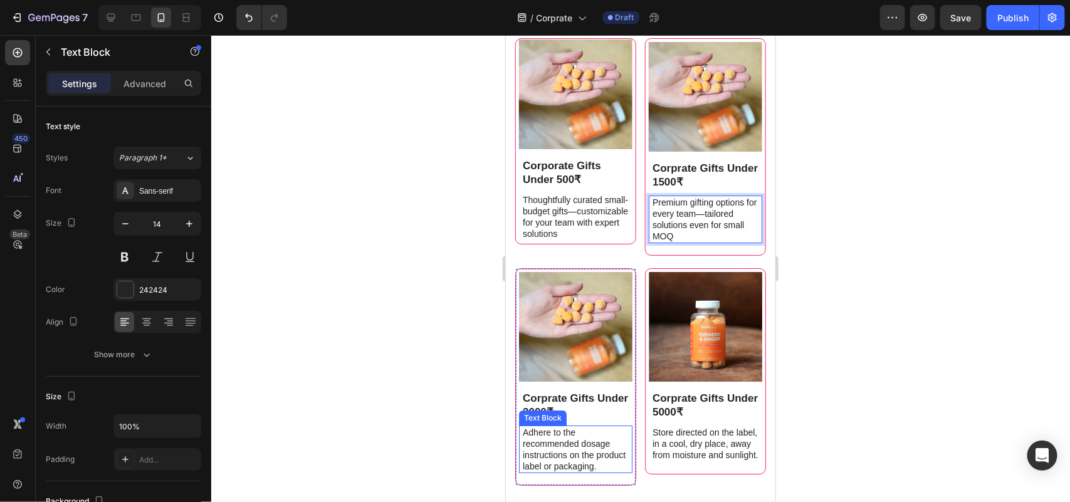
click at [543, 436] on p "Adhere to the recommended dosage instructions on the product label or packaging." at bounding box center [576, 449] width 108 height 46
click at [544, 436] on p "Adhere to the recommended dosage instructions on the product label or packaging." at bounding box center [576, 449] width 108 height 46
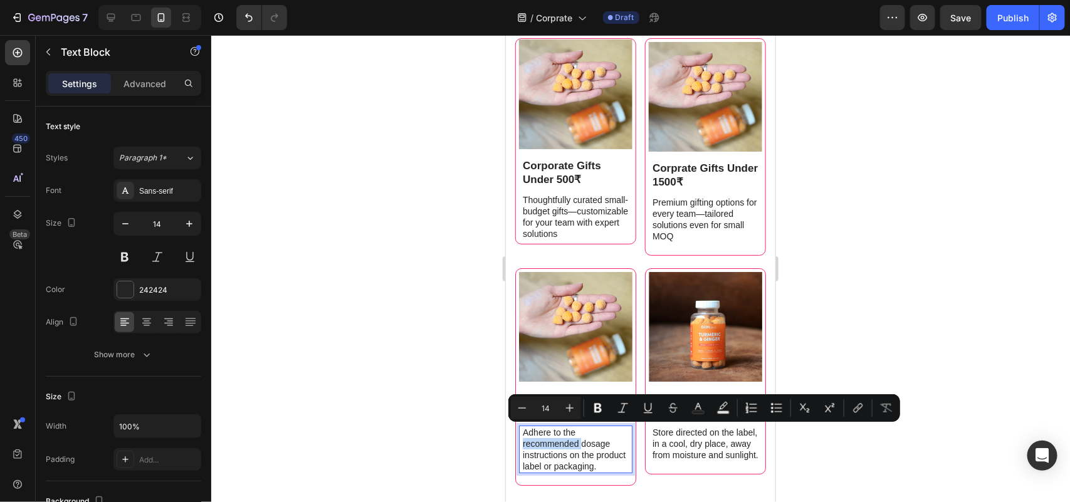
click at [545, 436] on p "Adhere to the recommended dosage instructions on the product label or packaging." at bounding box center [576, 449] width 108 height 46
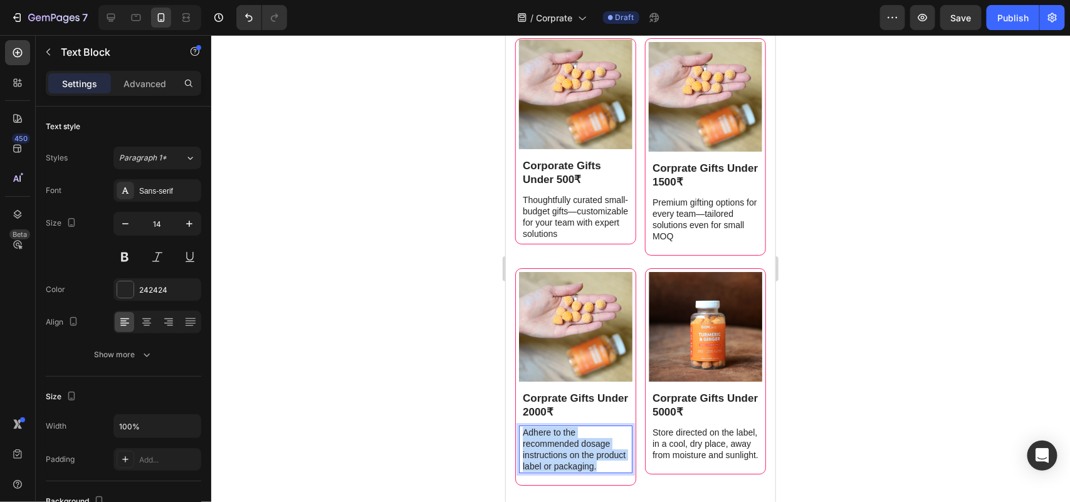
click at [545, 436] on p "Adhere to the recommended dosage instructions on the product label or packaging." at bounding box center [576, 449] width 108 height 46
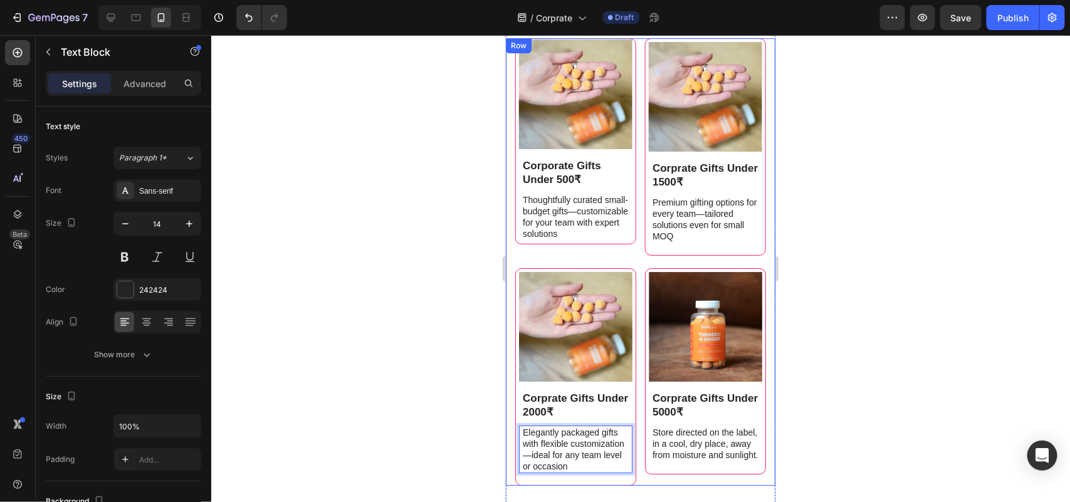
click at [704, 442] on p "Store directed on the label, in a cool, dry place, away from moisture and sunli…" at bounding box center [706, 443] width 108 height 34
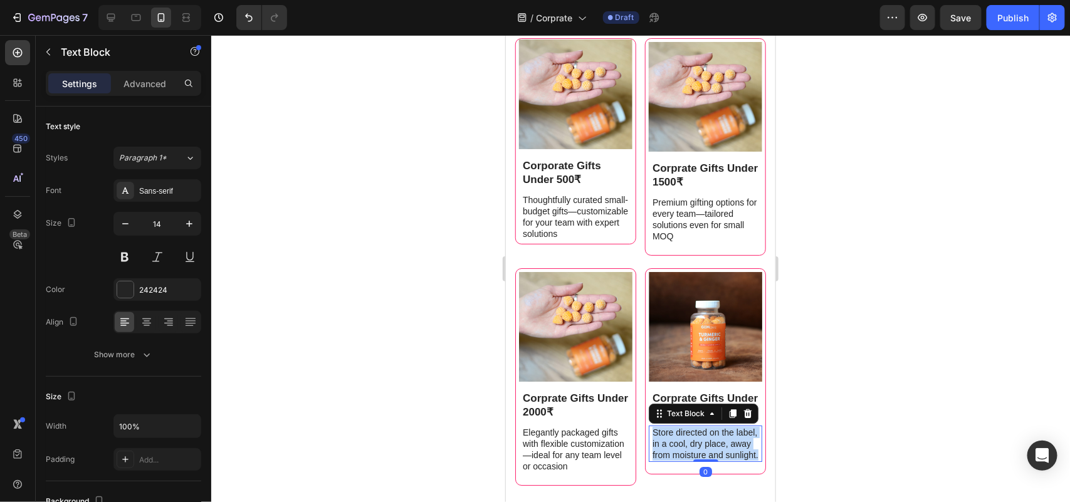
click at [704, 442] on p "Store directed on the label, in a cool, dry place, away from moisture and sunli…" at bounding box center [706, 443] width 108 height 34
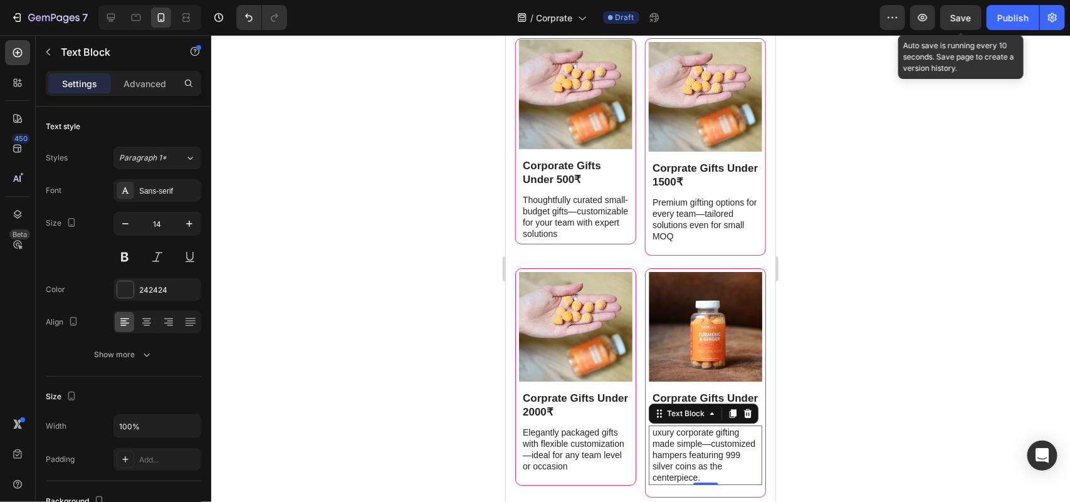
drag, startPoint x: 962, startPoint y: 9, endPoint x: 929, endPoint y: 43, distance: 47.0
click at [950, 10] on button "Save" at bounding box center [960, 17] width 41 height 25
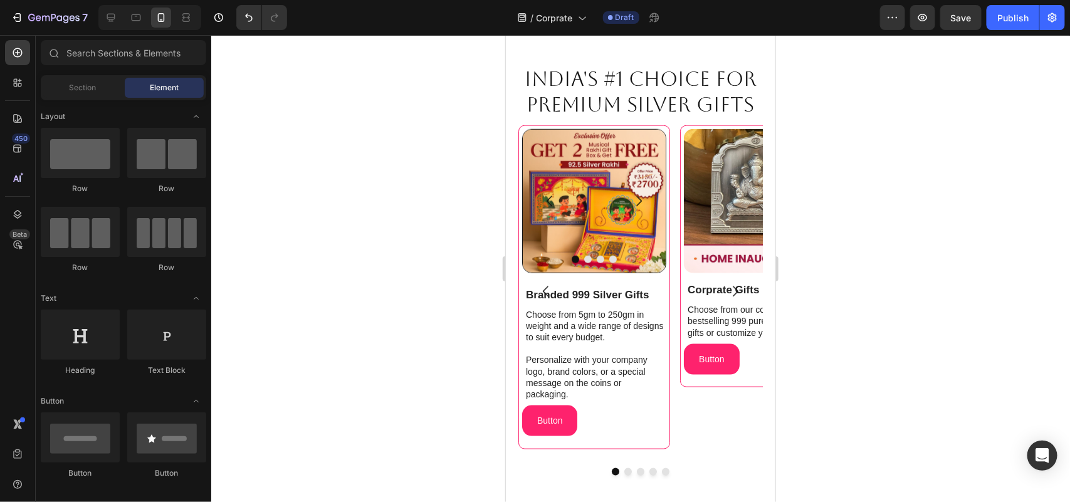
scroll to position [0, 0]
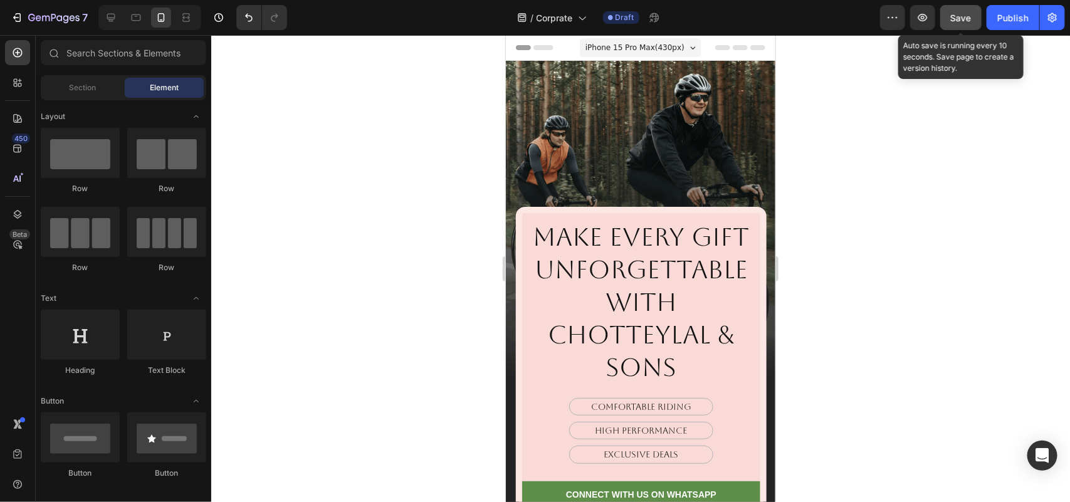
click at [950, 19] on span "Save" at bounding box center [961, 18] width 21 height 11
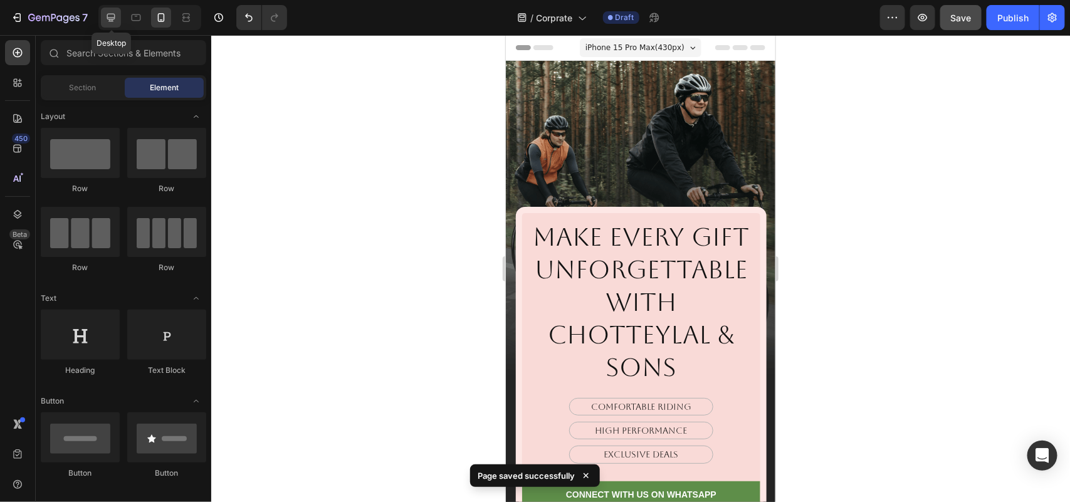
click at [113, 11] on icon at bounding box center [111, 17] width 13 height 13
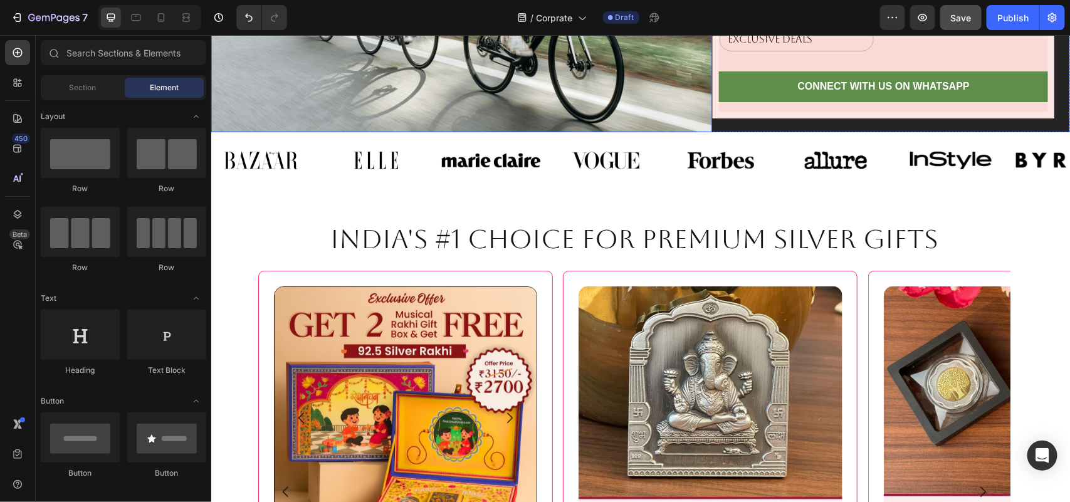
scroll to position [313, 0]
